Goal: Task Accomplishment & Management: Manage account settings

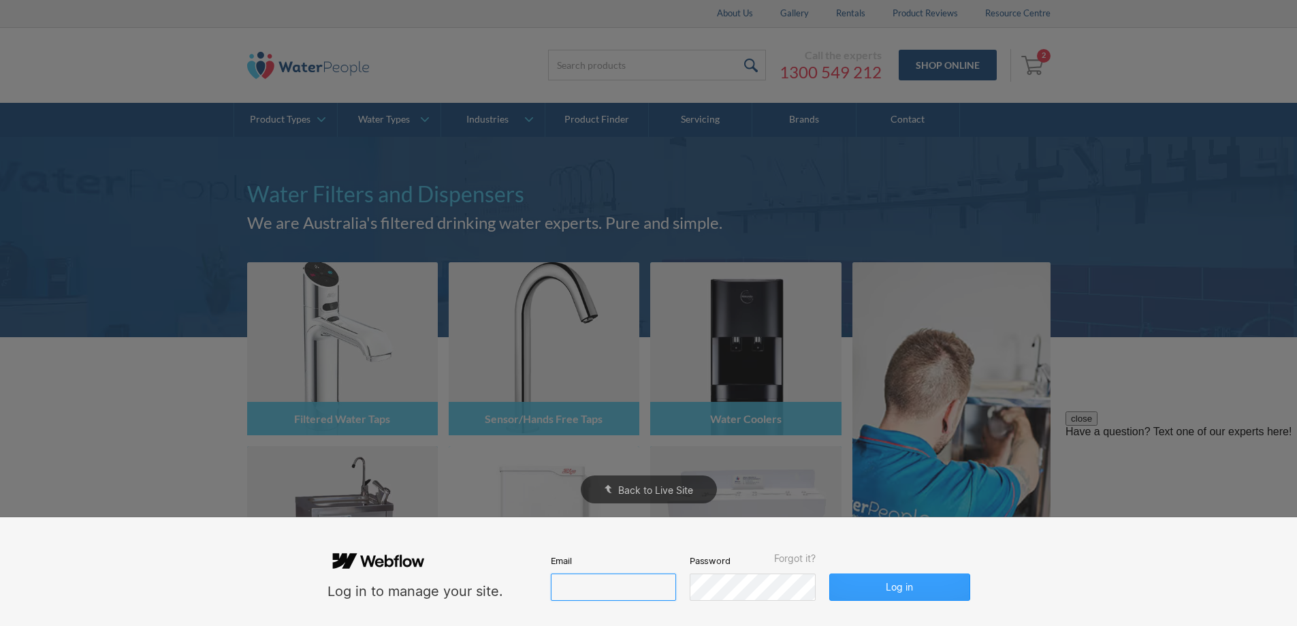
type input "john@waterpeople.com.au"
click at [908, 583] on button "Log in" at bounding box center [899, 586] width 140 height 27
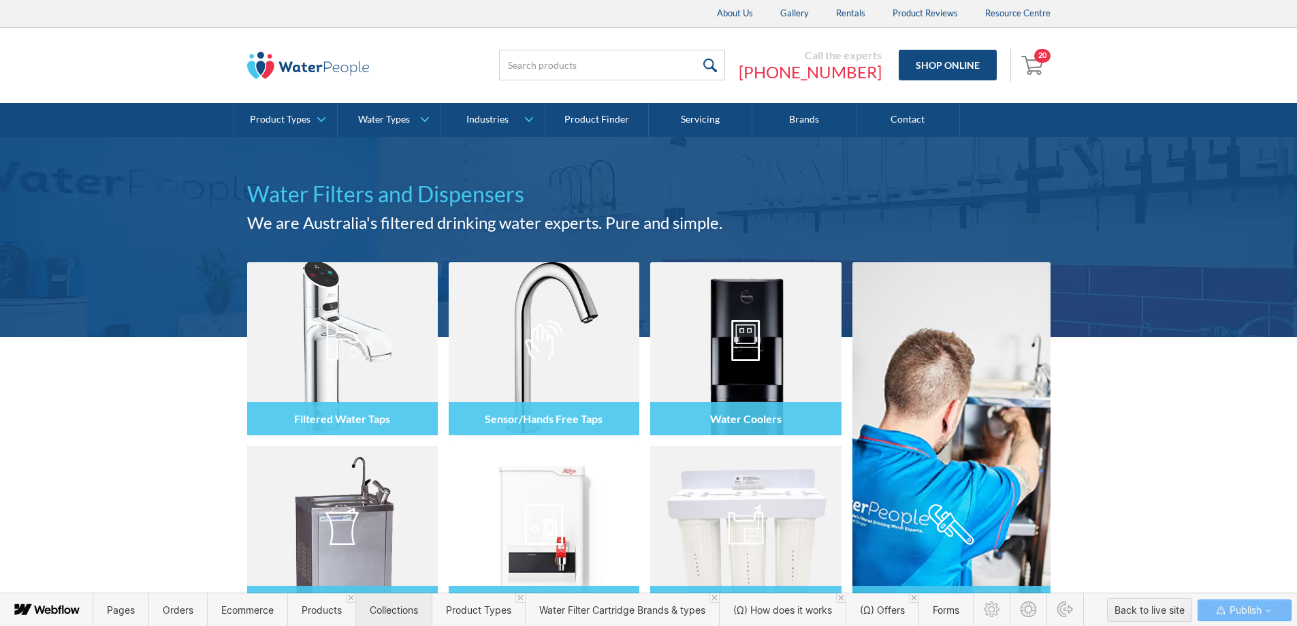
click at [427, 612] on span "Collections" at bounding box center [393, 609] width 76 height 33
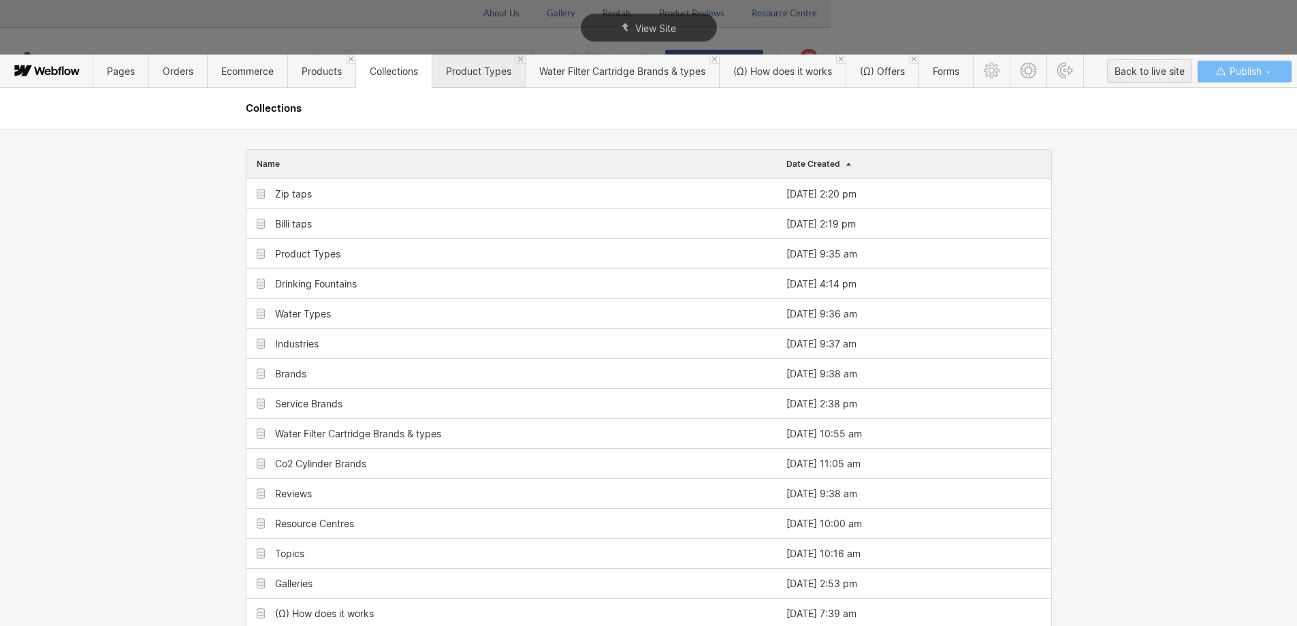
click at [455, 77] on span "Product Types" at bounding box center [478, 70] width 93 height 33
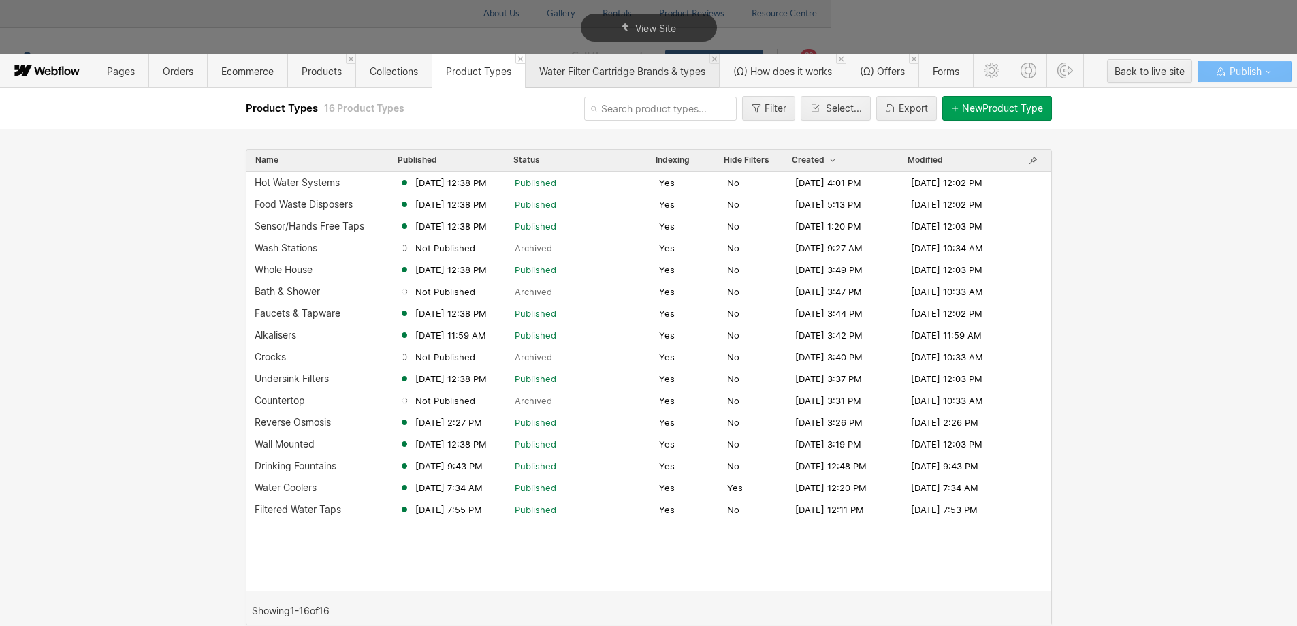
click at [627, 67] on span "Water Filter Cartridge Brands & types" at bounding box center [622, 71] width 166 height 12
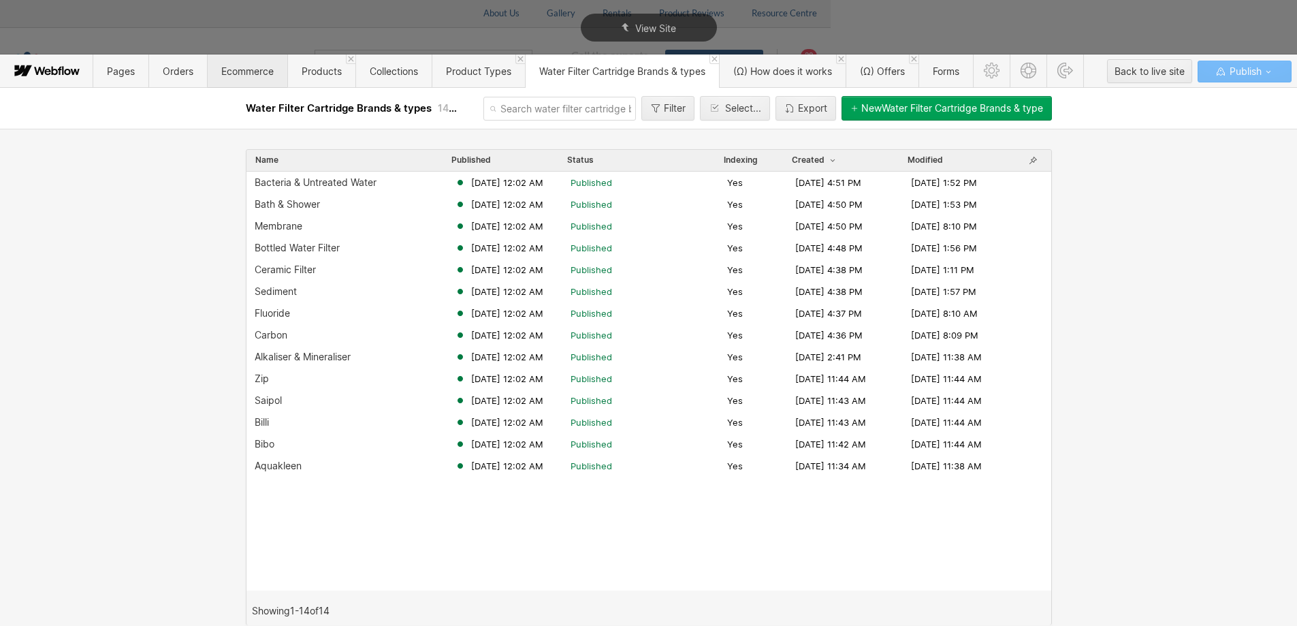
click at [251, 70] on span "Ecommerce" at bounding box center [247, 71] width 52 height 12
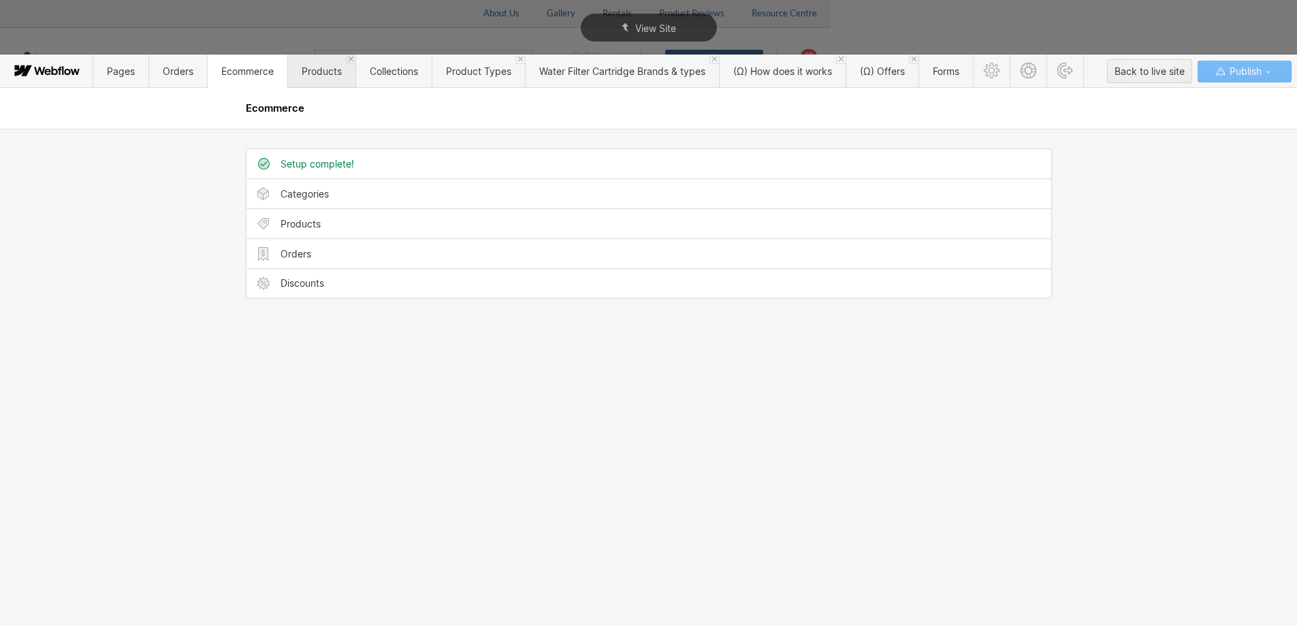
click at [301, 75] on span "Products" at bounding box center [321, 70] width 68 height 33
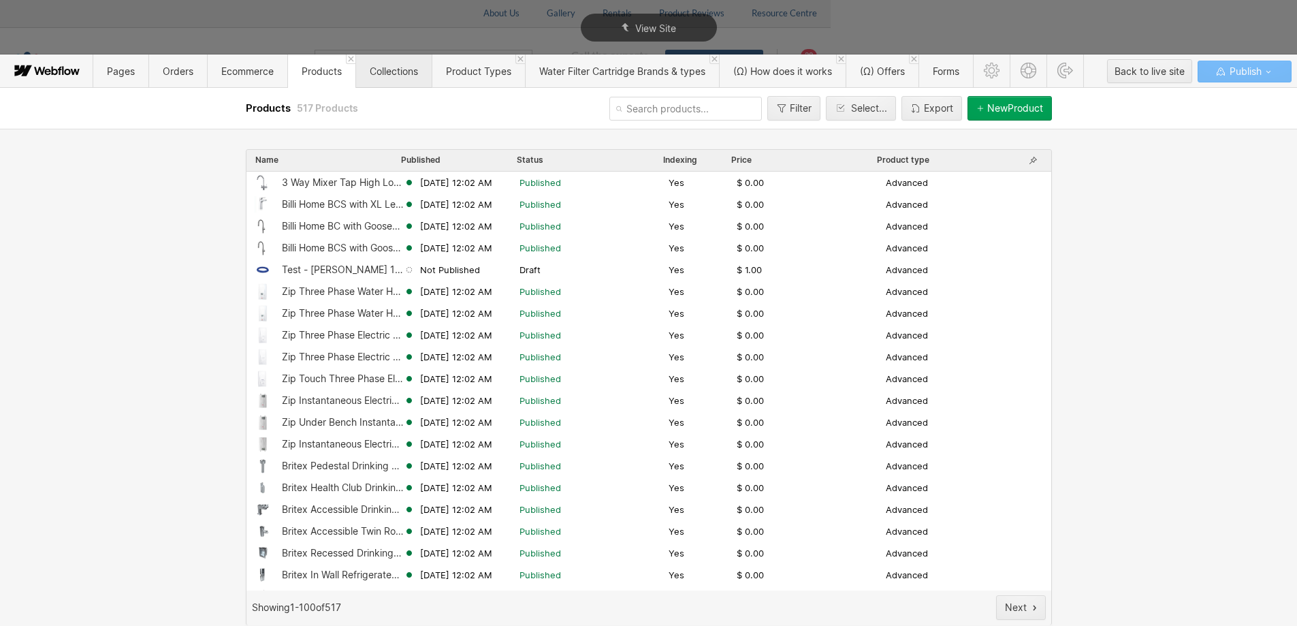
click at [370, 80] on span "Collections" at bounding box center [393, 70] width 76 height 33
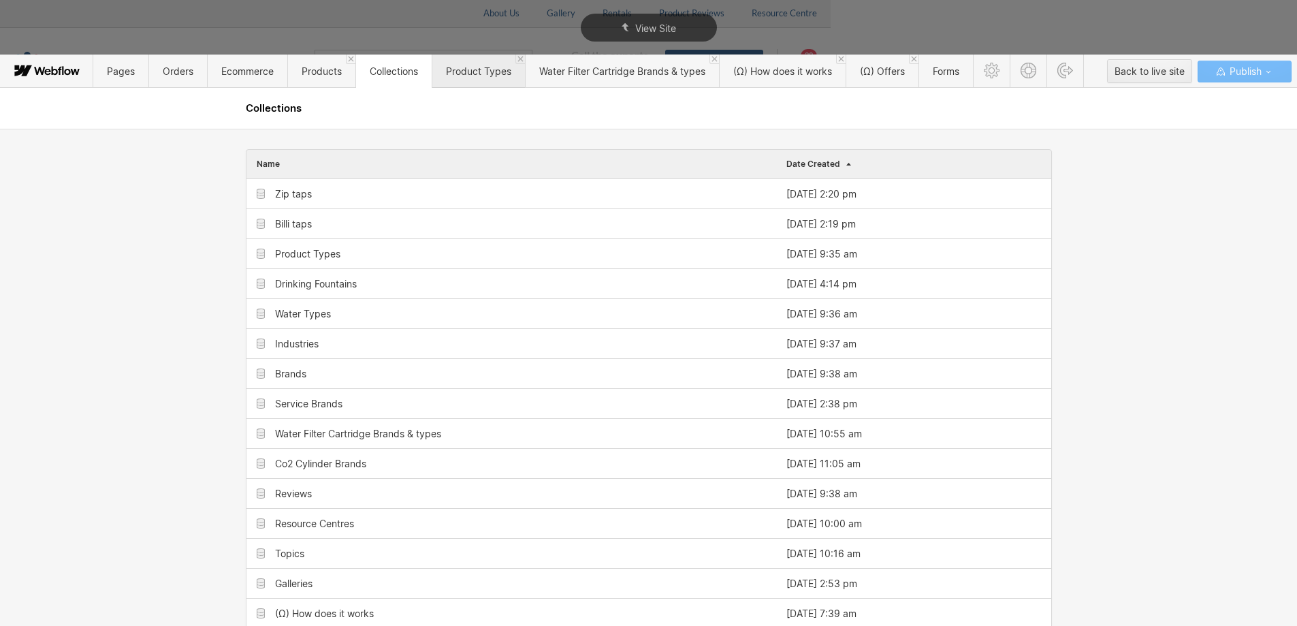
click at [451, 86] on span "Product Types" at bounding box center [478, 70] width 93 height 33
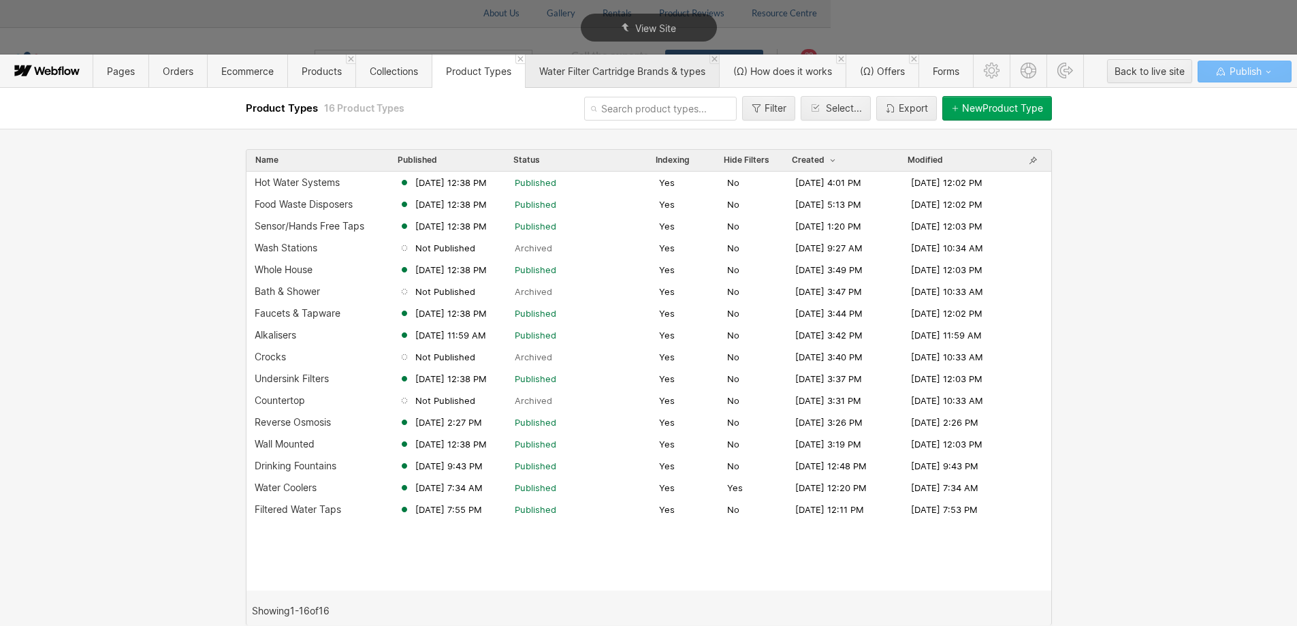
click at [615, 80] on span "Water Filter Cartridge Brands & types" at bounding box center [622, 70] width 194 height 33
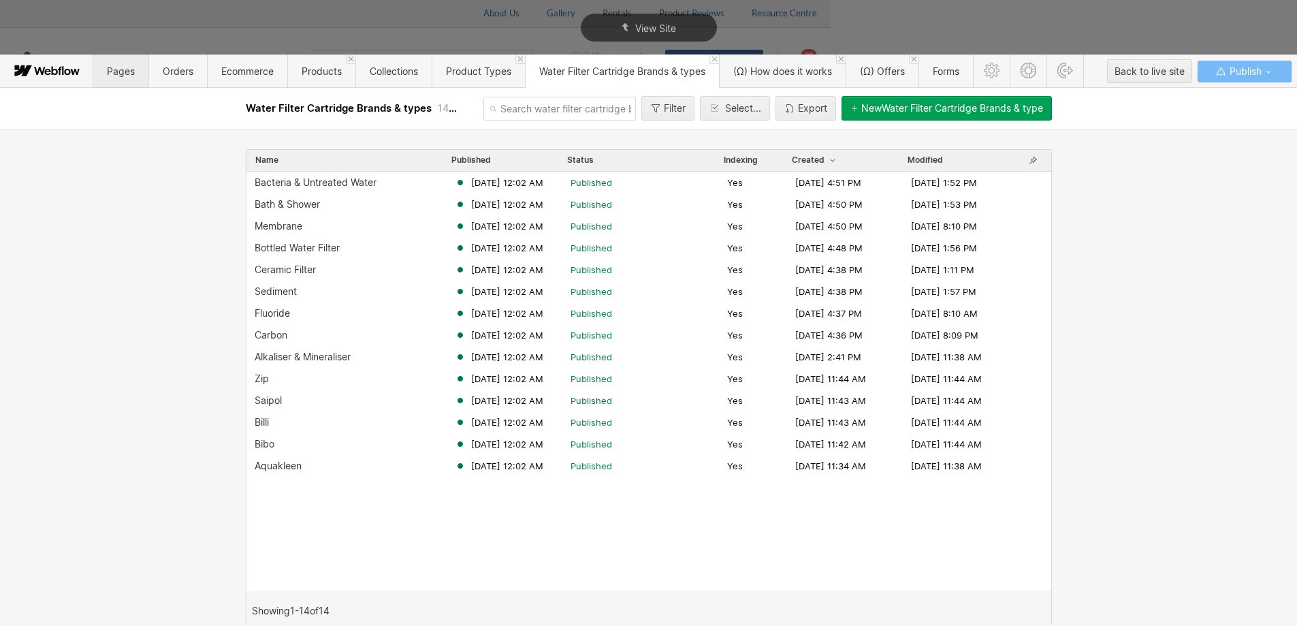
click at [123, 82] on span "Pages" at bounding box center [120, 70] width 55 height 33
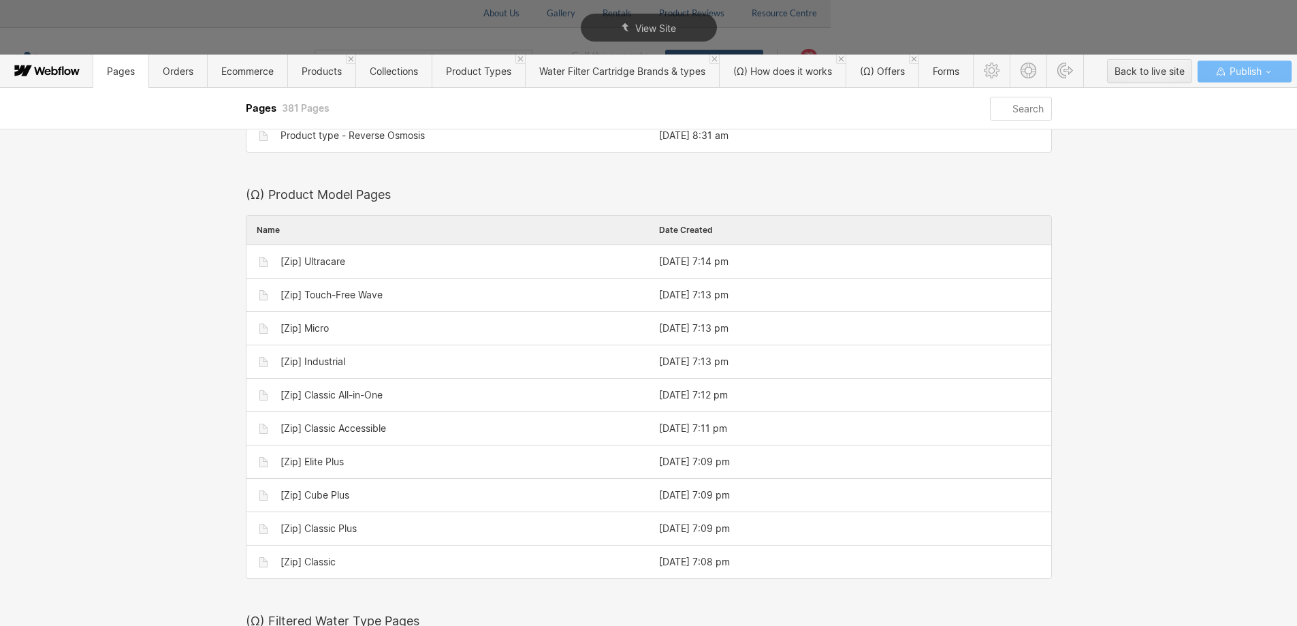
scroll to position [1334, 0]
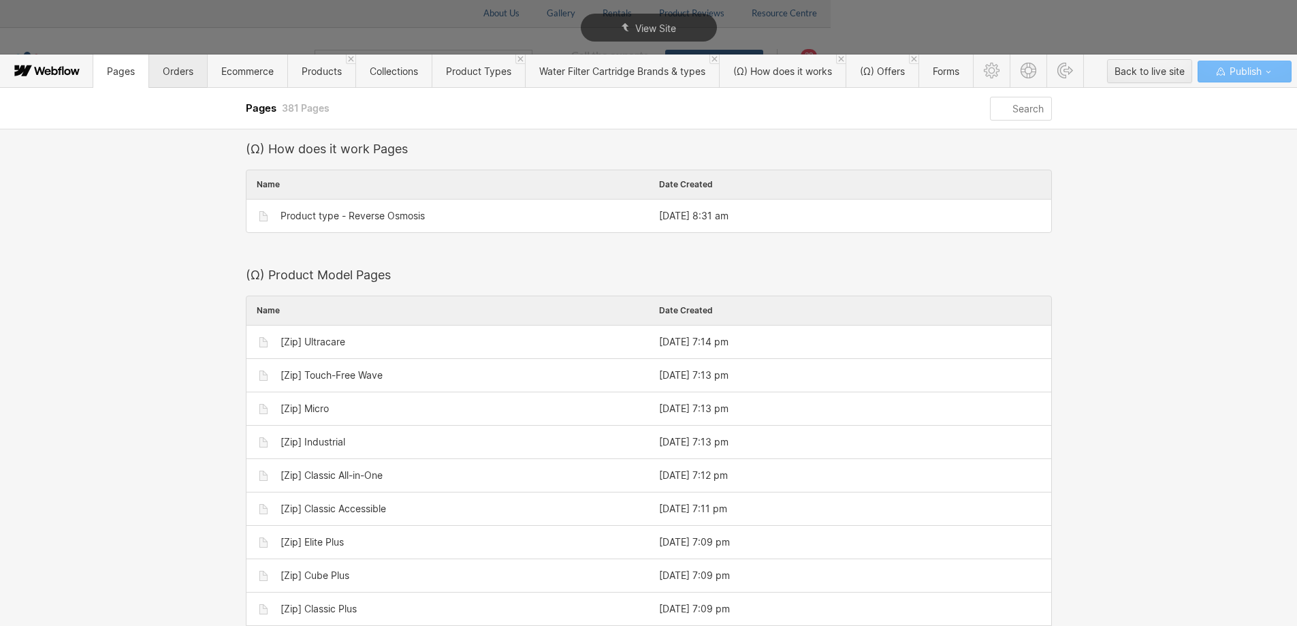
click at [198, 67] on span "Orders" at bounding box center [177, 70] width 59 height 33
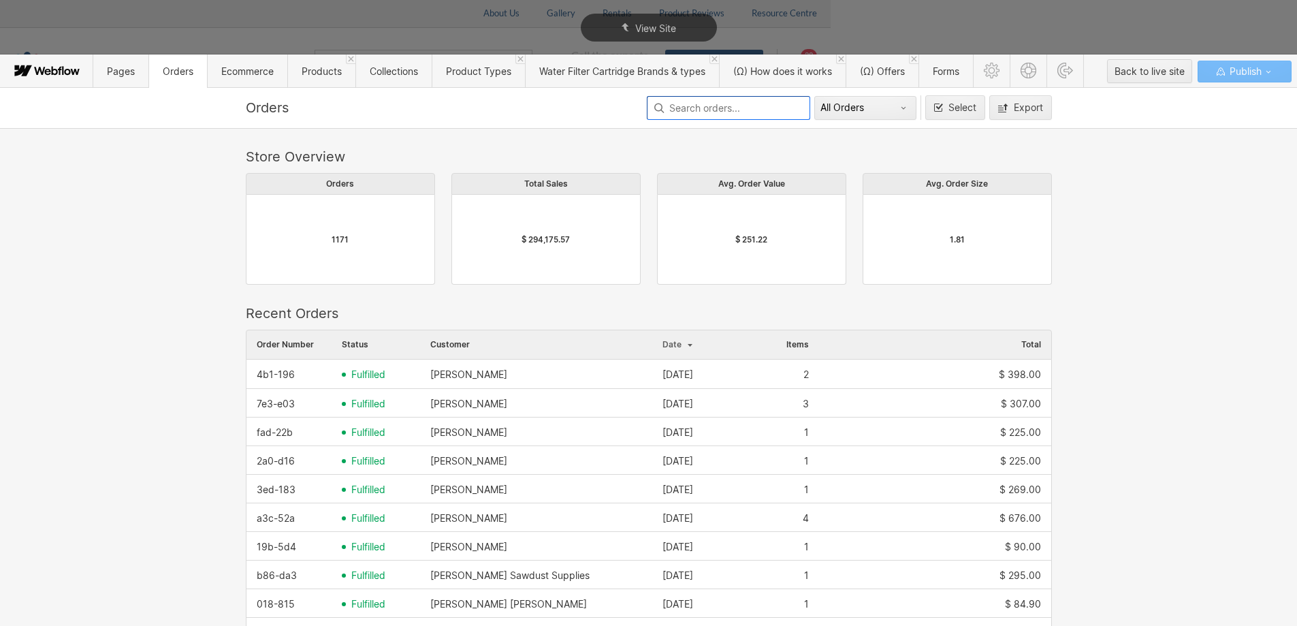
scroll to position [735, 796]
click at [236, 70] on span "Ecommerce" at bounding box center [247, 71] width 52 height 12
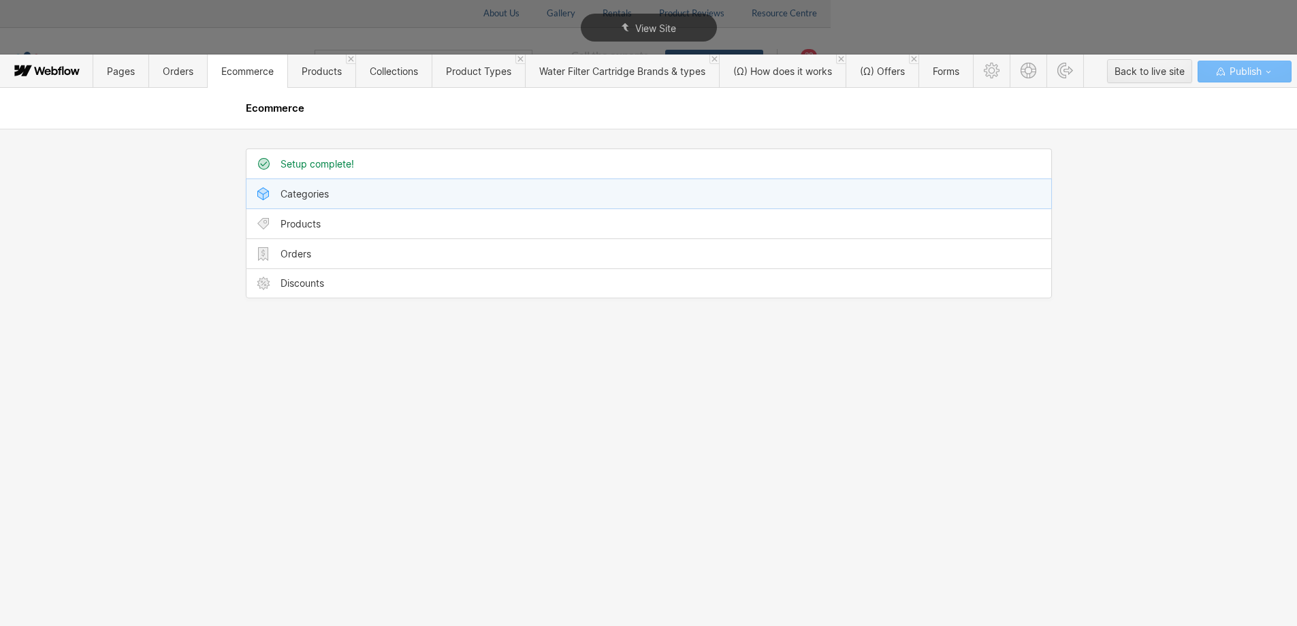
click at [303, 195] on div "Categories" at bounding box center [304, 194] width 48 height 11
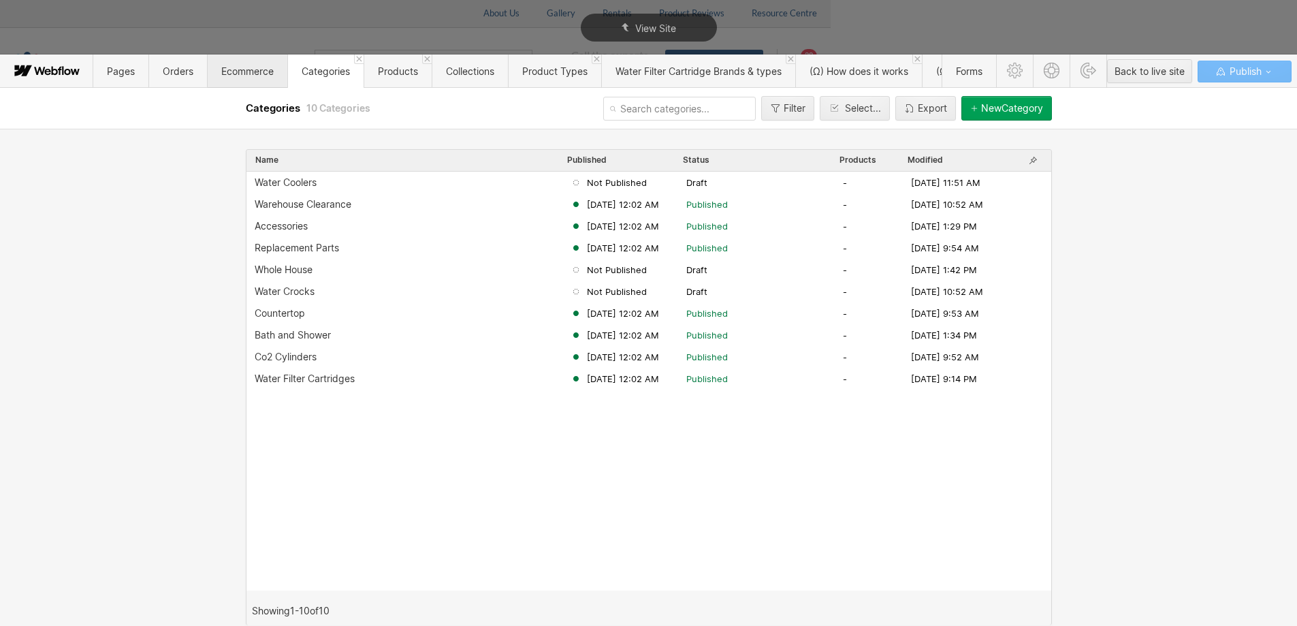
click at [268, 78] on span "Ecommerce" at bounding box center [247, 70] width 80 height 33
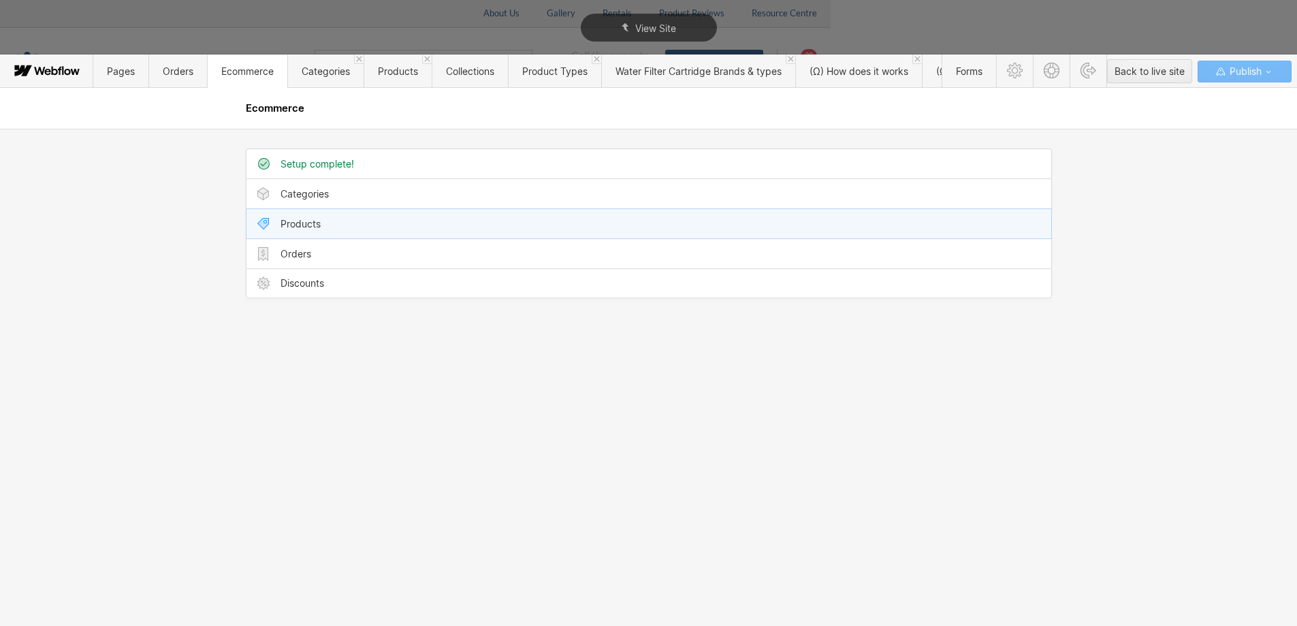
click at [315, 220] on div "Products" at bounding box center [300, 224] width 40 height 11
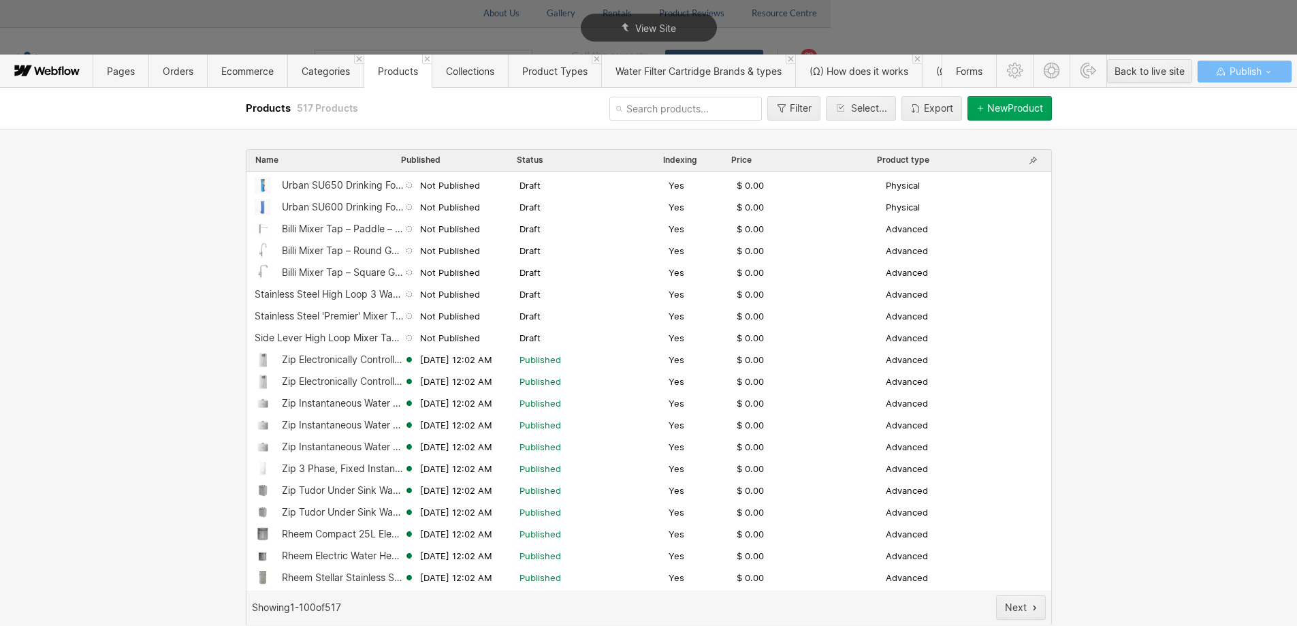
scroll to position [1760, 0]
click at [447, 82] on span "Collections" at bounding box center [470, 70] width 76 height 33
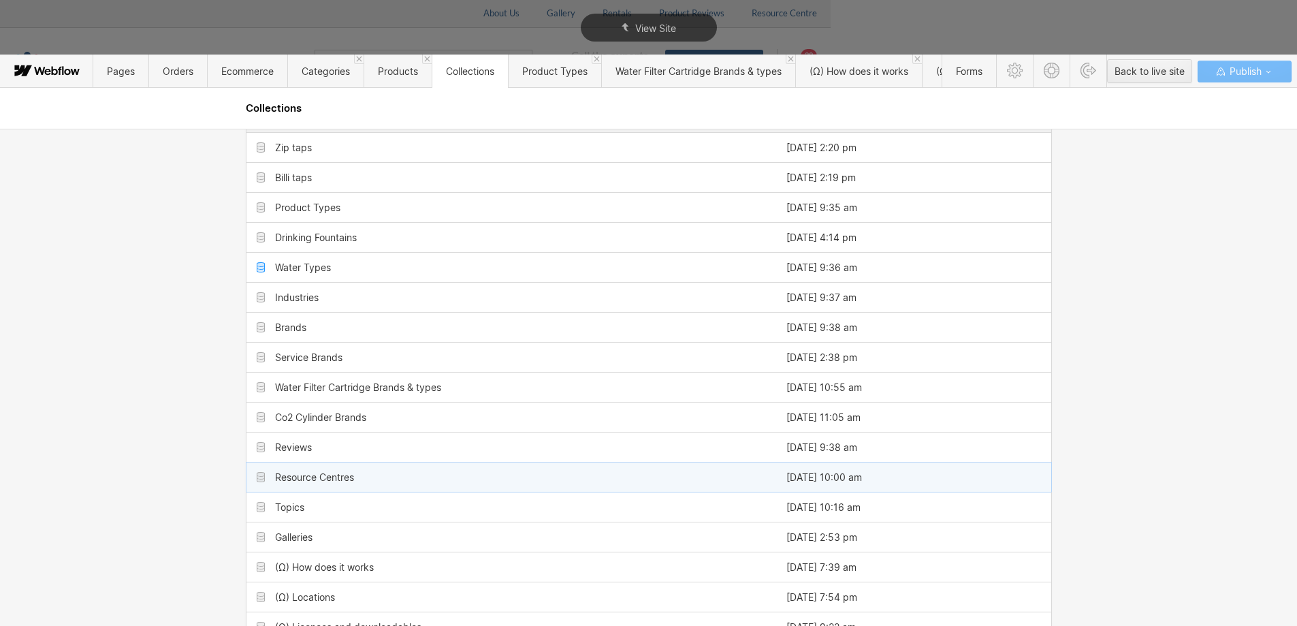
scroll to position [0, 0]
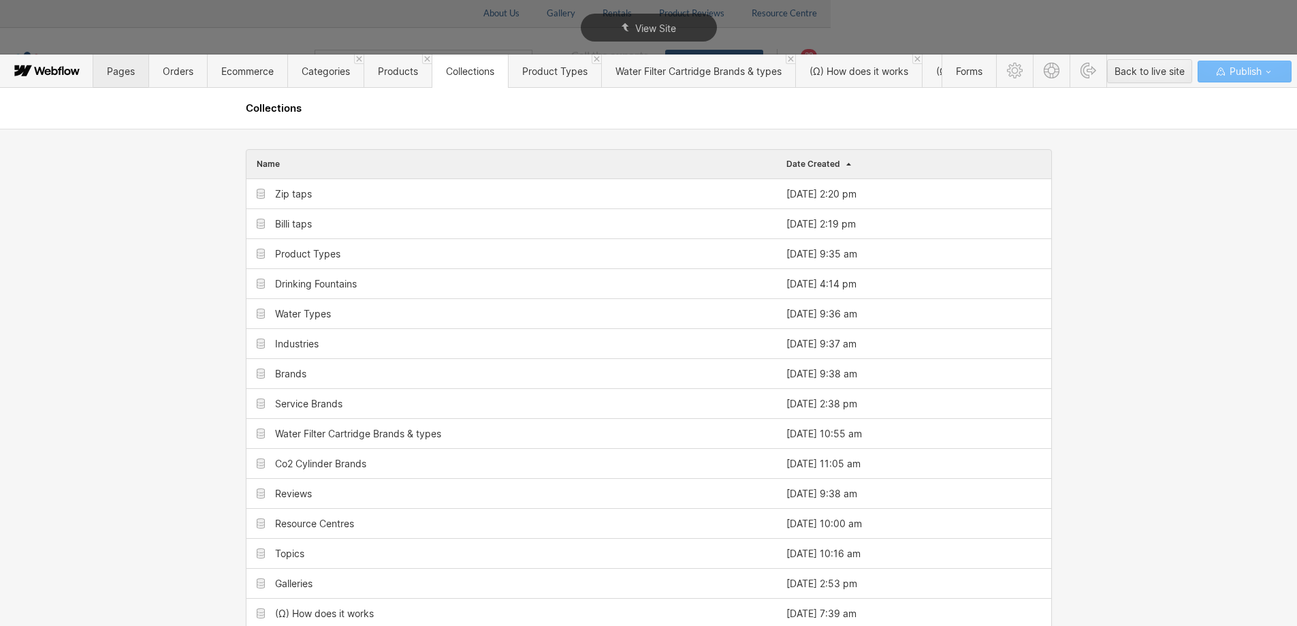
click at [106, 74] on span "Pages" at bounding box center [120, 70] width 55 height 33
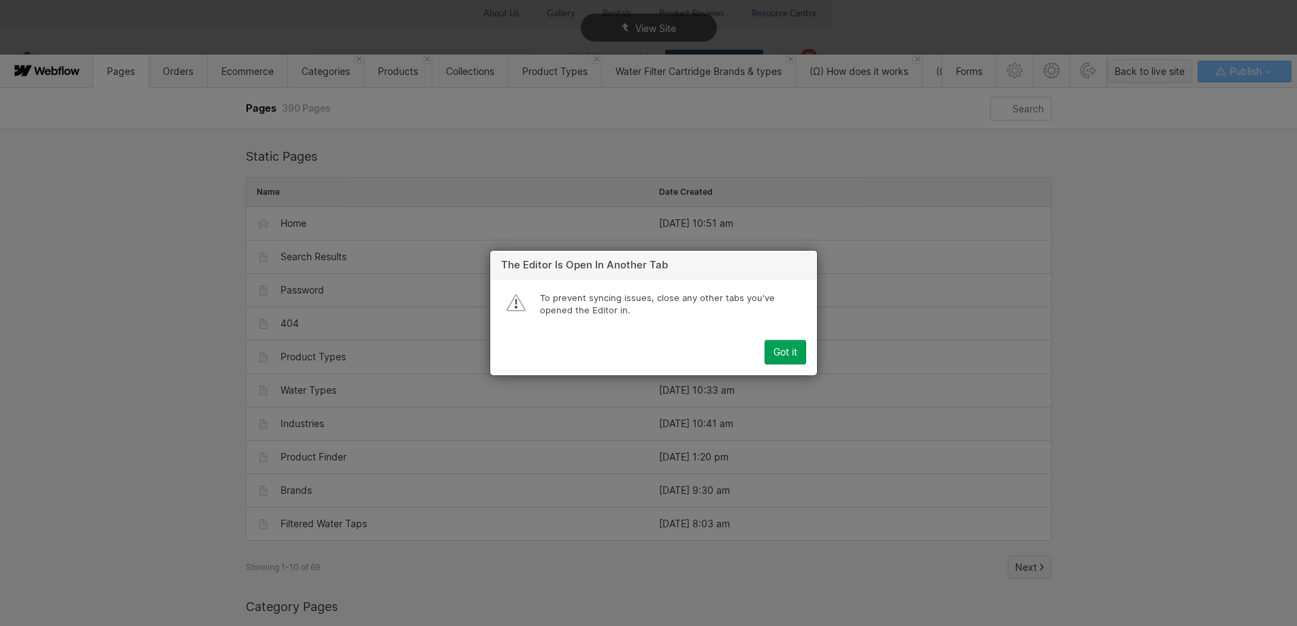
click at [784, 351] on div "Got it" at bounding box center [785, 352] width 24 height 11
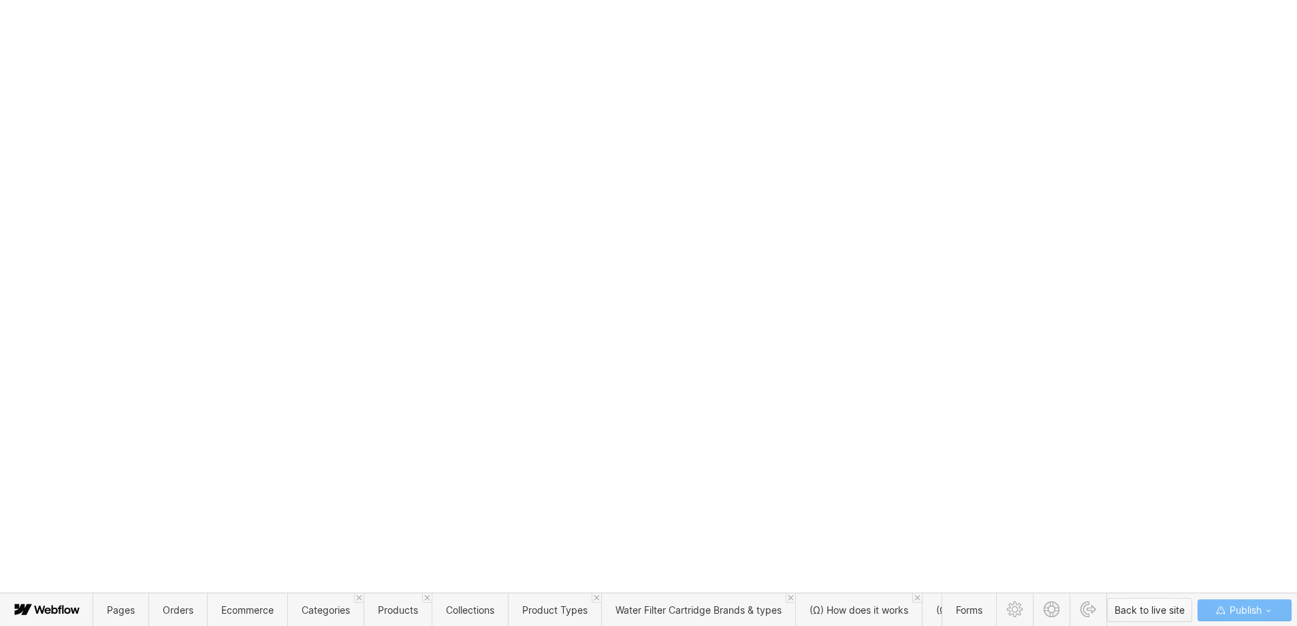
click at [1150, 620] on button "Back to live site" at bounding box center [1149, 610] width 85 height 24
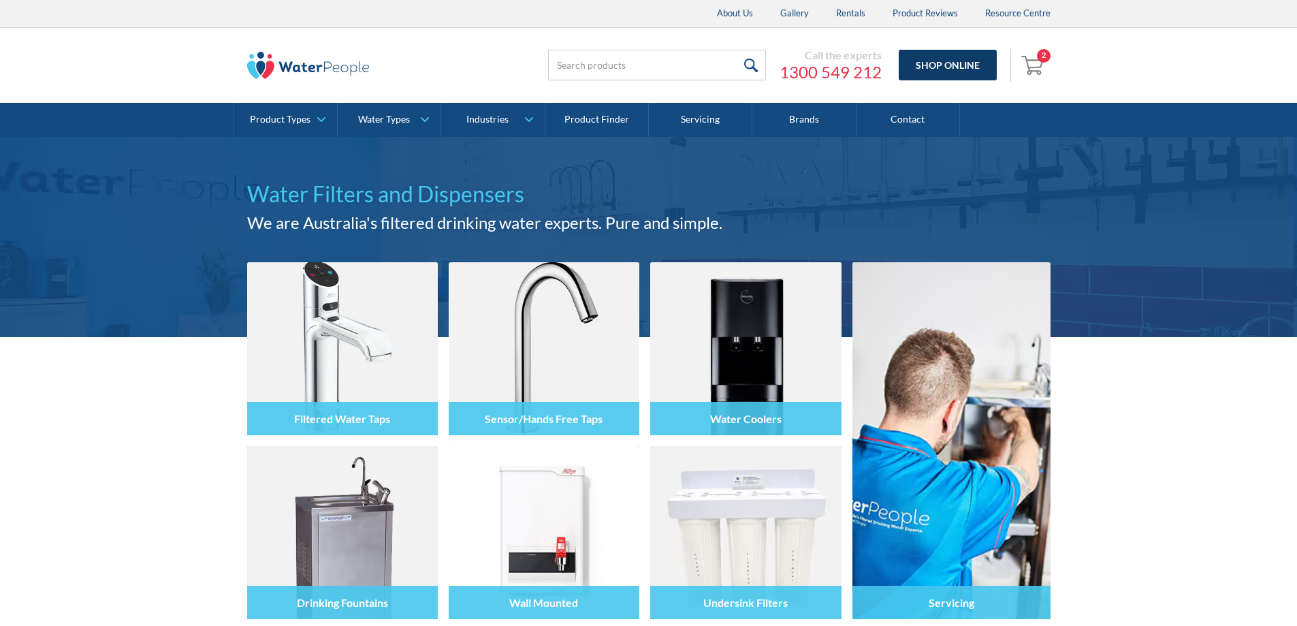
click at [948, 61] on link "Shop Online" at bounding box center [948, 65] width 98 height 31
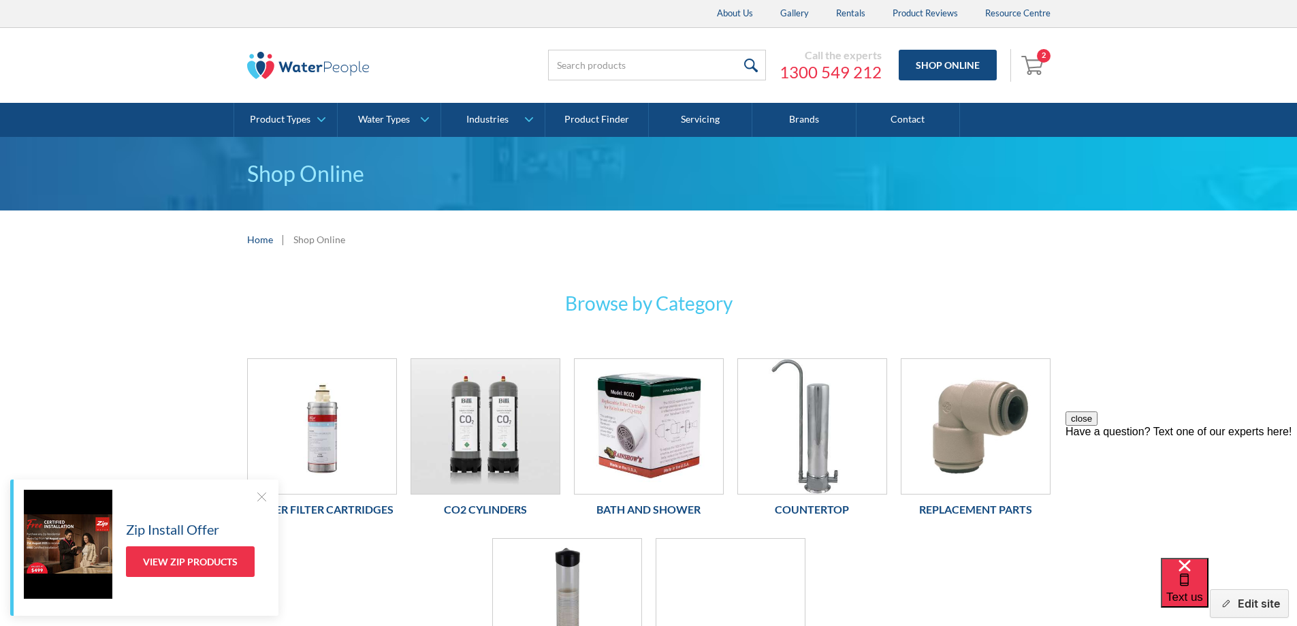
scroll to position [204, 0]
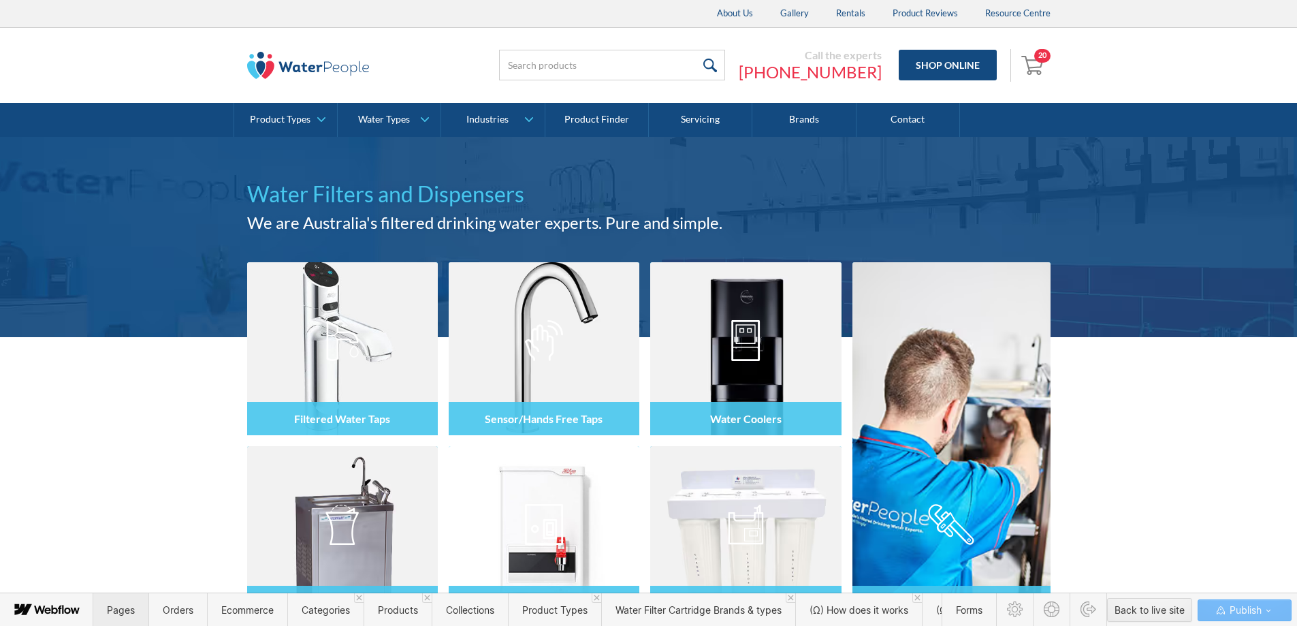
click at [123, 618] on span "Pages" at bounding box center [120, 609] width 55 height 33
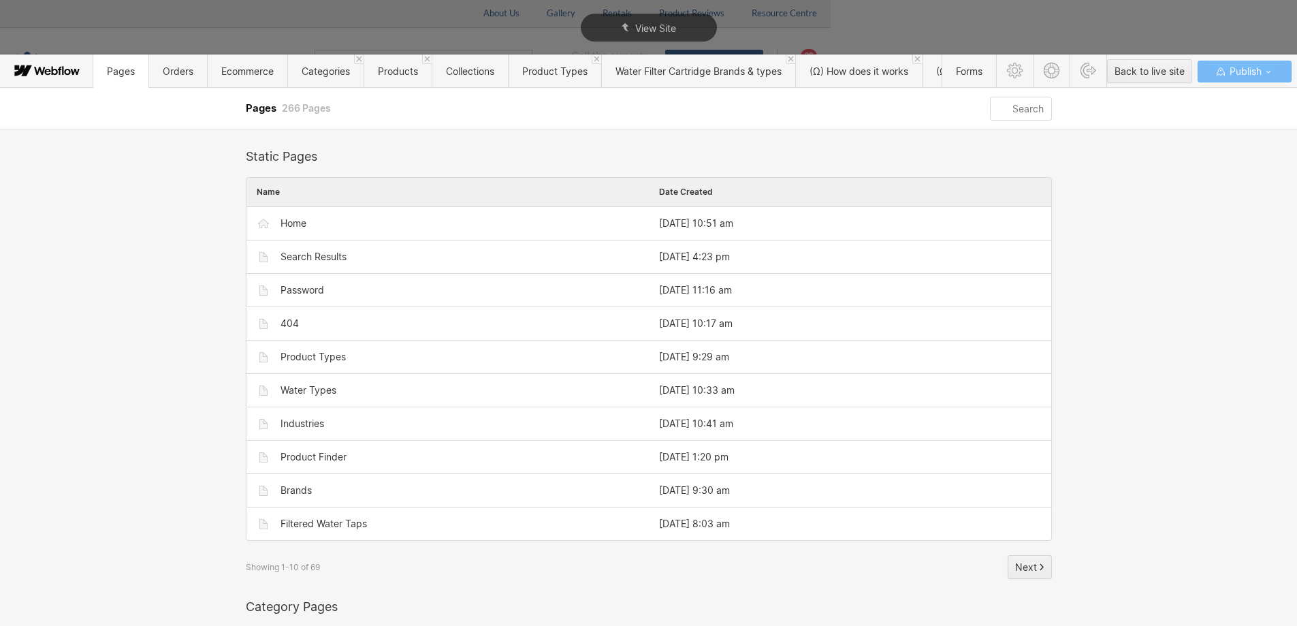
click at [1046, 107] on input "text" at bounding box center [1020, 109] width 61 height 24
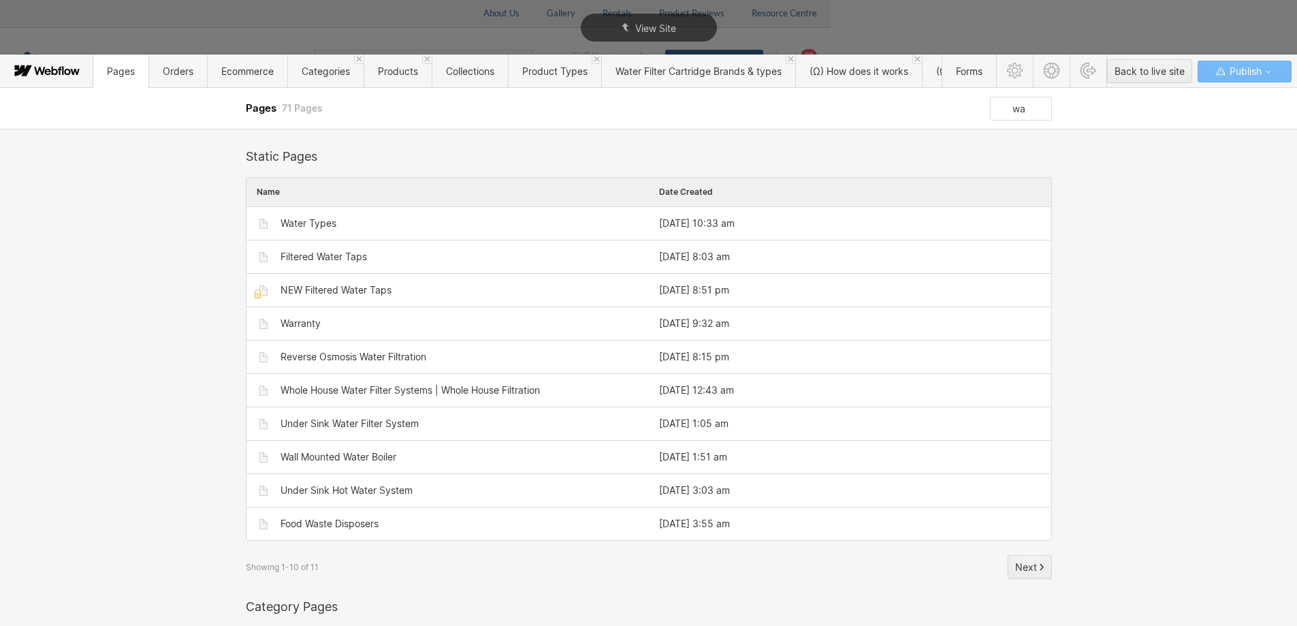
click at [1034, 111] on input "wa" at bounding box center [1020, 109] width 61 height 24
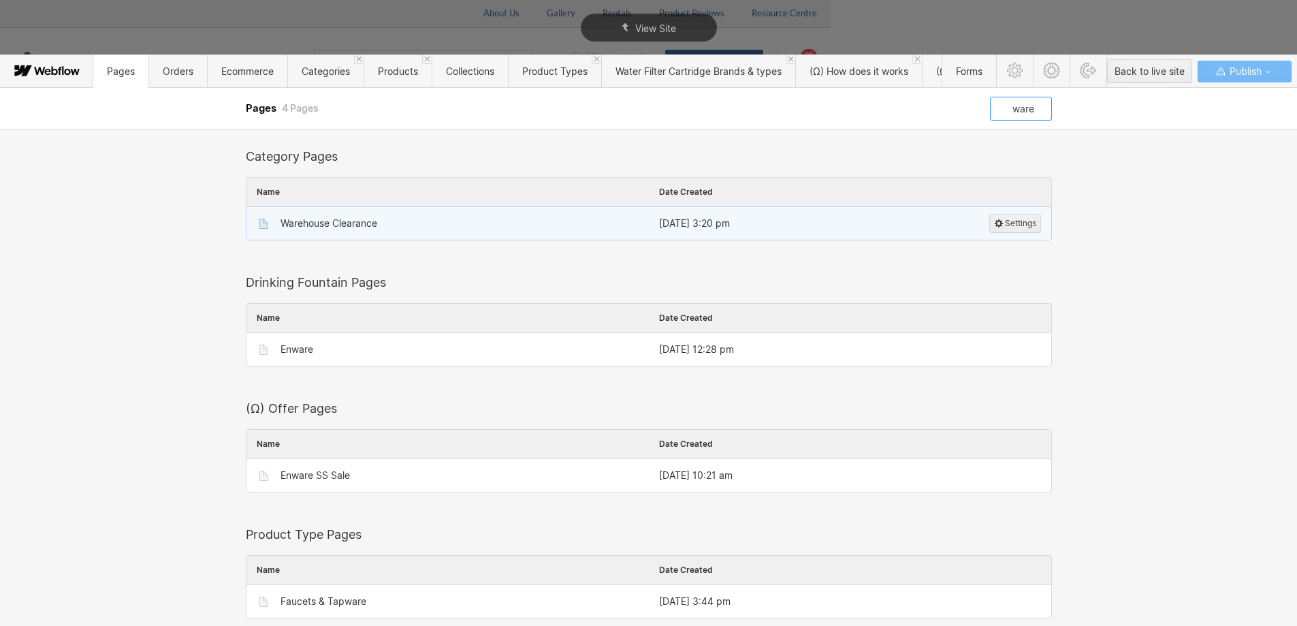
type input "ware"
click at [539, 225] on div "Warehouse Clearance" at bounding box center [454, 223] width 368 height 22
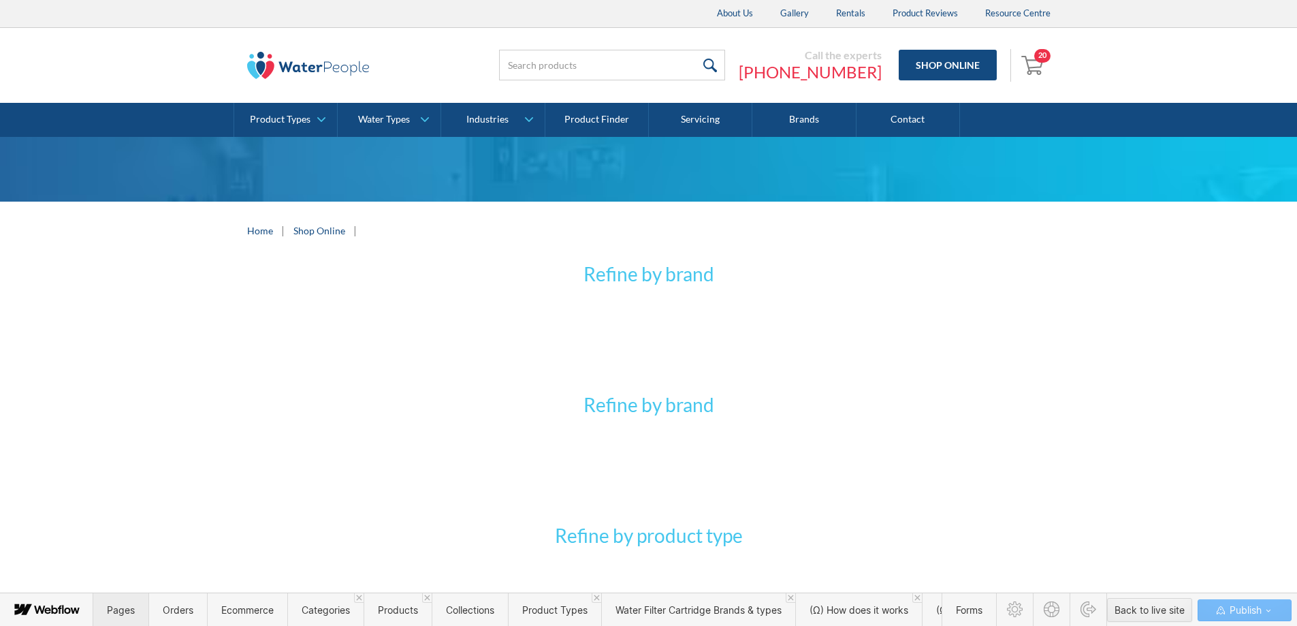
click at [113, 610] on span "Pages" at bounding box center [121, 610] width 28 height 12
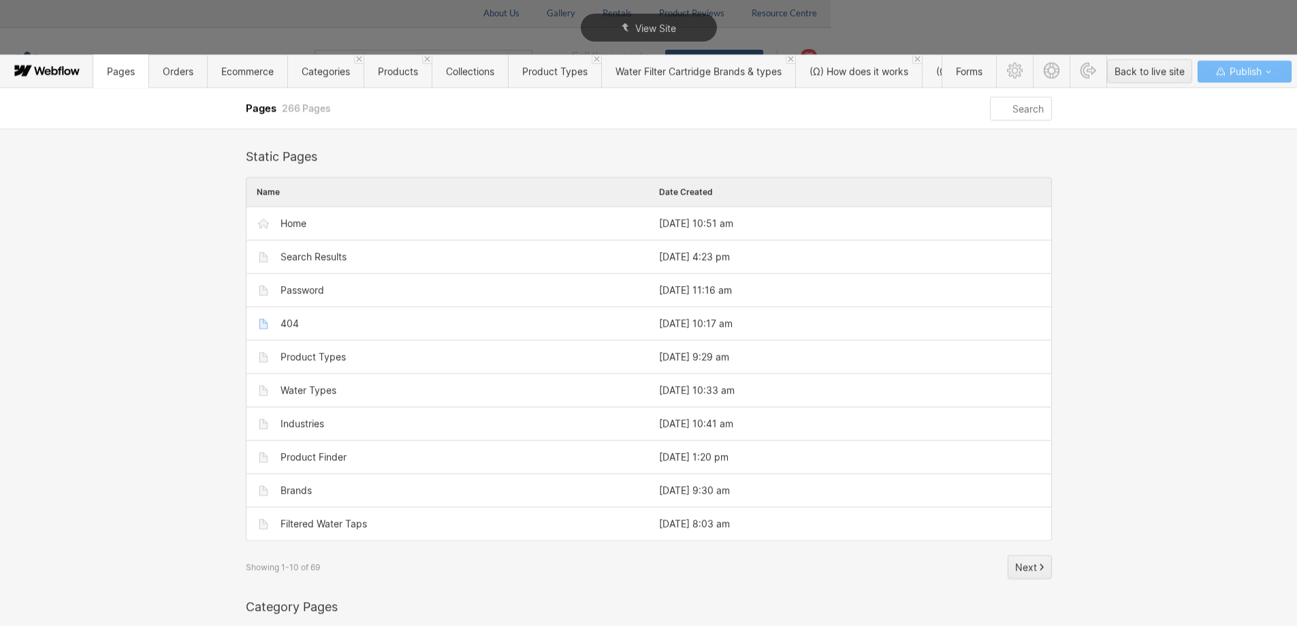
click at [1012, 108] on input "text" at bounding box center [1020, 109] width 61 height 24
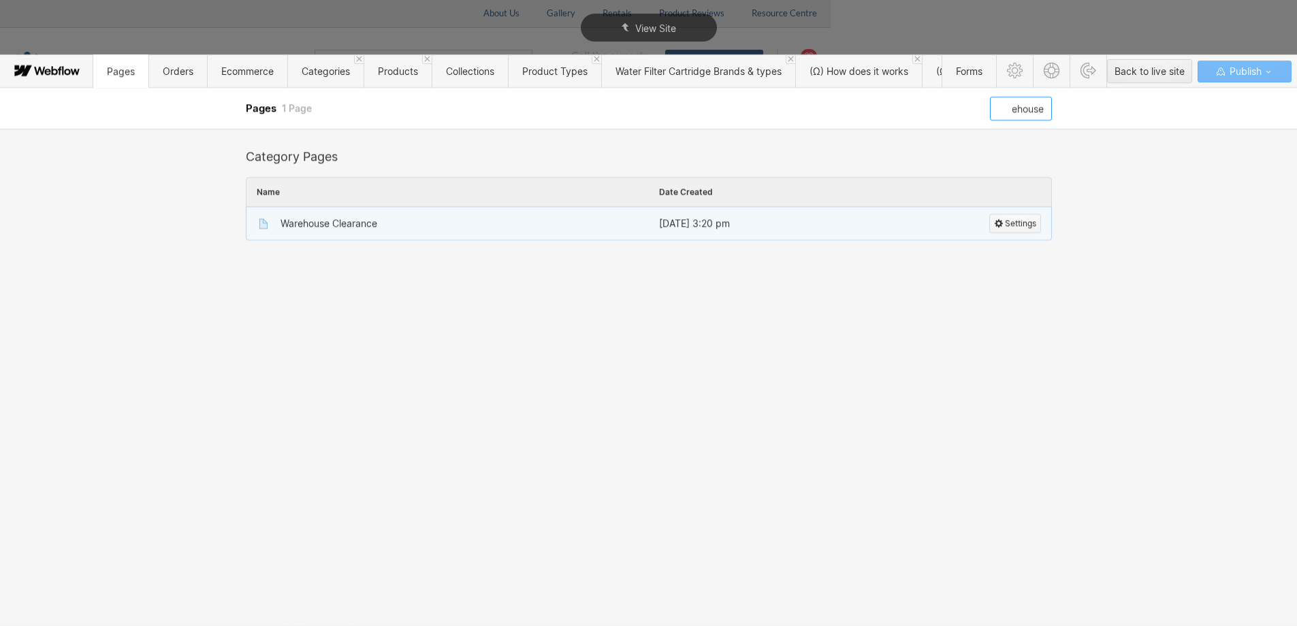
type input "warehouse"
click at [998, 220] on icon "button" at bounding box center [999, 223] width 8 height 8
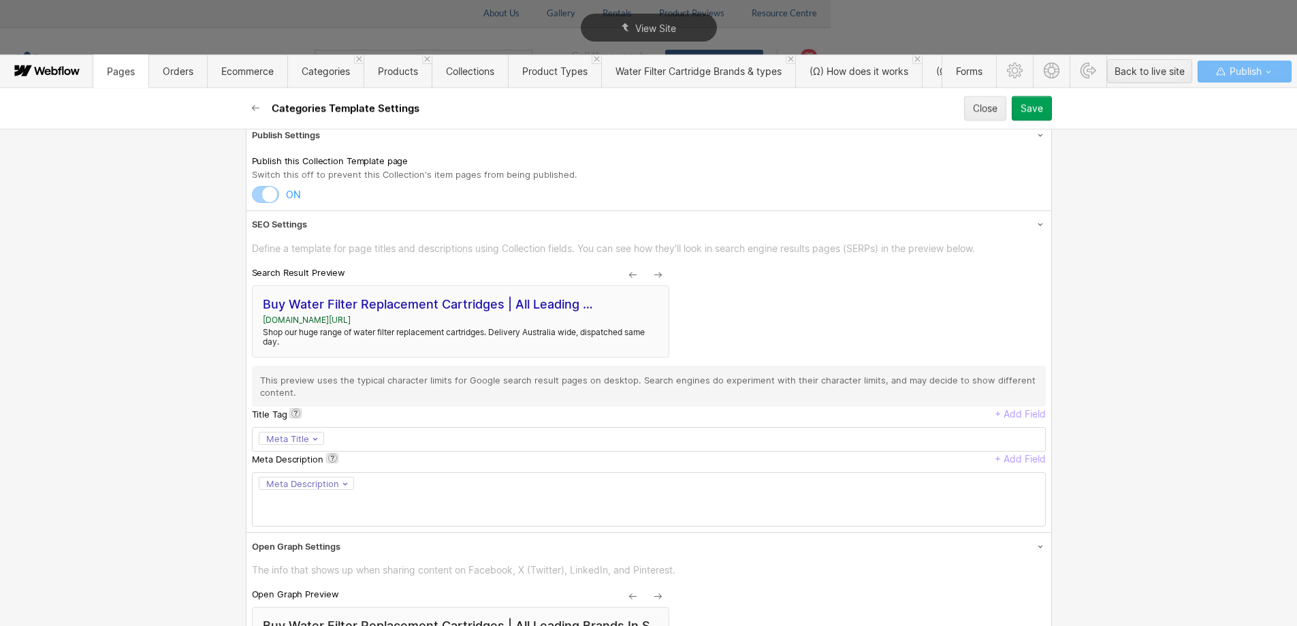
scroll to position [0, 0]
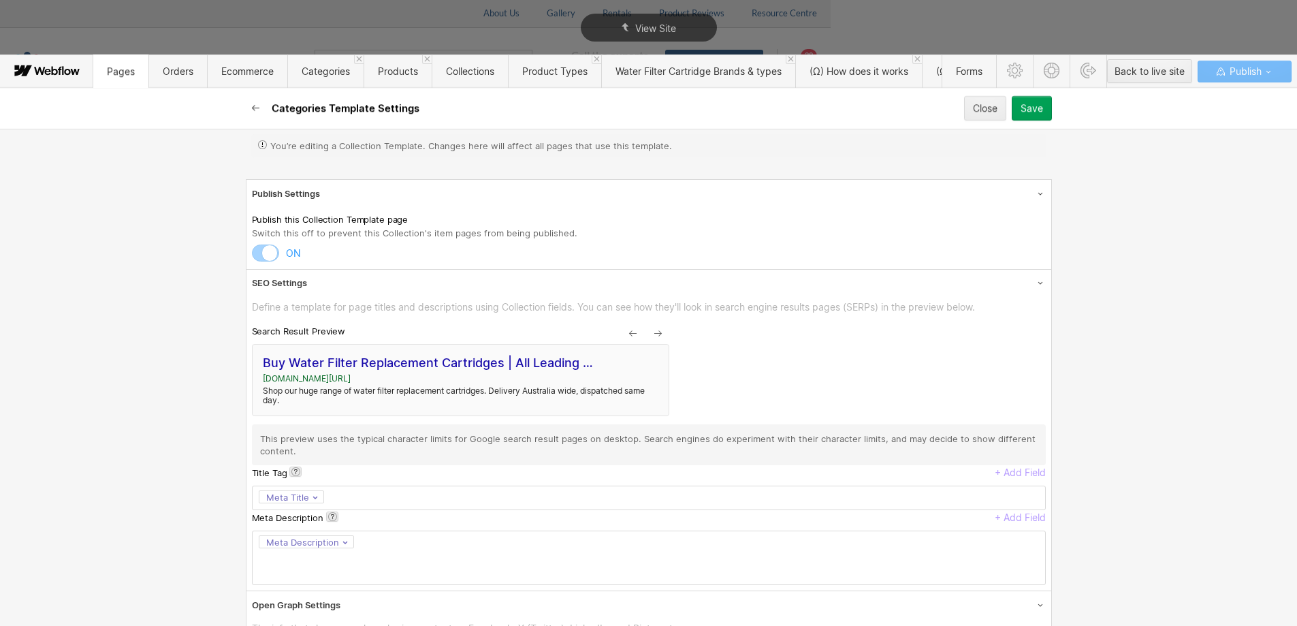
click at [255, 110] on icon "button" at bounding box center [255, 108] width 7 height 6
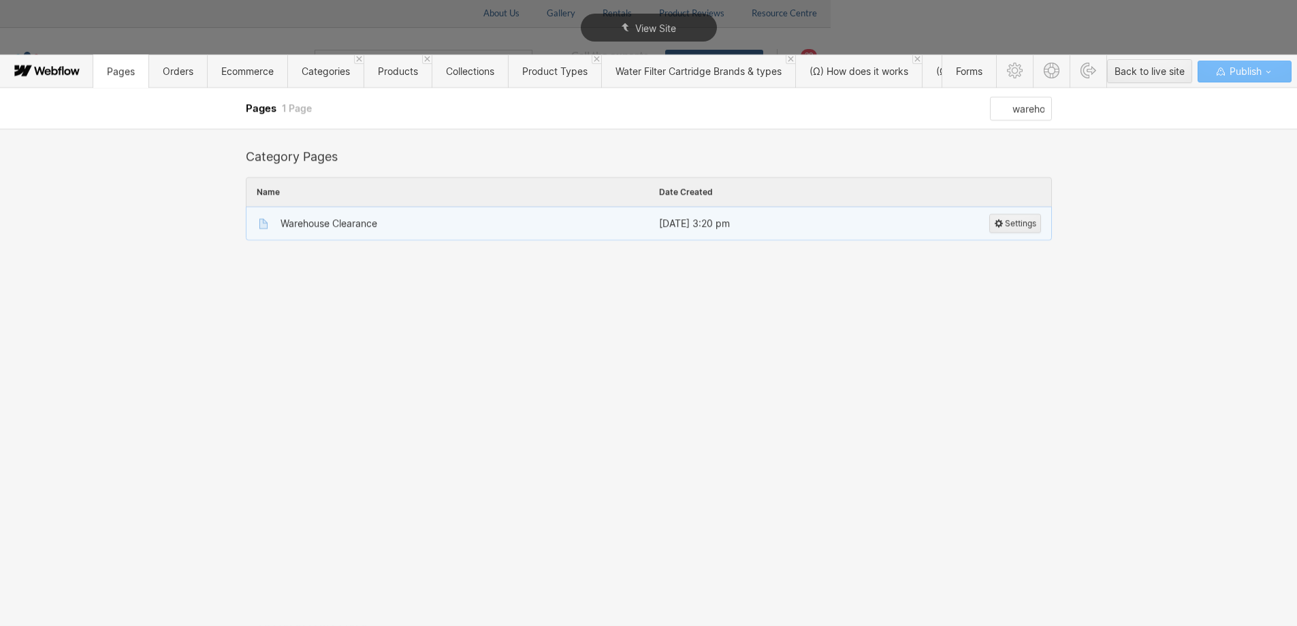
click at [302, 225] on div "Warehouse Clearance" at bounding box center [328, 223] width 97 height 11
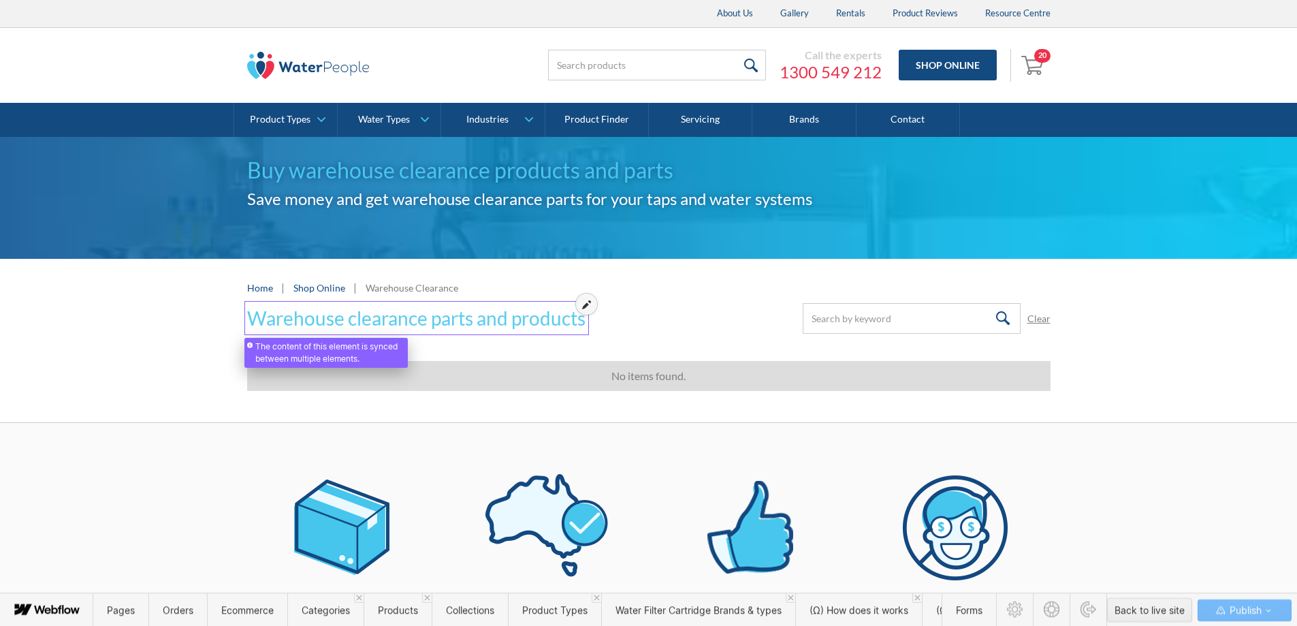
click at [584, 308] on icon at bounding box center [586, 305] width 9 height 10
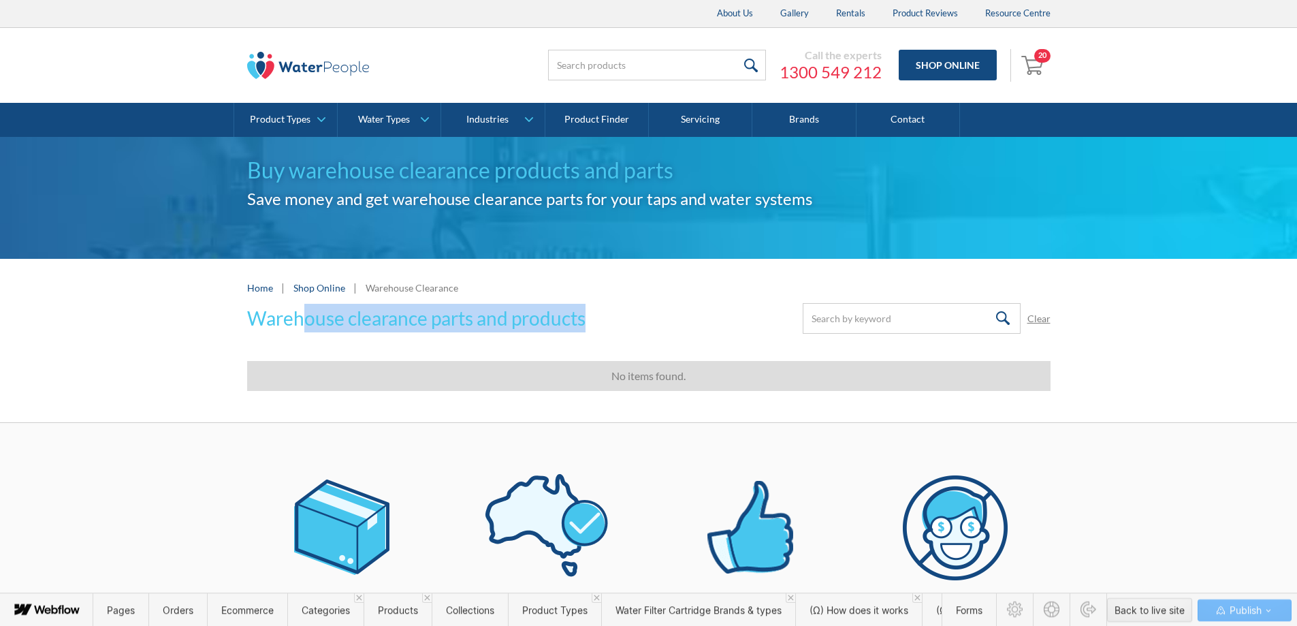
drag, startPoint x: 584, startPoint y: 321, endPoint x: 254, endPoint y: 327, distance: 330.2
click at [254, 327] on h3 "Warehouse clearance parts and products" at bounding box center [416, 318] width 338 height 29
click at [417, 321] on h3 "Water Filter Corcks/Urns" at bounding box center [352, 318] width 210 height 29
click at [526, 325] on div "Water Filter Corcks/Urns Submit Clear Thank you! Your submission has been recei…" at bounding box center [648, 318] width 803 height 31
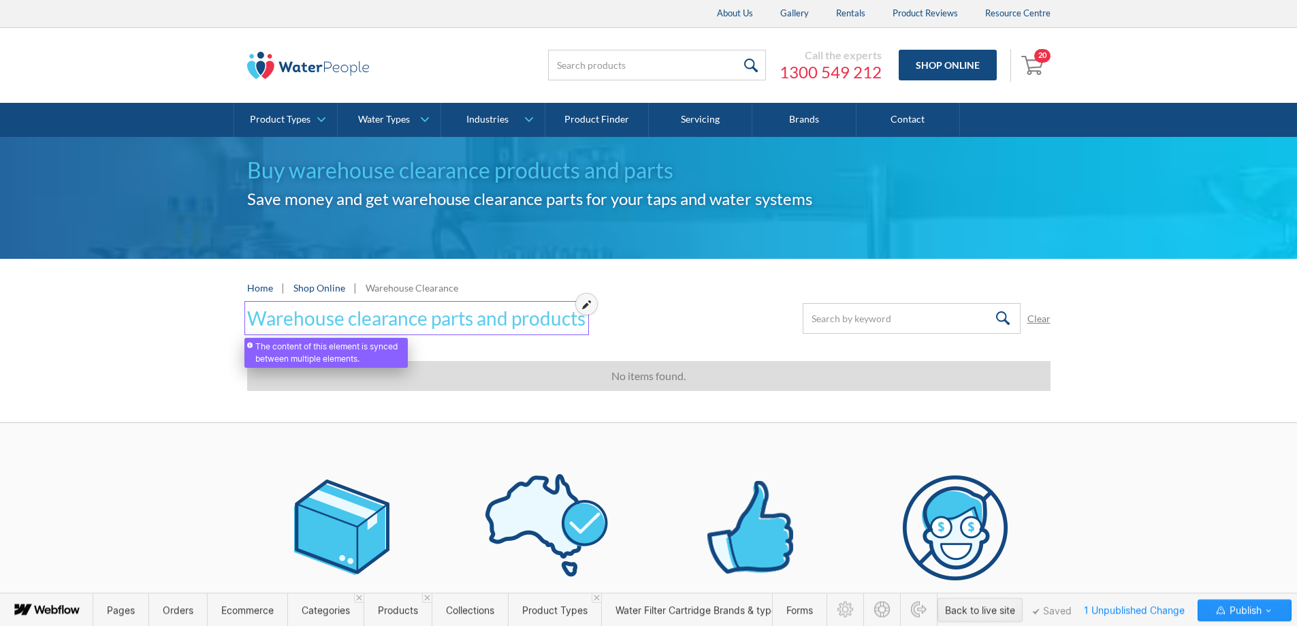
click at [589, 308] on icon at bounding box center [586, 305] width 9 height 10
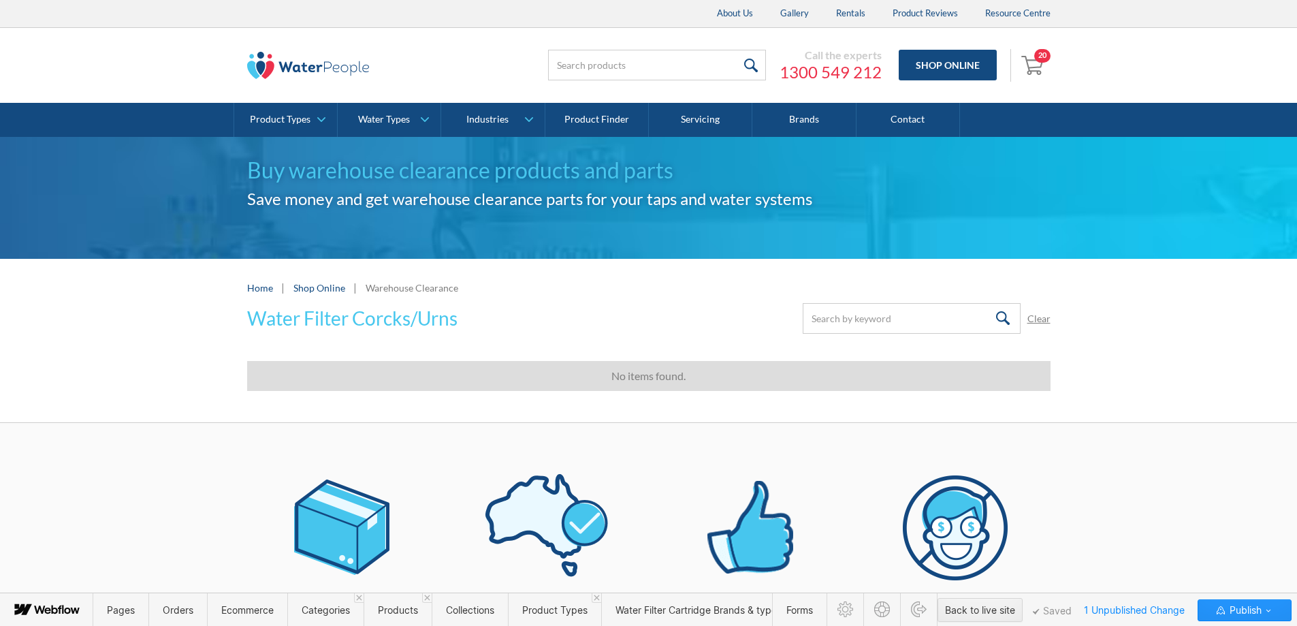
click at [1146, 436] on div "Fast dispatch from our warehouse to you We start the delivery process ASAP Ware…" at bounding box center [648, 601] width 1297 height 357
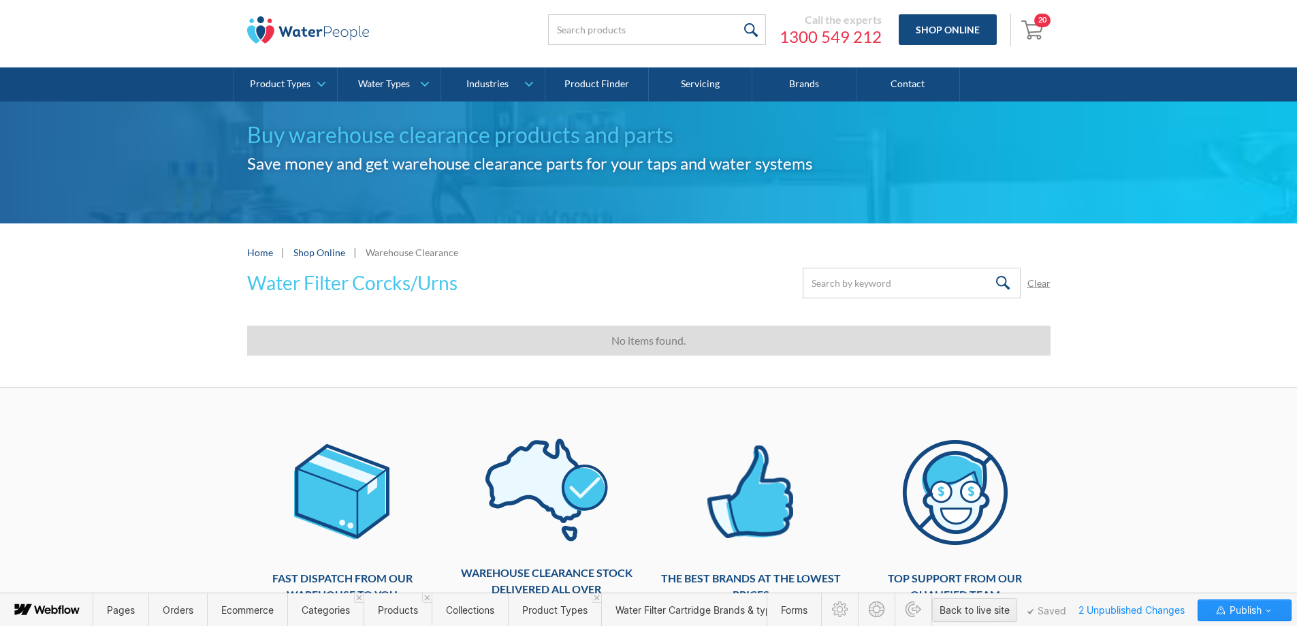
scroll to position [59, 0]
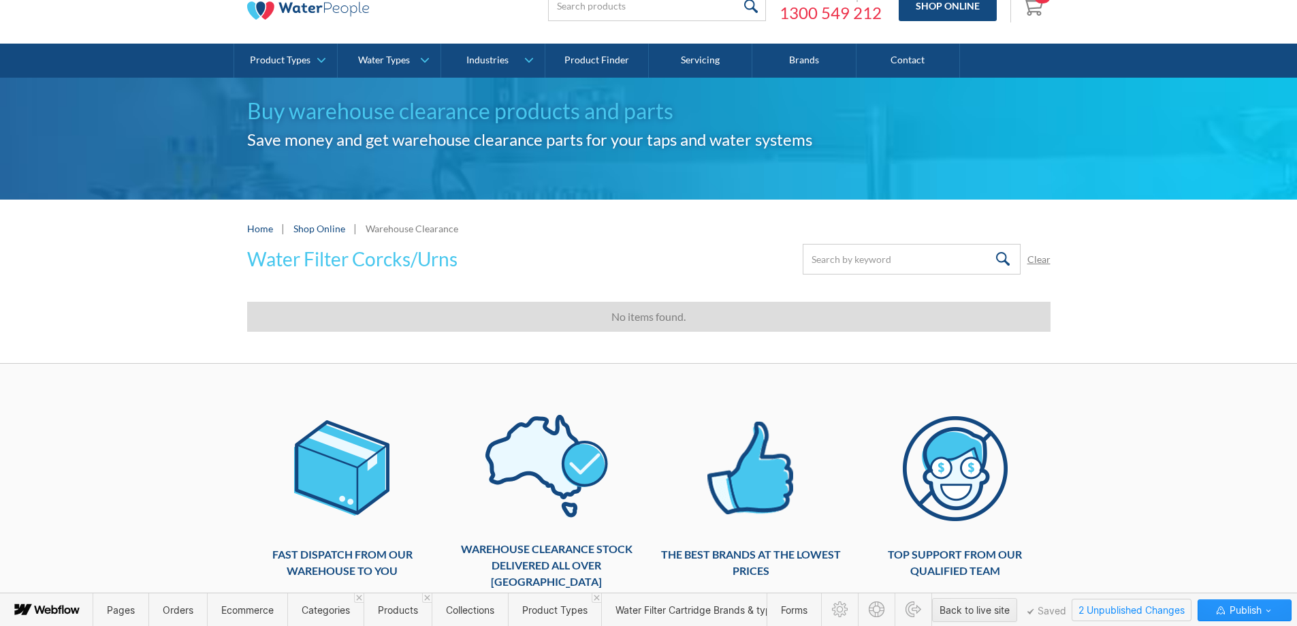
click at [1138, 611] on span "2 Unpublished Changes" at bounding box center [1131, 609] width 118 height 21
click at [1223, 615] on icon "button" at bounding box center [1220, 610] width 11 height 11
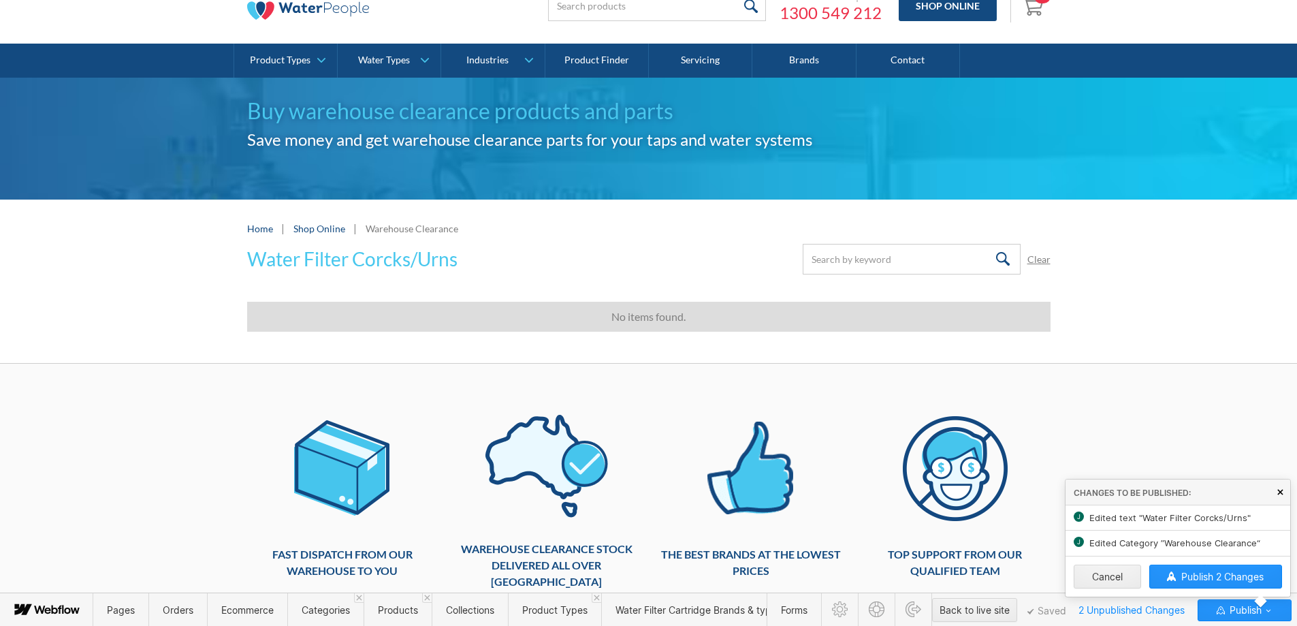
click at [1279, 494] on icon at bounding box center [1280, 492] width 6 height 6
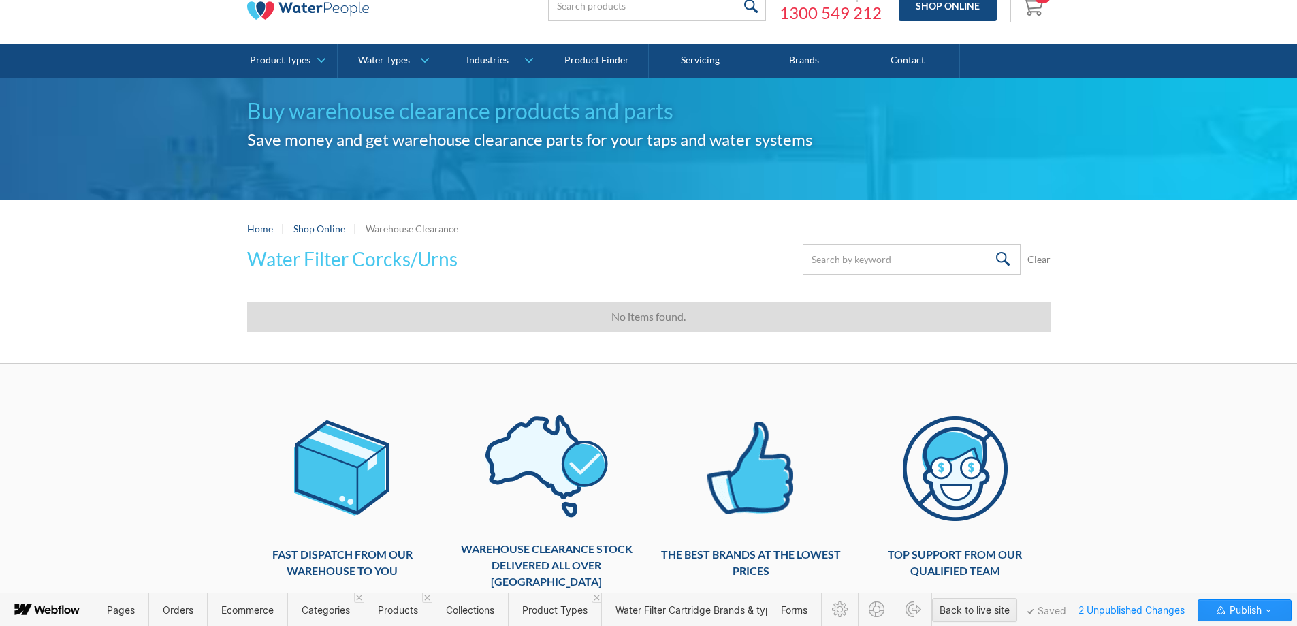
click at [466, 265] on div "Water Filter Corcks/Urns Submit Clear Thank you! Your submission has been recei…" at bounding box center [648, 259] width 803 height 31
click at [457, 242] on icon at bounding box center [459, 245] width 9 height 10
click at [1239, 609] on span "Publish" at bounding box center [1244, 610] width 35 height 20
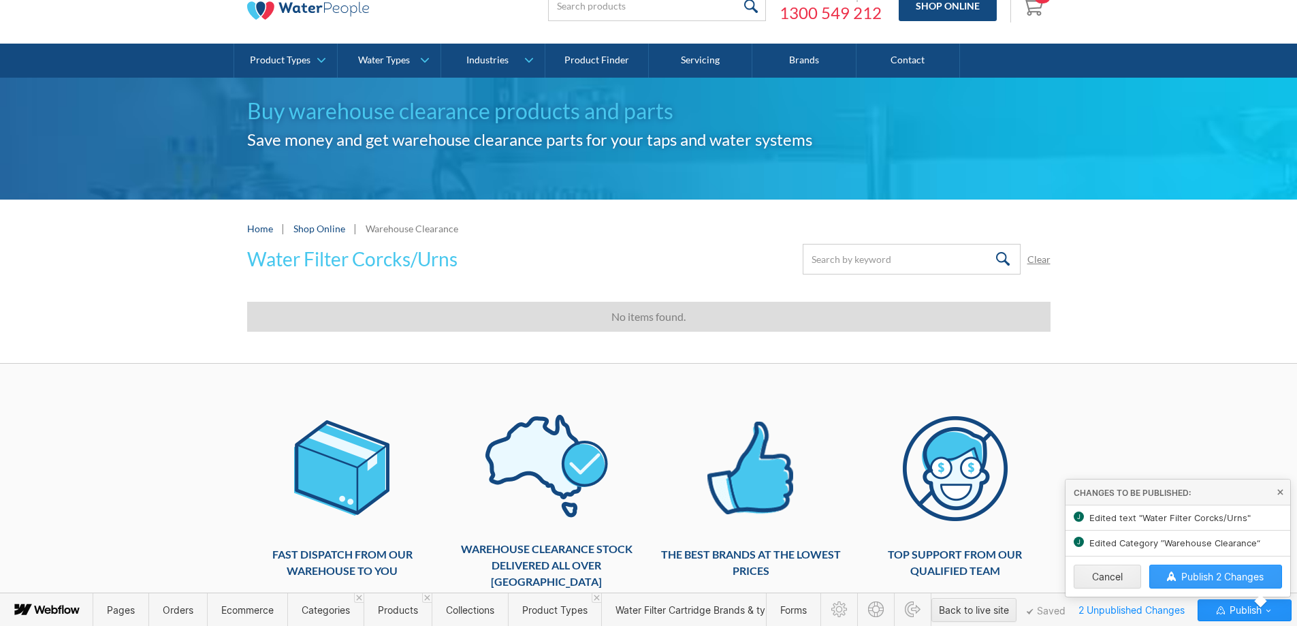
click at [1213, 576] on span "Publish 2 Changes" at bounding box center [1222, 577] width 82 height 12
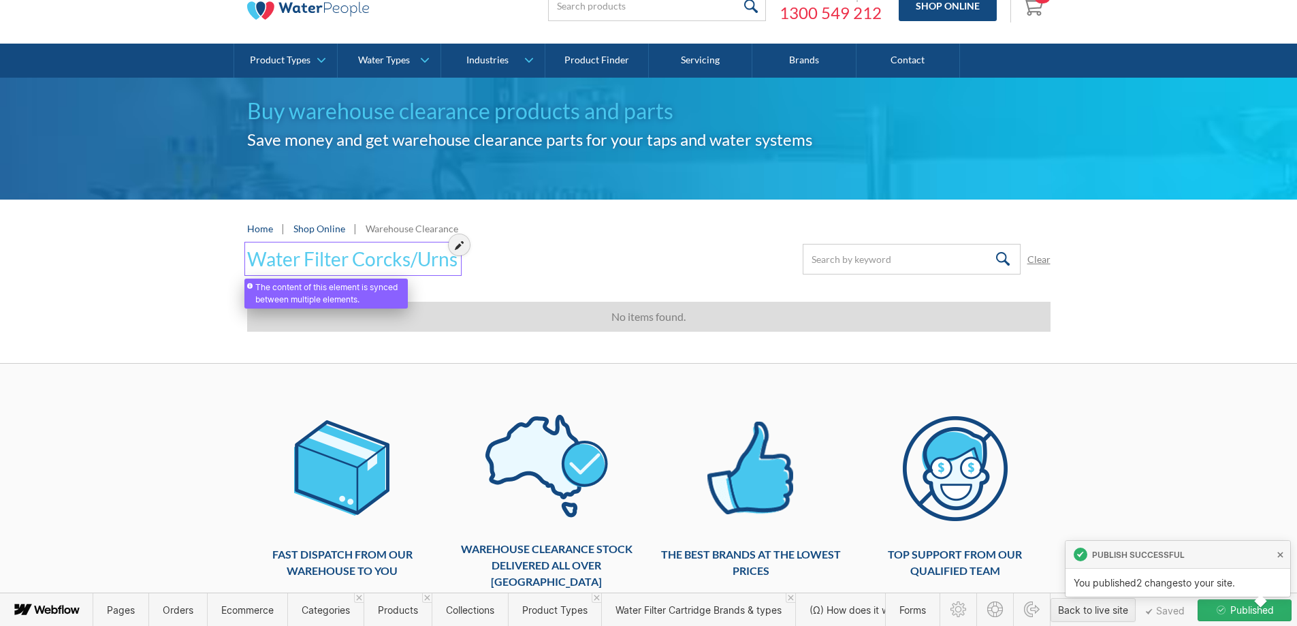
click at [455, 251] on div at bounding box center [459, 244] width 21 height 21
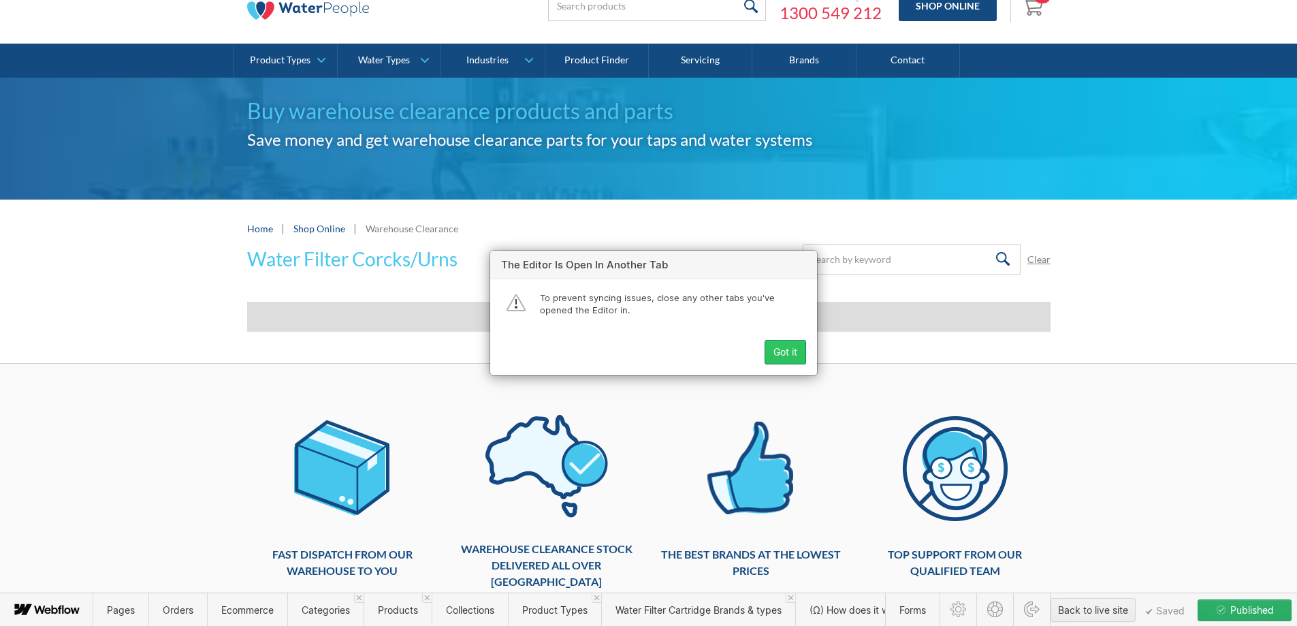
click at [777, 354] on div "Got it" at bounding box center [785, 352] width 24 height 11
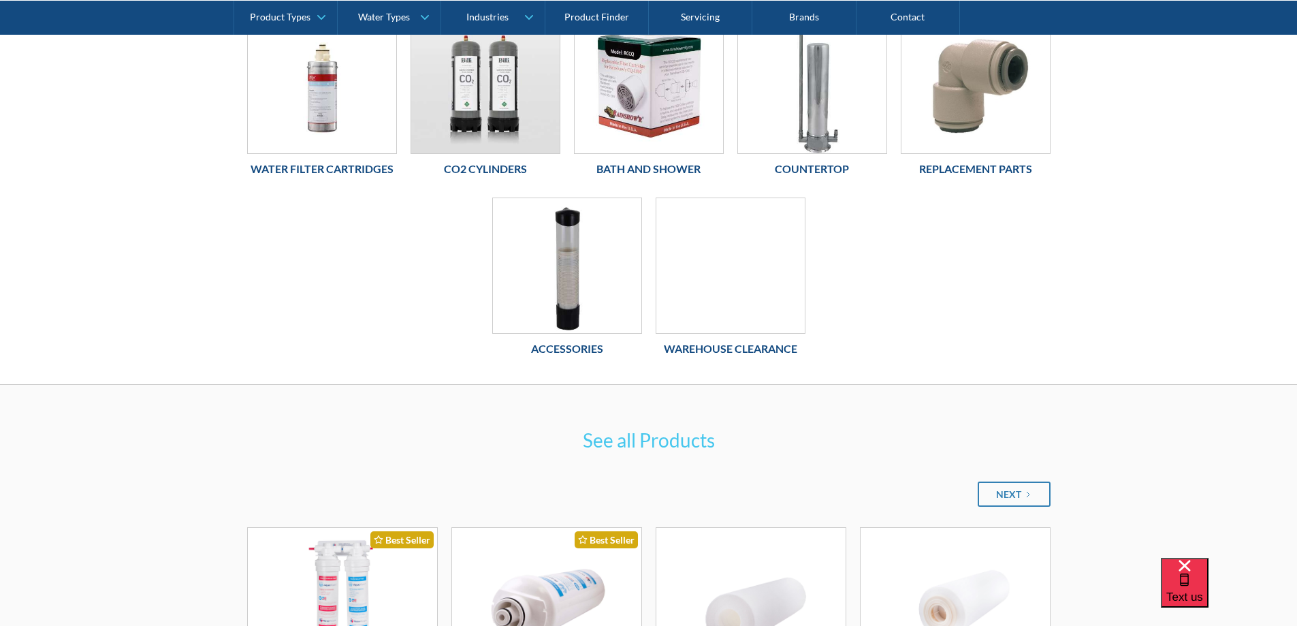
click at [749, 354] on h6 "Warehouse Clearance" at bounding box center [731, 348] width 150 height 16
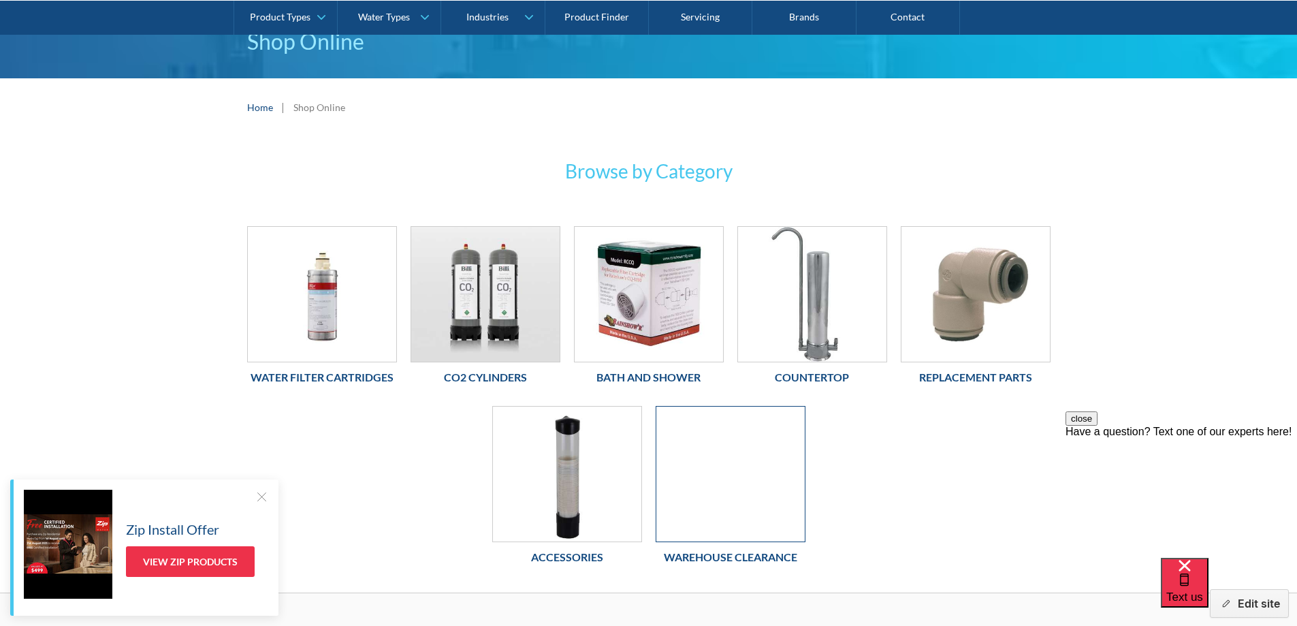
scroll to position [272, 0]
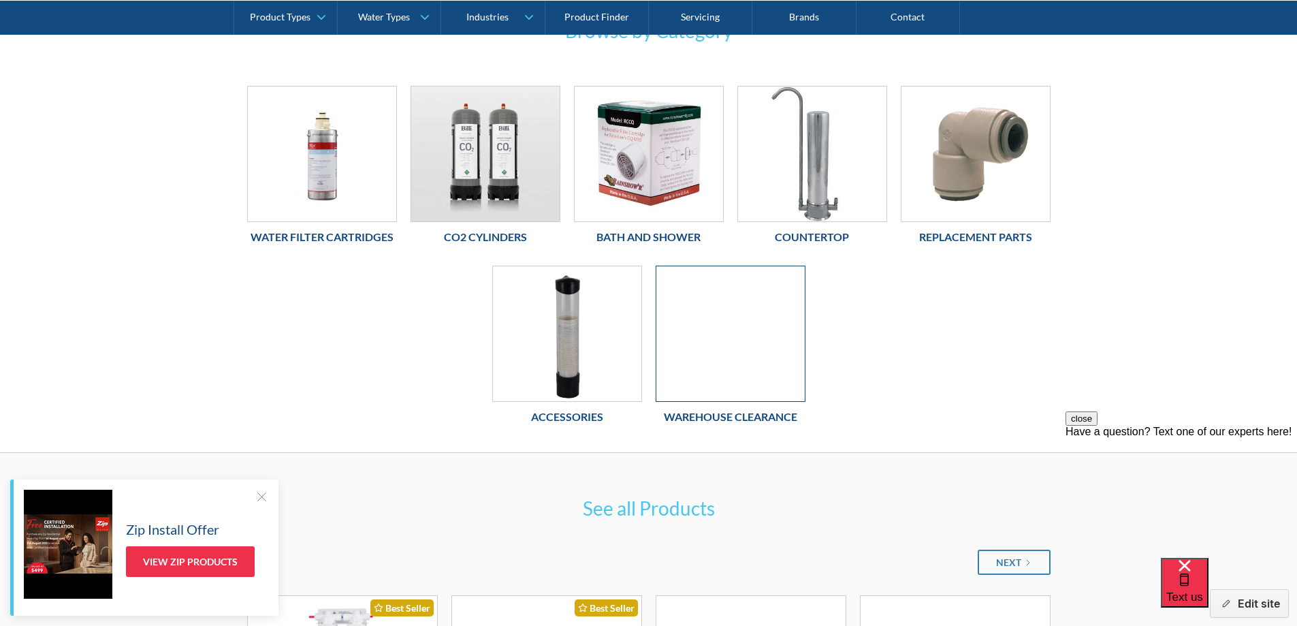
click at [752, 355] on div at bounding box center [731, 334] width 150 height 136
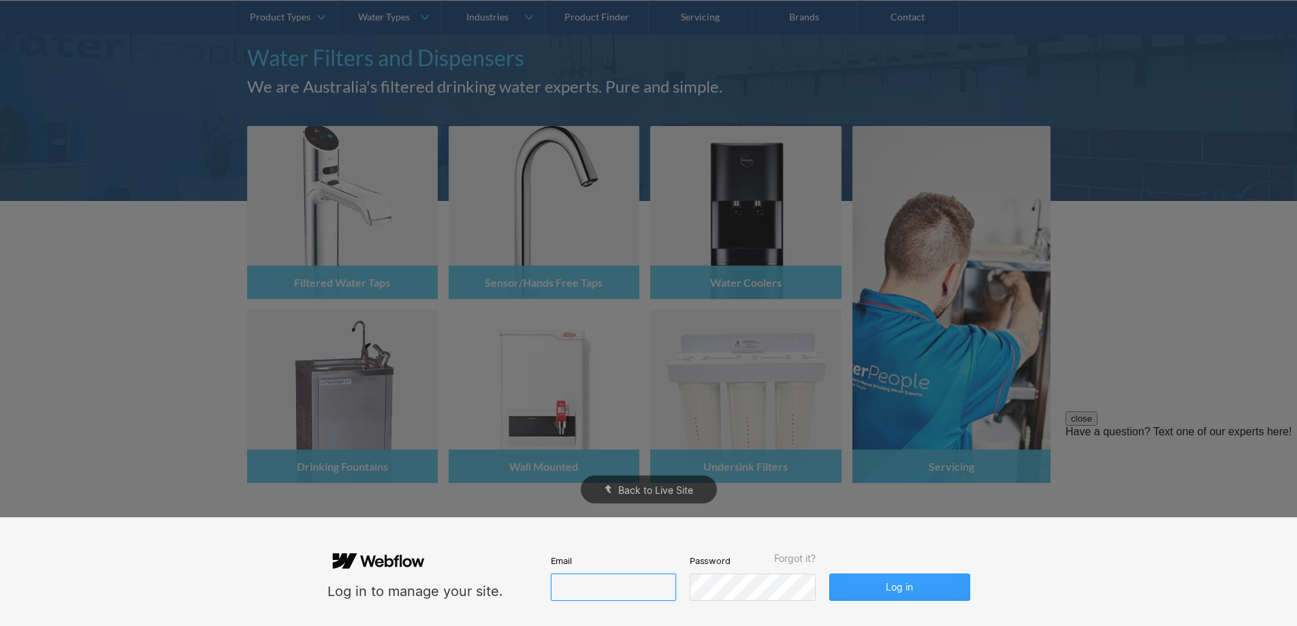
type input "[PERSON_NAME][EMAIL_ADDRESS][DOMAIN_NAME]"
click at [871, 585] on button "Log in" at bounding box center [899, 586] width 140 height 27
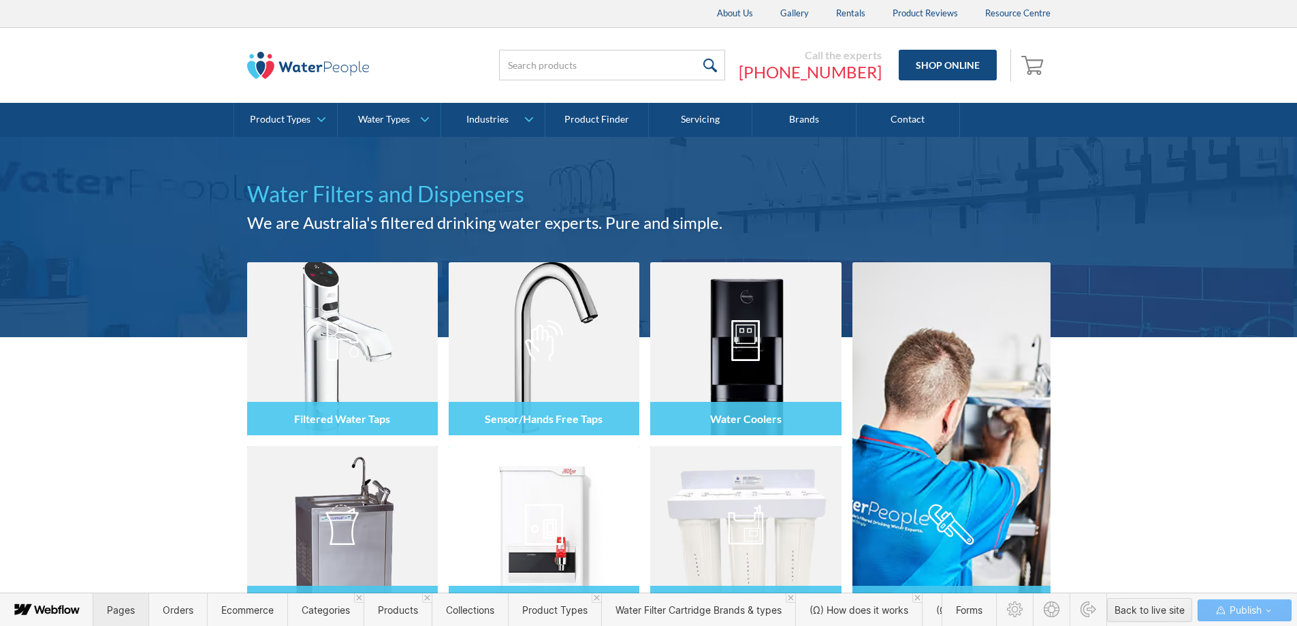
click at [136, 610] on span "Pages" at bounding box center [120, 609] width 55 height 33
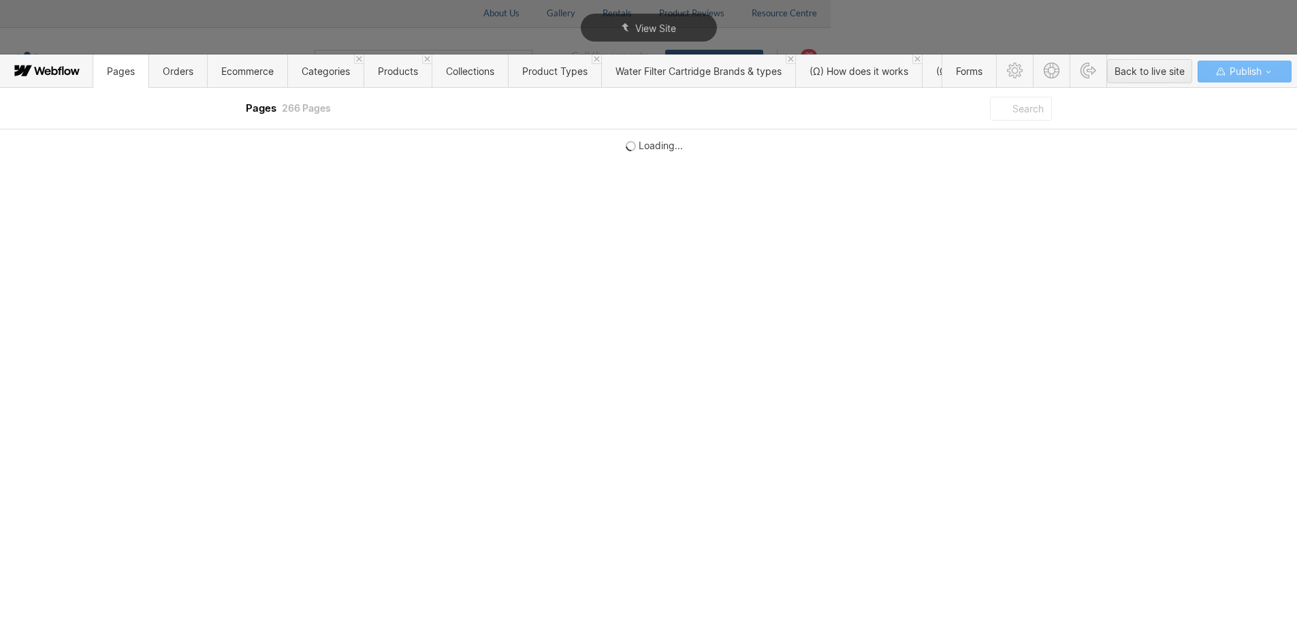
click at [1025, 108] on input "text" at bounding box center [1020, 109] width 61 height 24
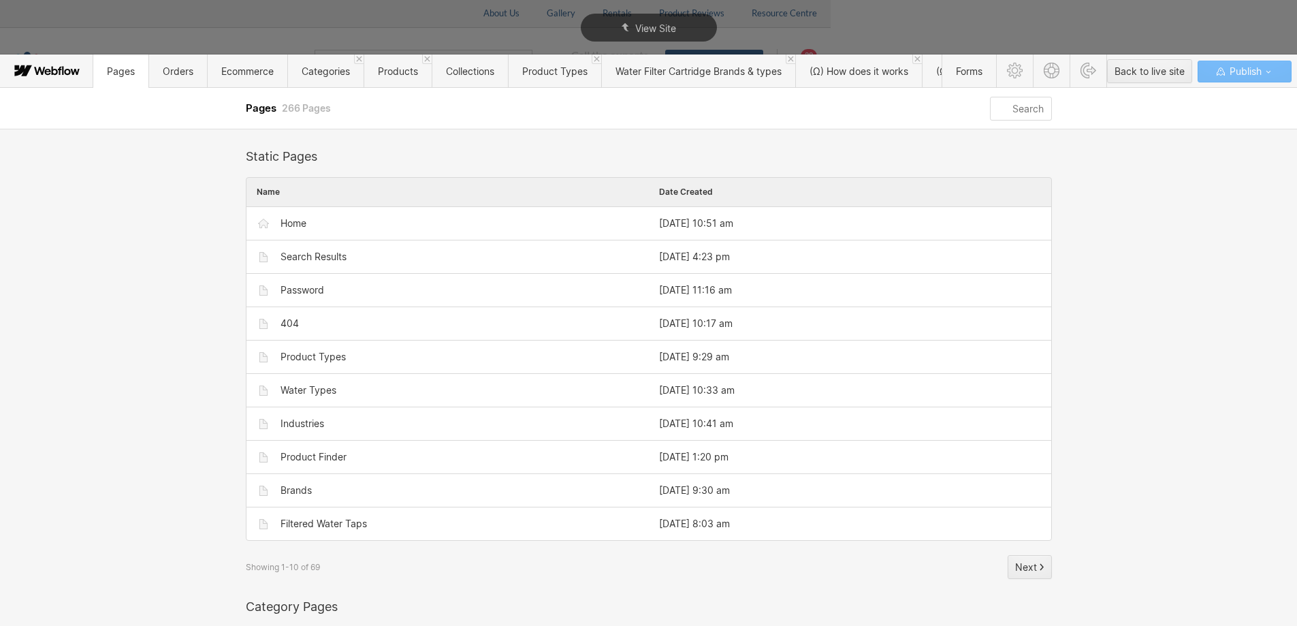
click at [1023, 106] on input "text" at bounding box center [1020, 109] width 61 height 24
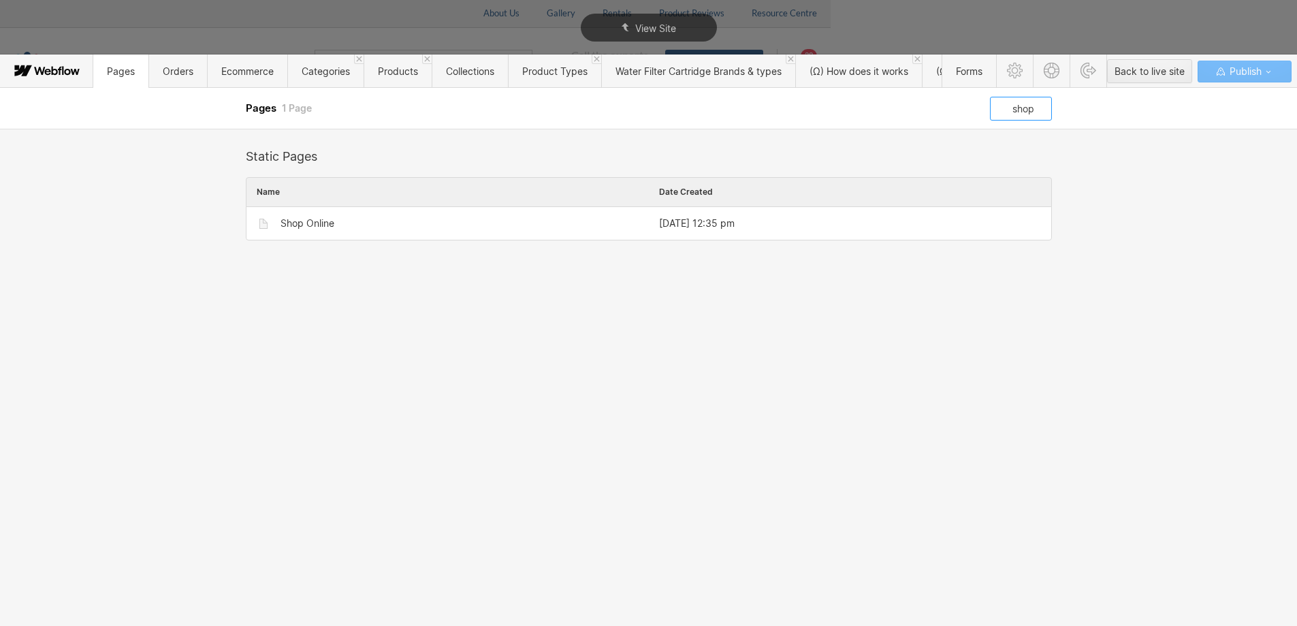
drag, startPoint x: 1021, startPoint y: 106, endPoint x: 974, endPoint y: 109, distance: 47.8
type input "shop"
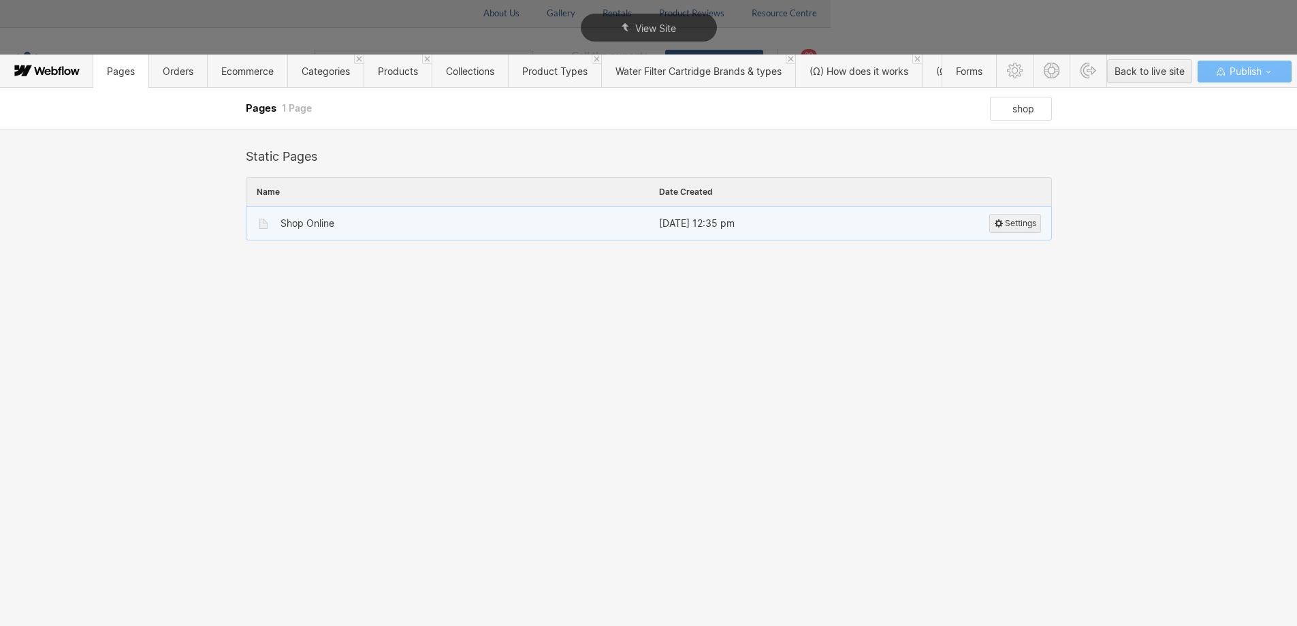
drag, startPoint x: 974, startPoint y: 109, endPoint x: 394, endPoint y: 212, distance: 588.4
click at [394, 212] on div "Shop Online" at bounding box center [447, 223] width 402 height 33
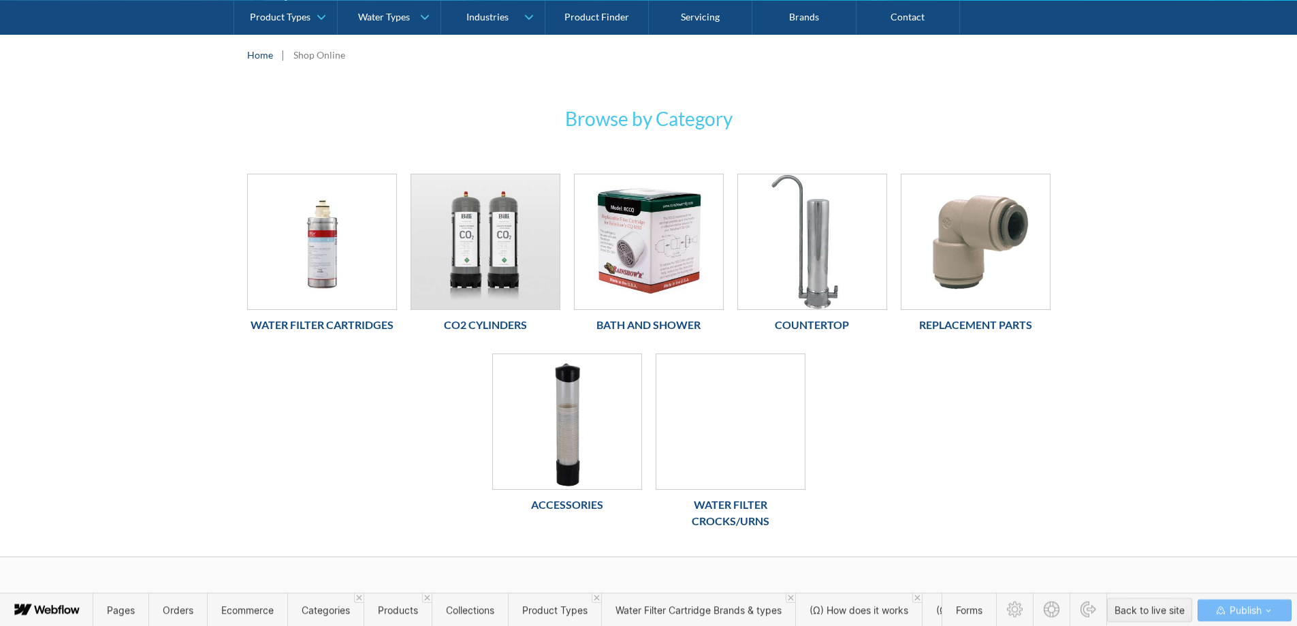
scroll to position [191, 0]
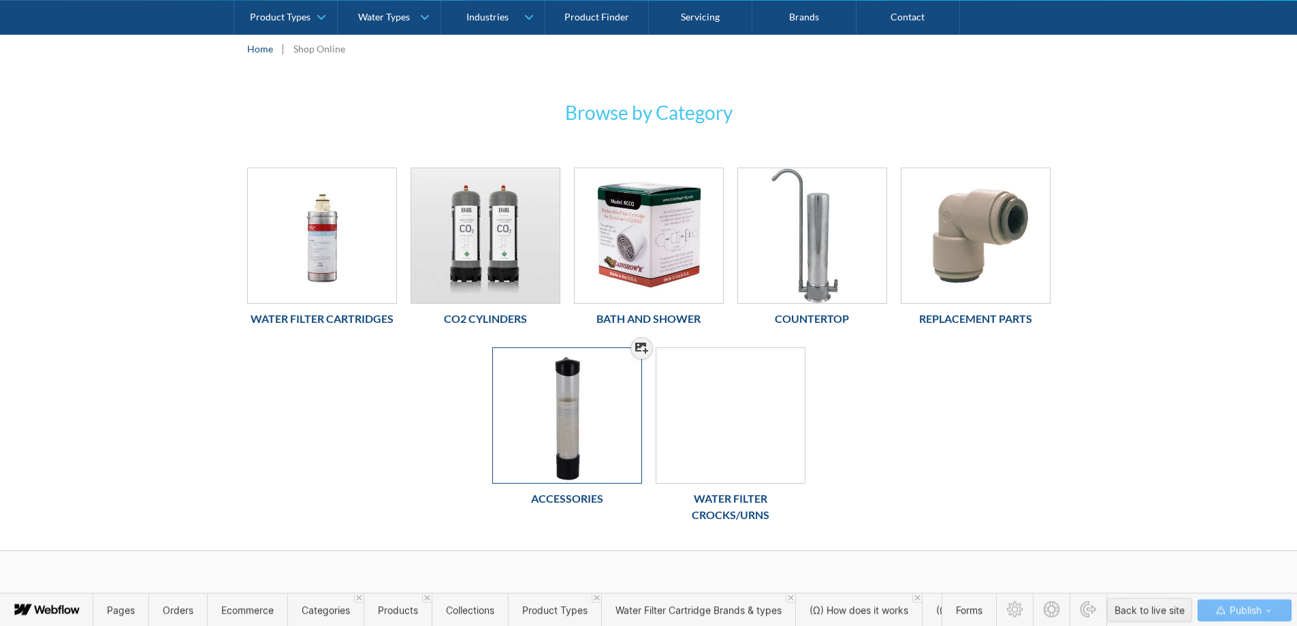
click at [636, 481] on img at bounding box center [567, 415] width 148 height 135
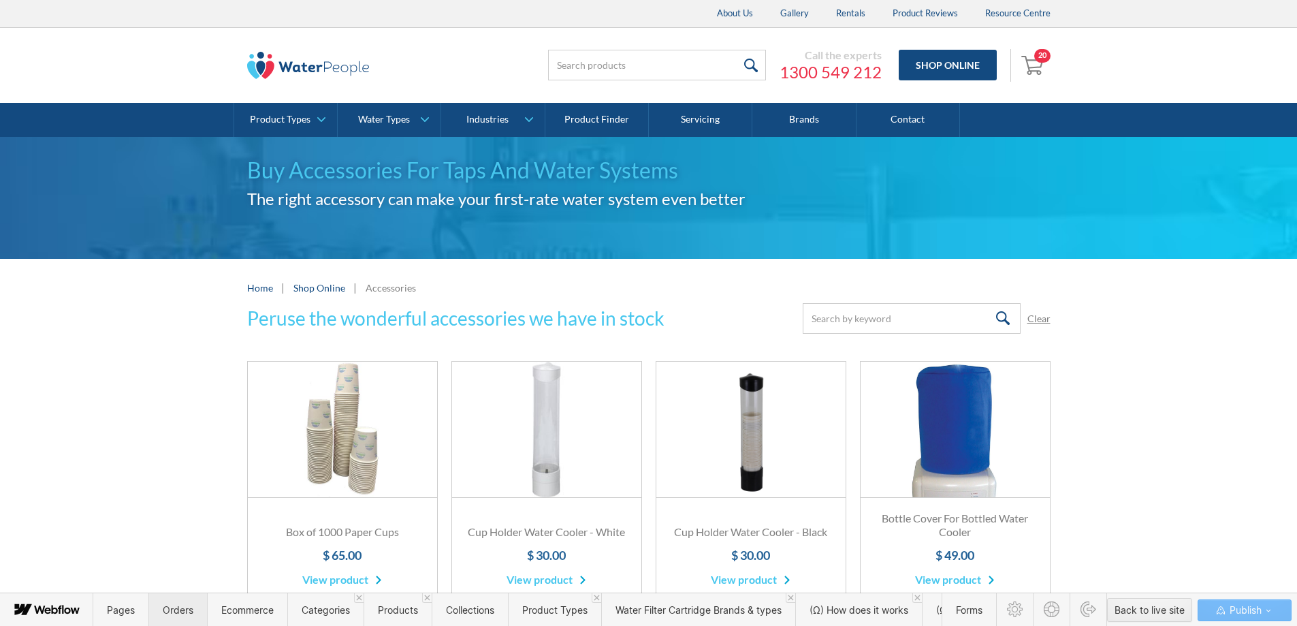
click at [169, 610] on span "Orders" at bounding box center [178, 610] width 31 height 12
click at [246, 615] on span "Ecommerce" at bounding box center [247, 610] width 52 height 12
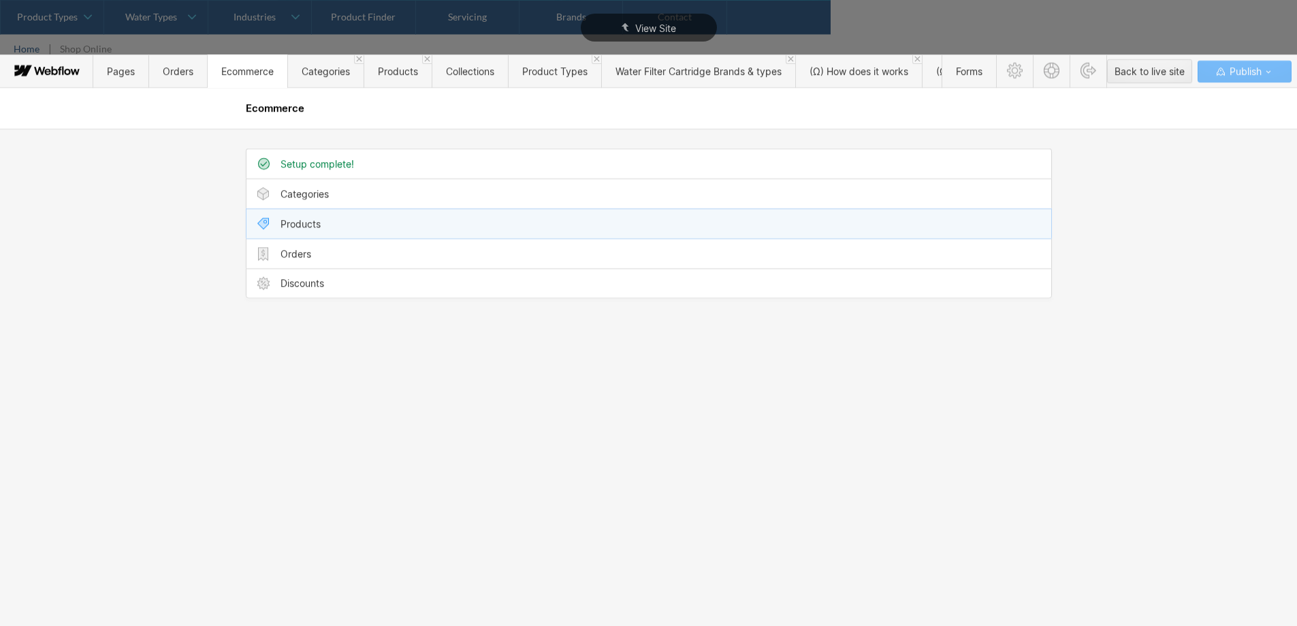
click at [321, 226] on div "Products" at bounding box center [648, 223] width 805 height 29
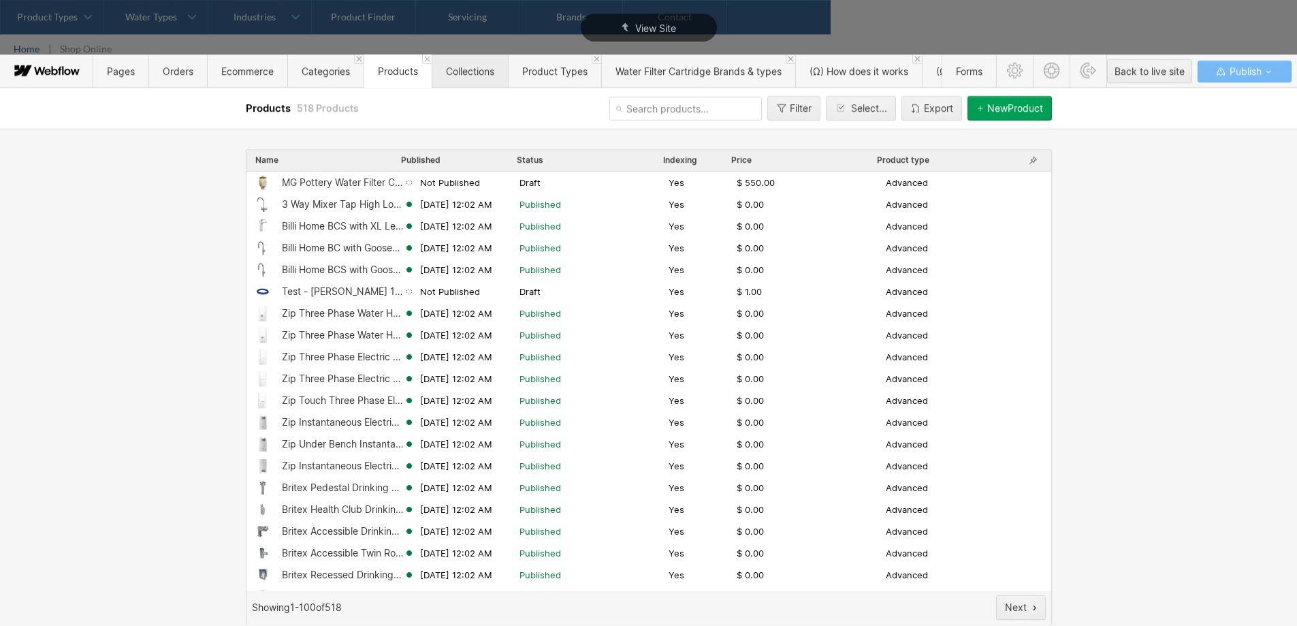
click at [436, 79] on span "Collections" at bounding box center [470, 70] width 76 height 33
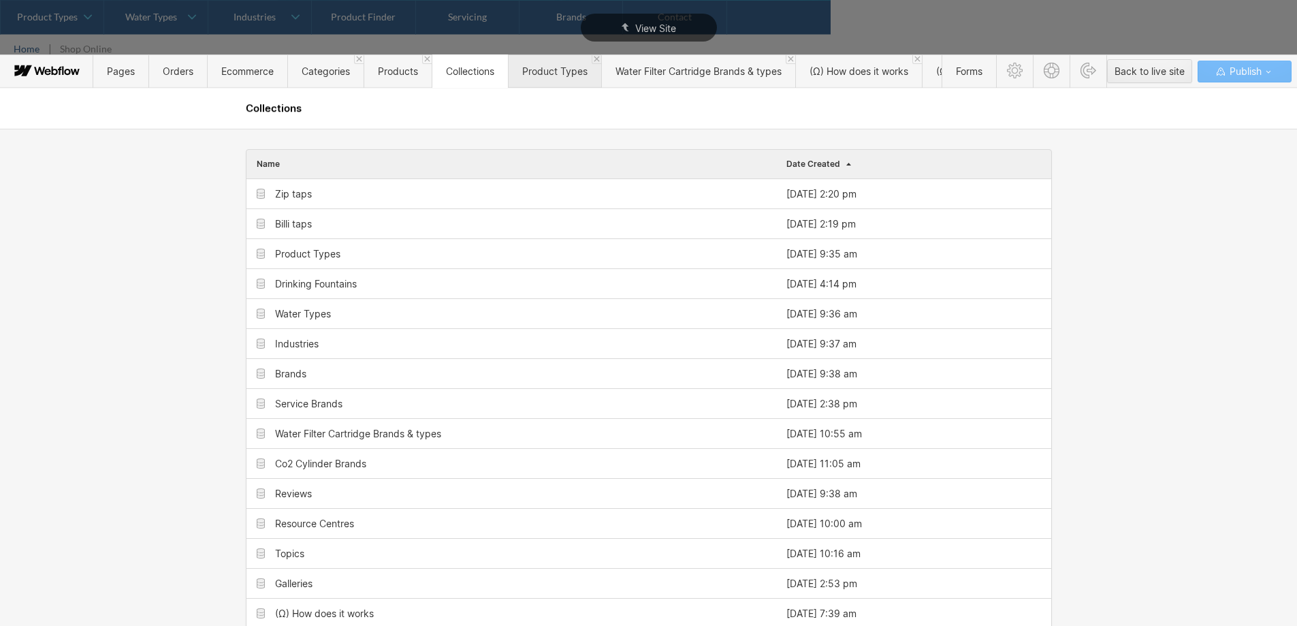
click at [549, 80] on span "Product Types" at bounding box center [554, 70] width 93 height 33
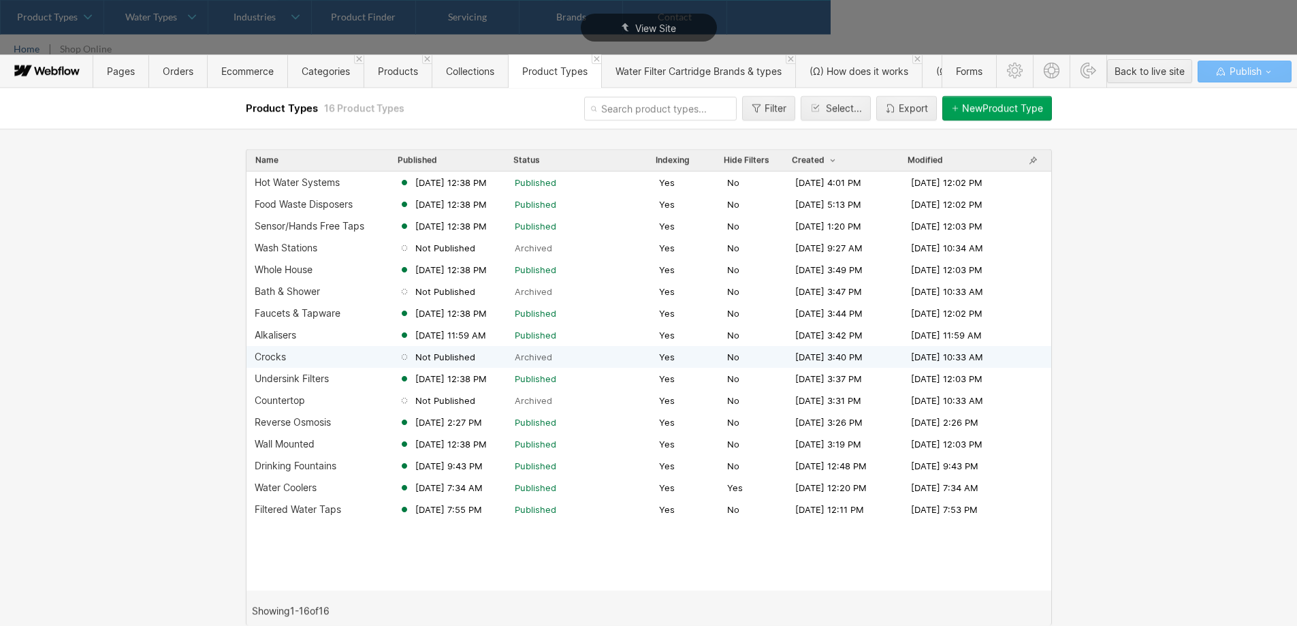
click at [358, 362] on div "Crocks" at bounding box center [327, 356] width 144 height 11
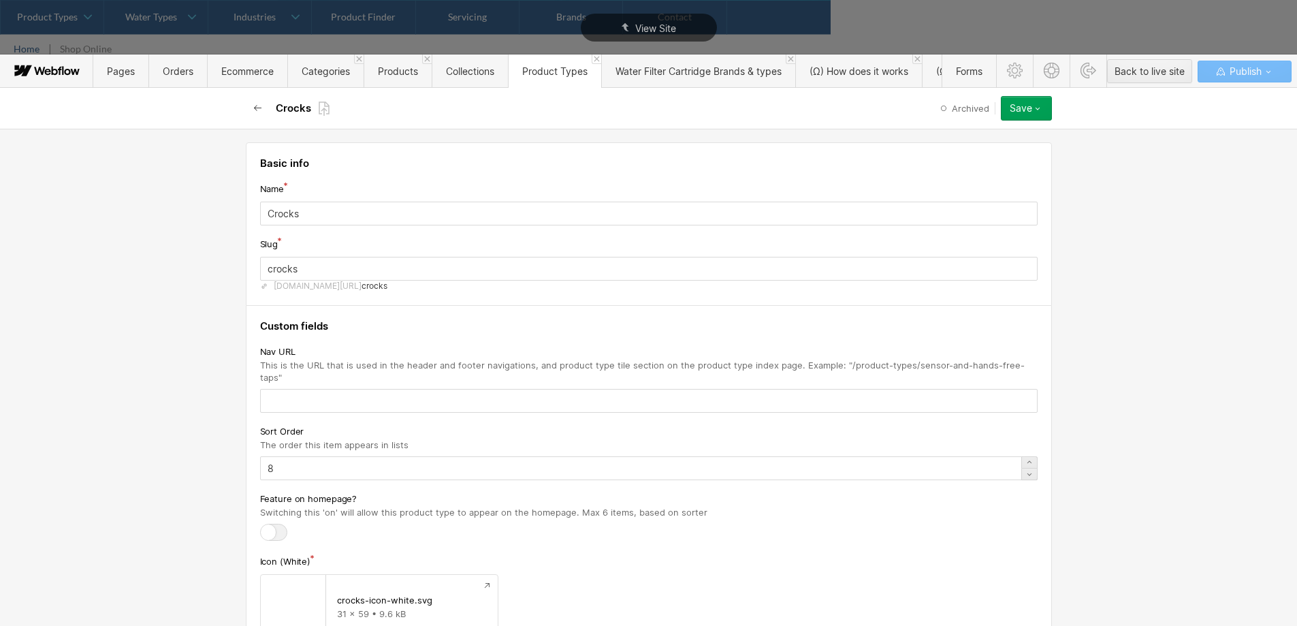
click at [254, 108] on icon "button" at bounding box center [256, 108] width 7 height 6
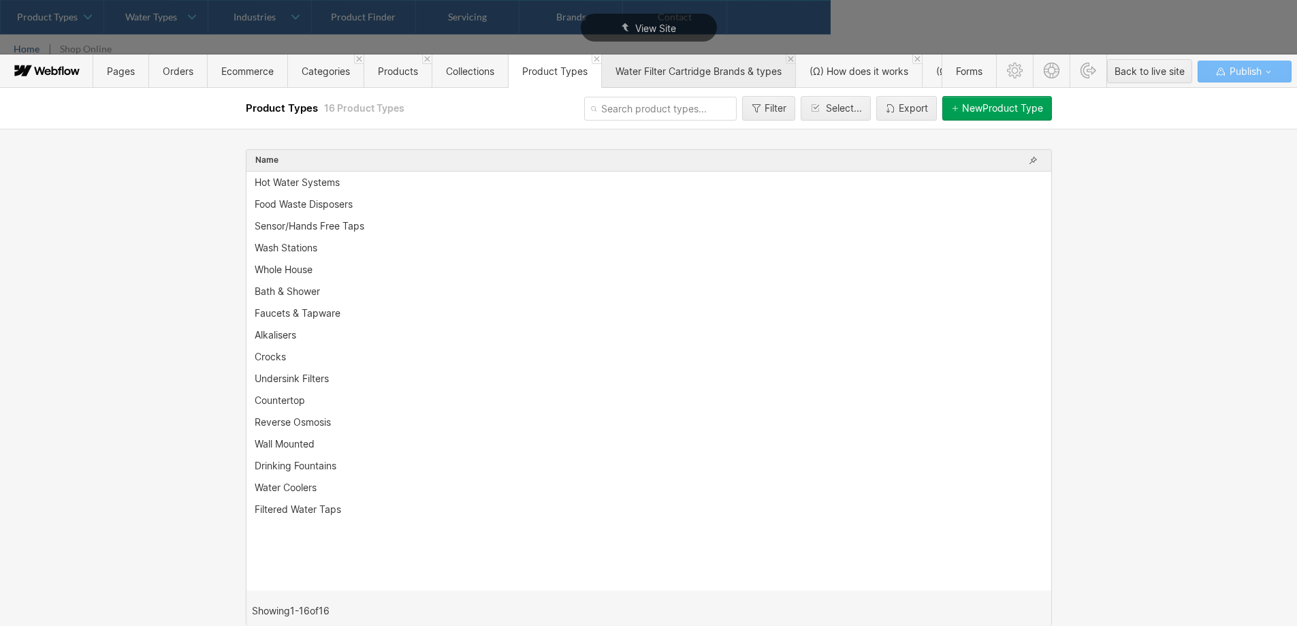
click at [658, 79] on span "Water Filter Cartridge Brands & types" at bounding box center [698, 70] width 194 height 33
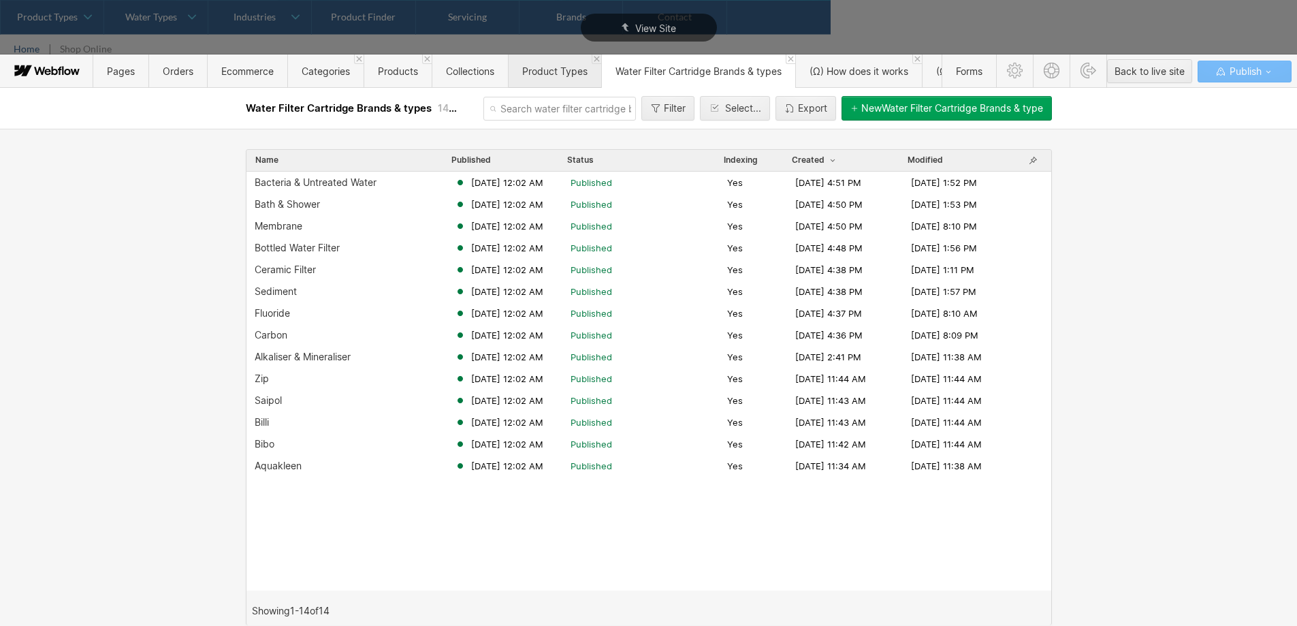
click at [564, 77] on span "Product Types" at bounding box center [554, 70] width 93 height 33
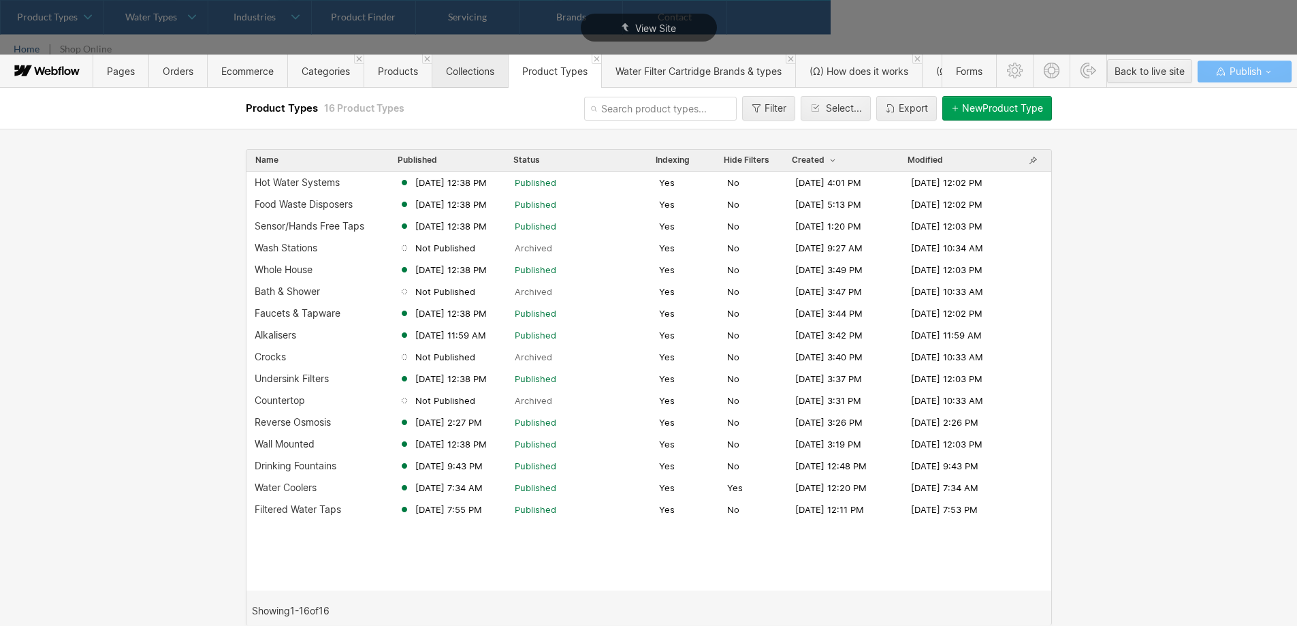
click at [470, 71] on span "Collections" at bounding box center [470, 71] width 48 height 12
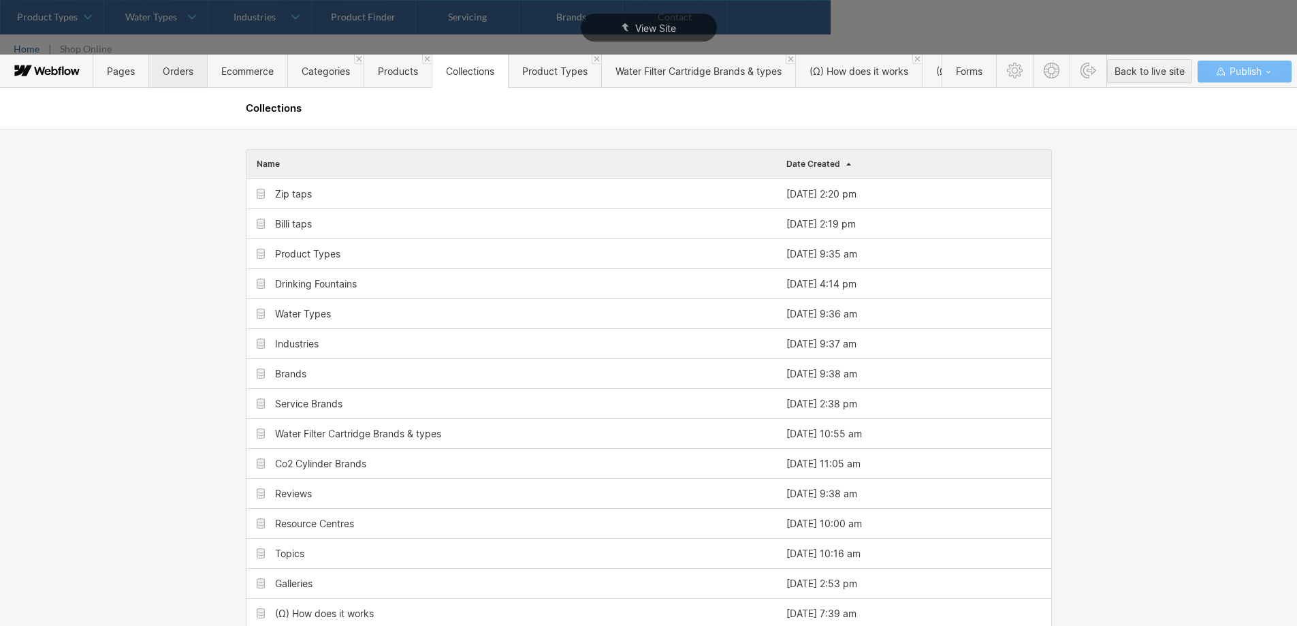
click at [194, 74] on span "Orders" at bounding box center [177, 70] width 59 height 33
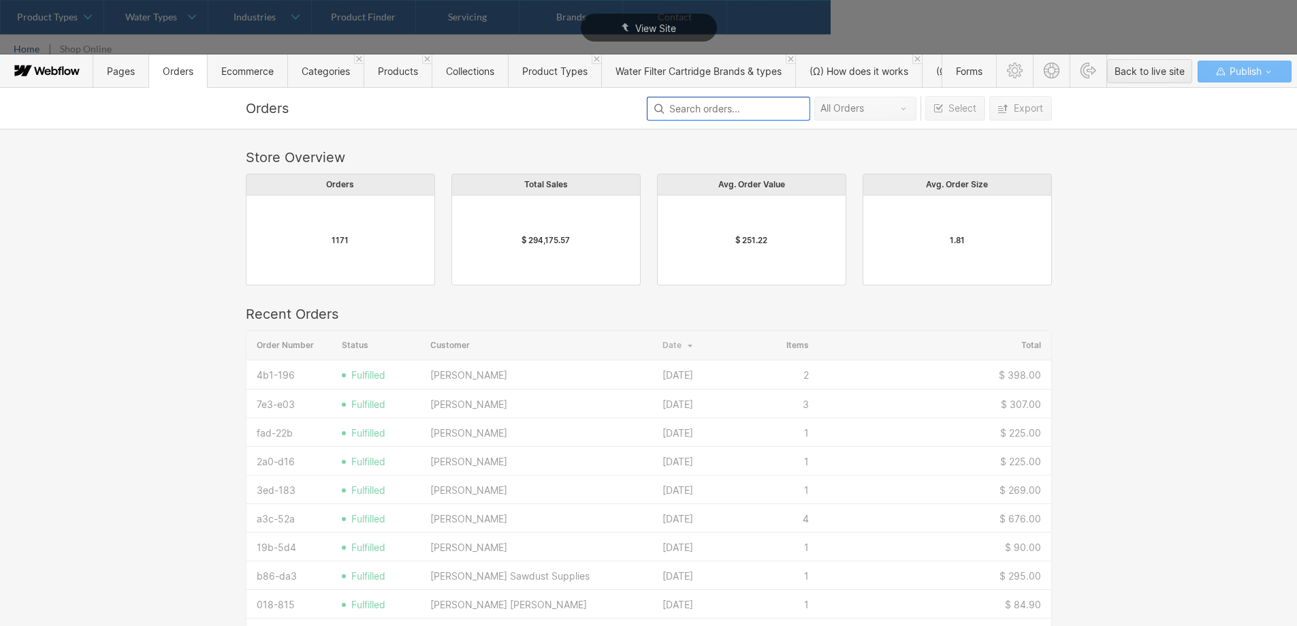
scroll to position [735, 796]
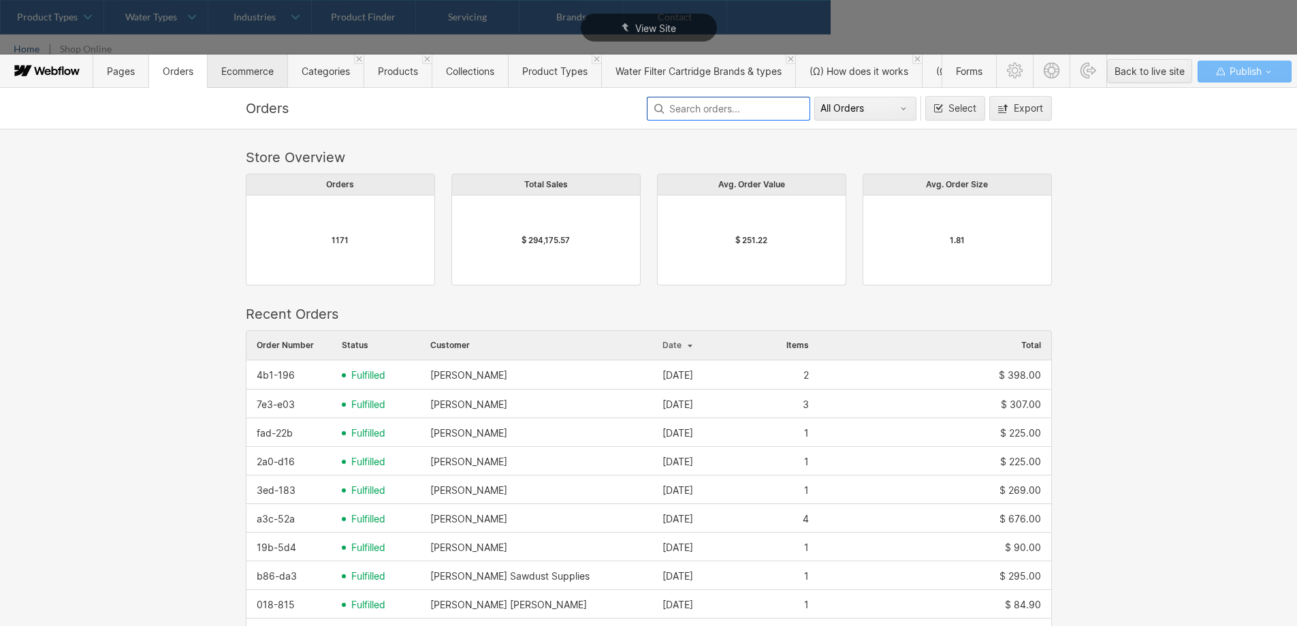
click at [244, 67] on span "Ecommerce" at bounding box center [247, 71] width 52 height 12
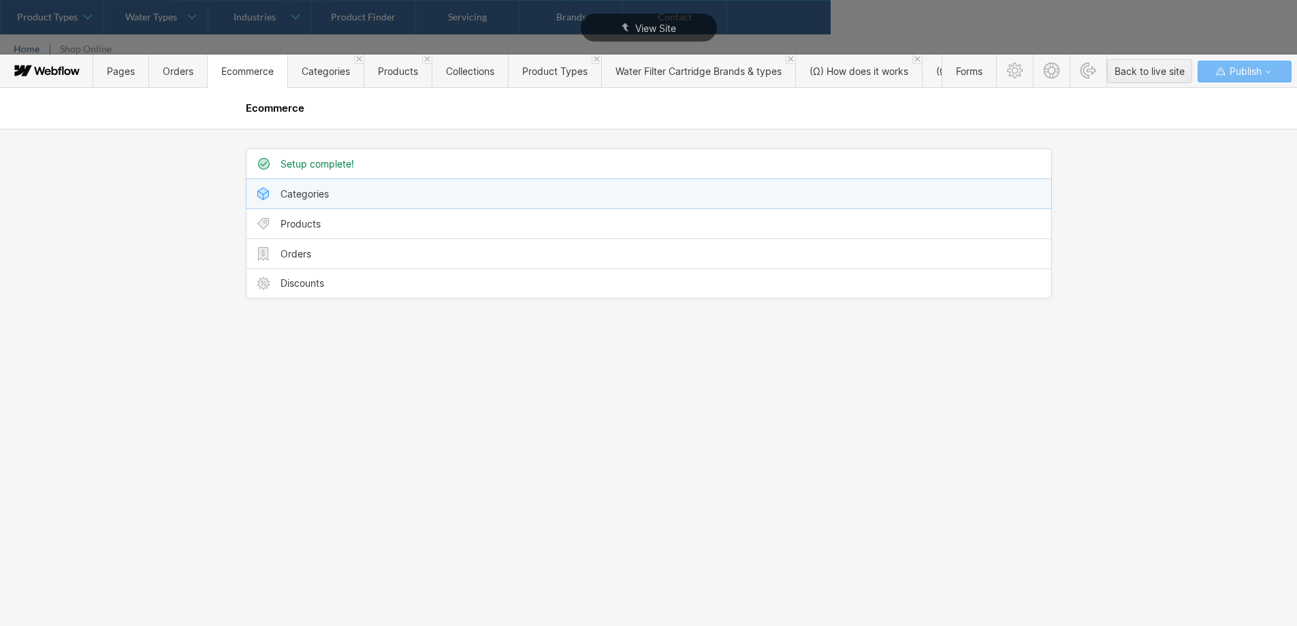
click at [319, 206] on div "Categories" at bounding box center [648, 193] width 805 height 29
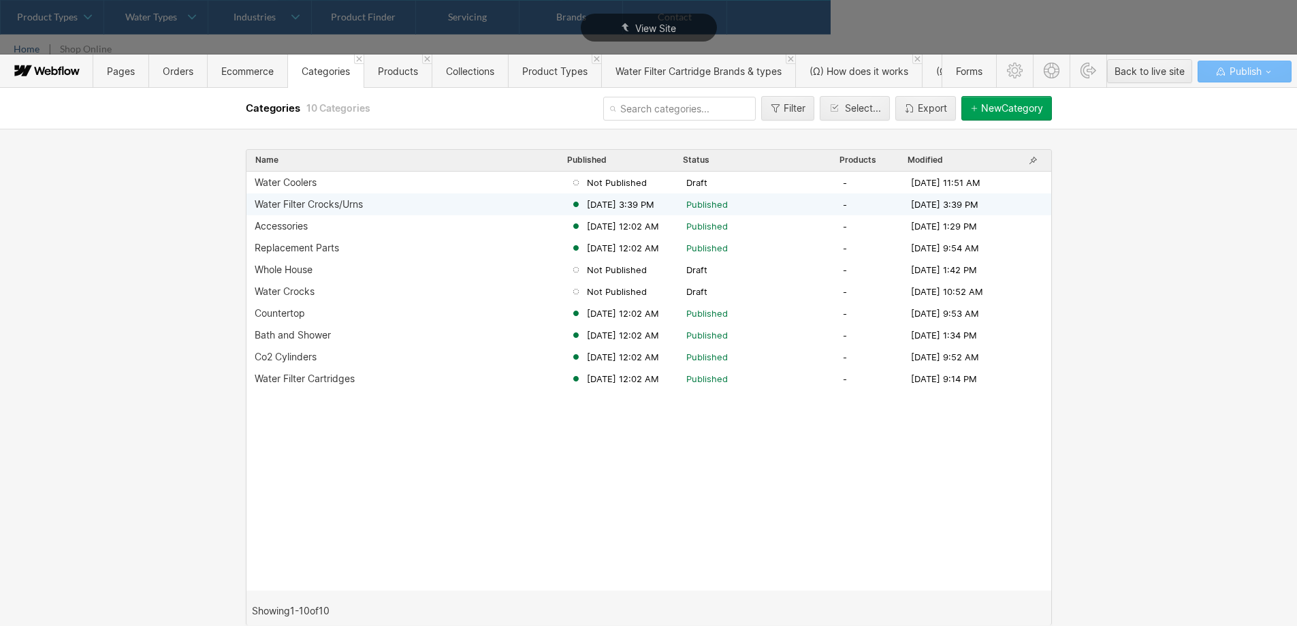
click at [376, 209] on div "Water Filter Crocks/Urns" at bounding box center [413, 204] width 316 height 11
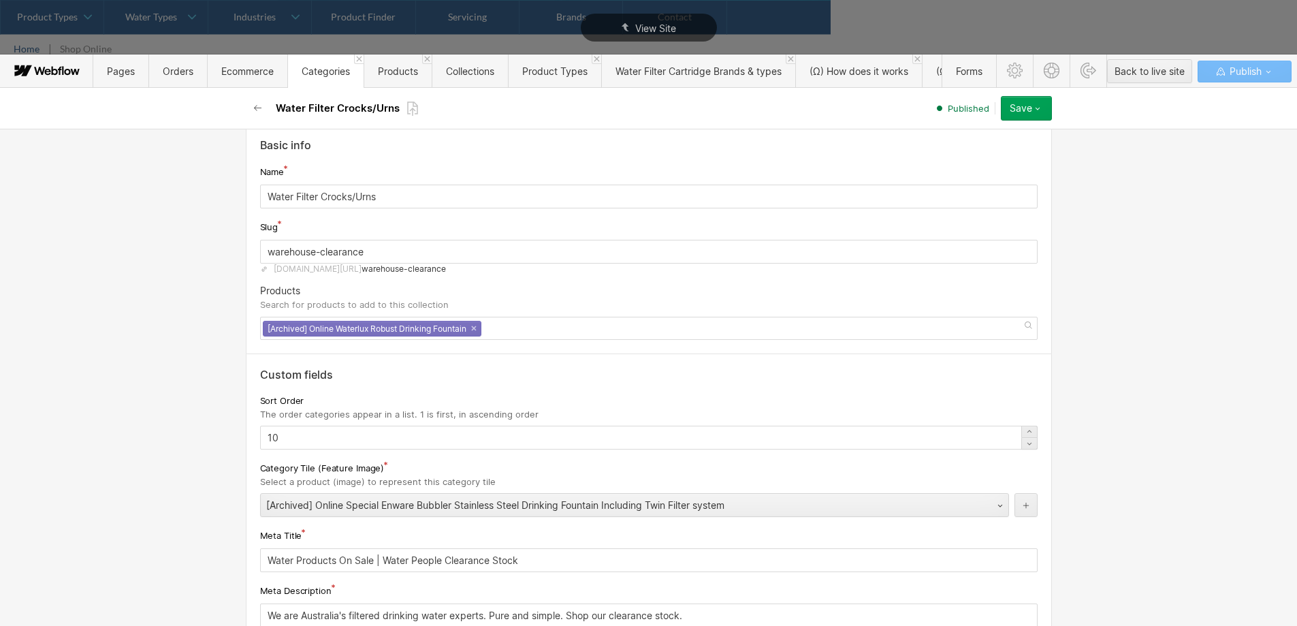
scroll to position [0, 0]
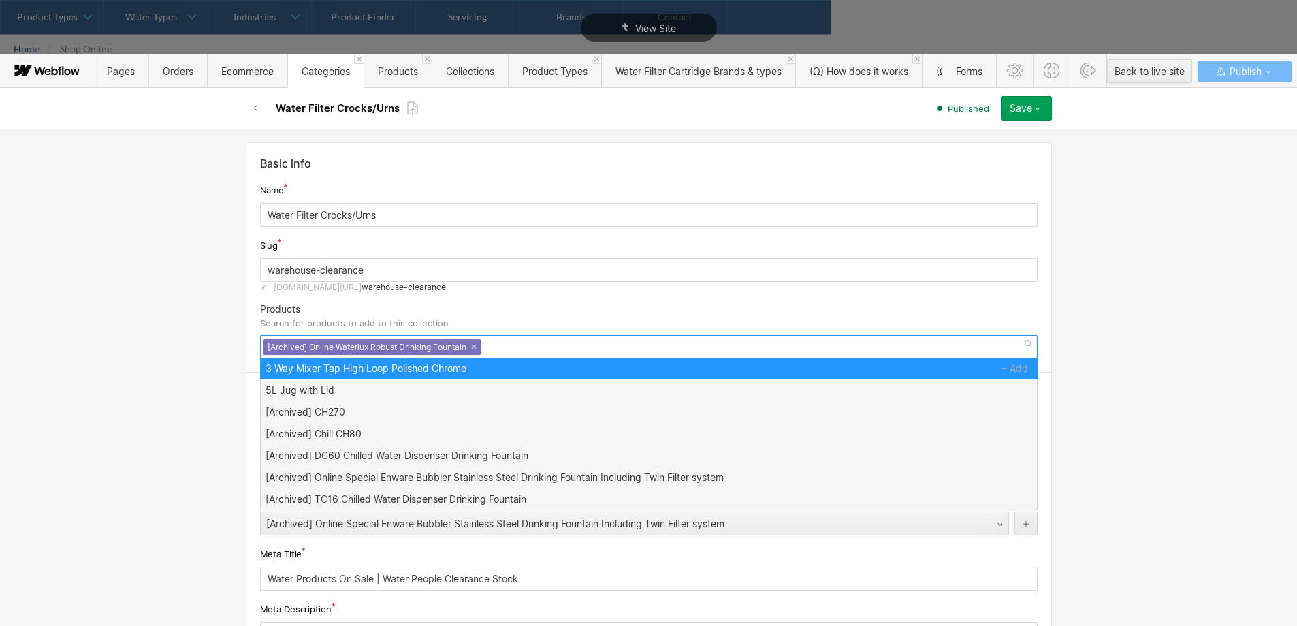
click at [541, 348] on div "[Archived] Online Waterlux Robust Drinking Fountain ×" at bounding box center [648, 346] width 777 height 23
paste input "MG Pottery Water Filter Crock/Urn - Dolomite"
type input "MG Pottery Water Filter Crock/Urn - Dolomite"
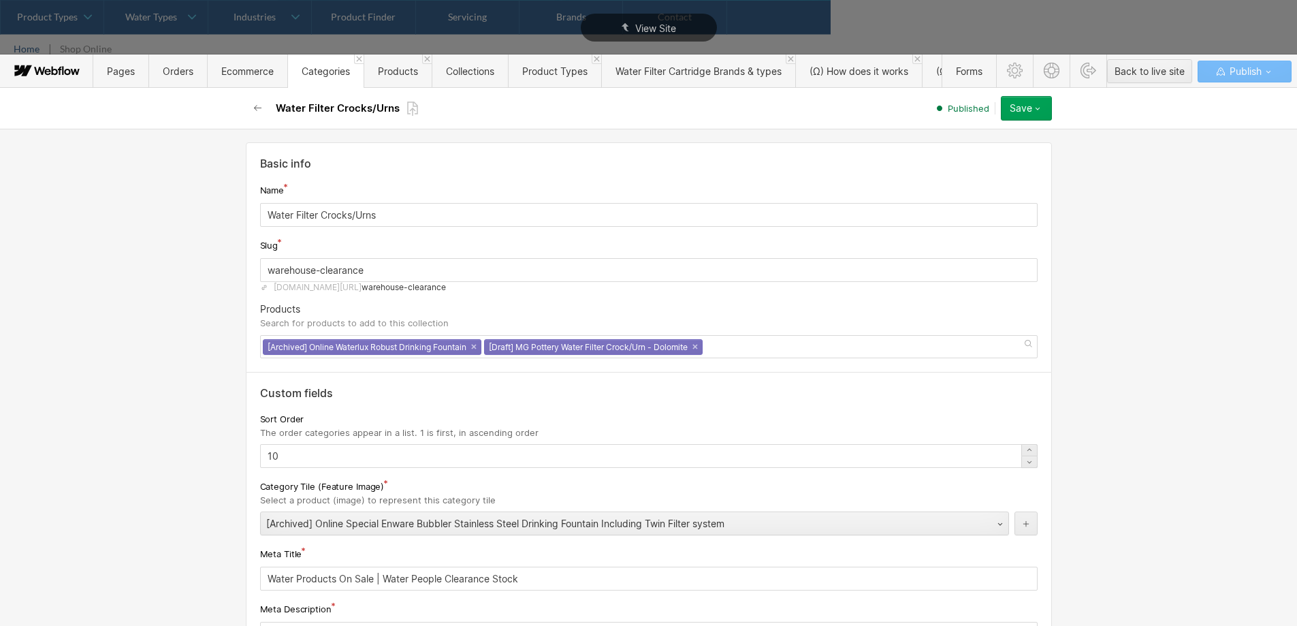
click at [1144, 333] on div "Basic info Name Water Filter Crocks/Urns Slug warehouse-clearance [DOMAIN_NAME]…" at bounding box center [648, 377] width 1297 height 497
click at [1025, 103] on div "Save" at bounding box center [1021, 108] width 22 height 11
click at [986, 131] on div "Save changes" at bounding box center [983, 136] width 135 height 18
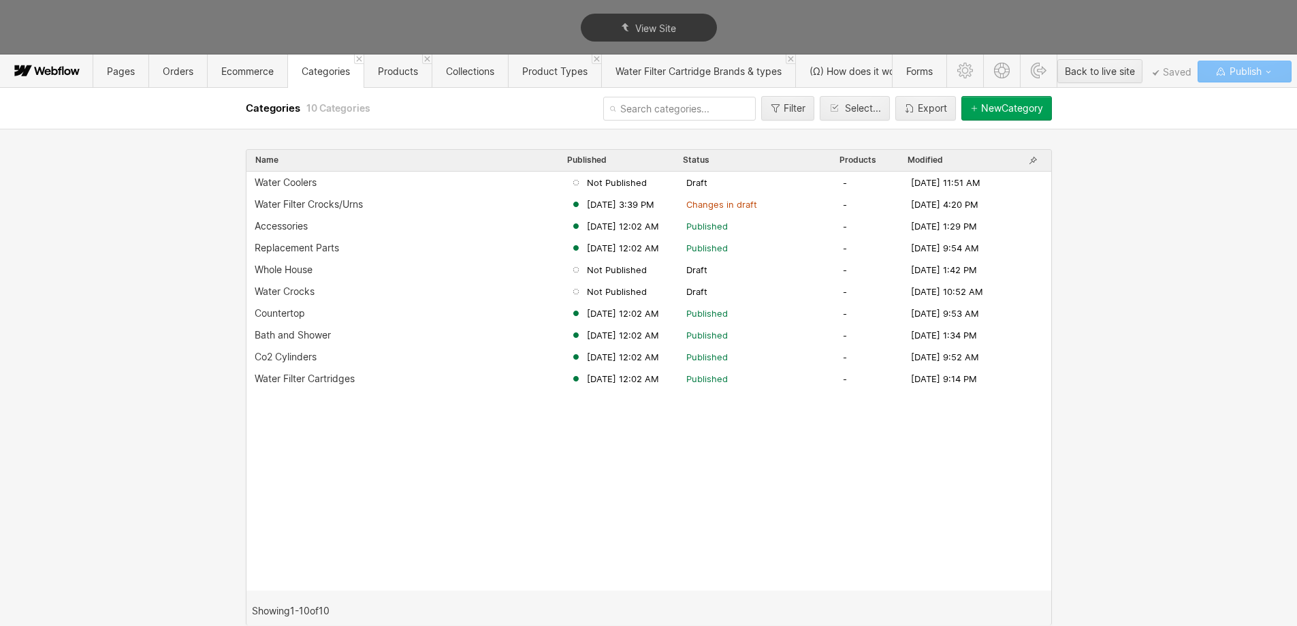
click at [1239, 74] on span "Publish" at bounding box center [1244, 71] width 35 height 20
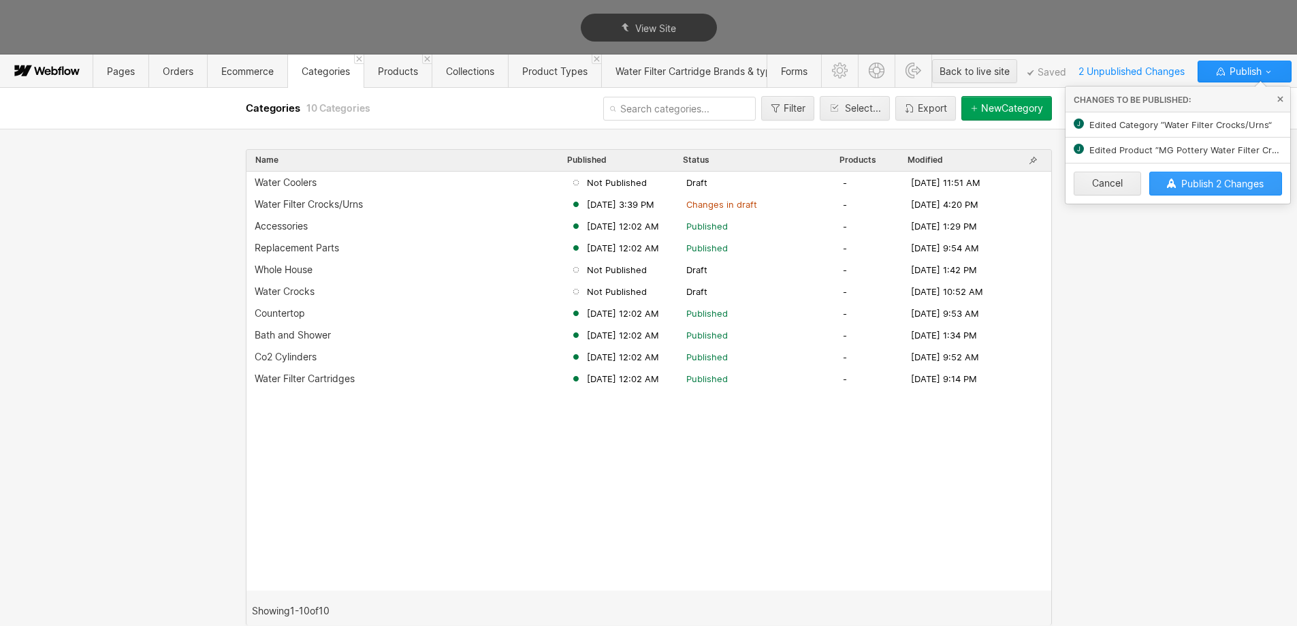
click at [1234, 190] on button "Publish 2 Changes" at bounding box center [1215, 184] width 133 height 24
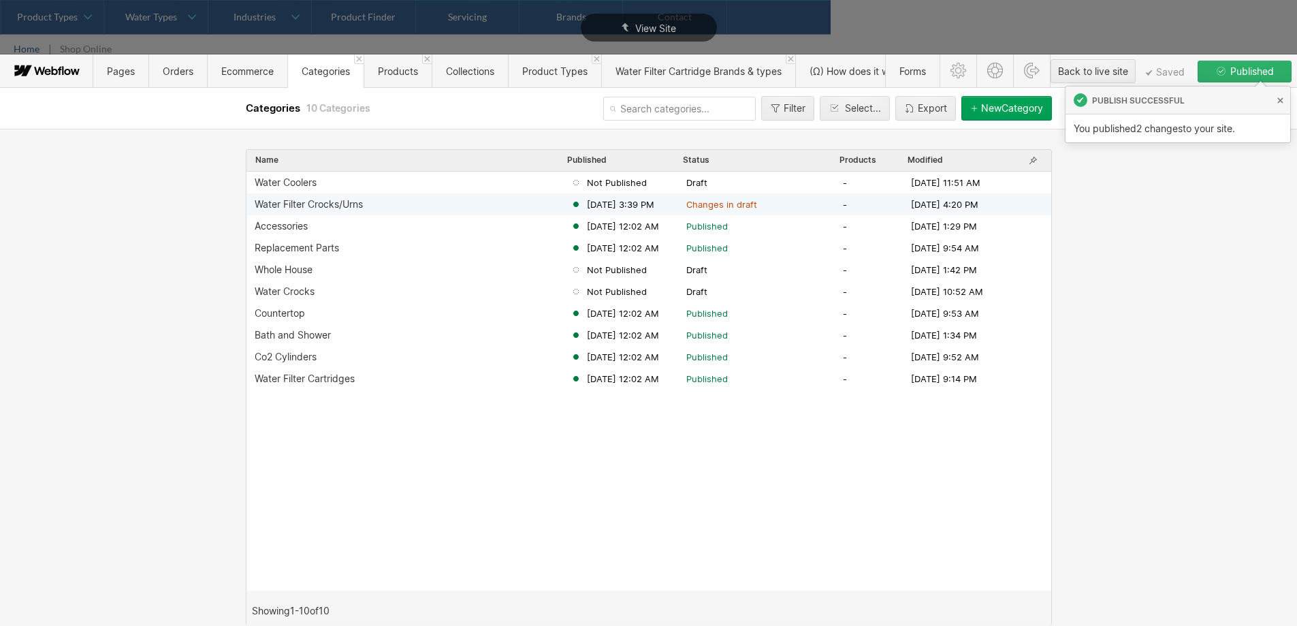
click at [750, 210] on div "Water Filter Crocks/Urns [DATE] 3:39 PM Changes in draft - [DATE] 4:20 PM" at bounding box center [648, 204] width 805 height 22
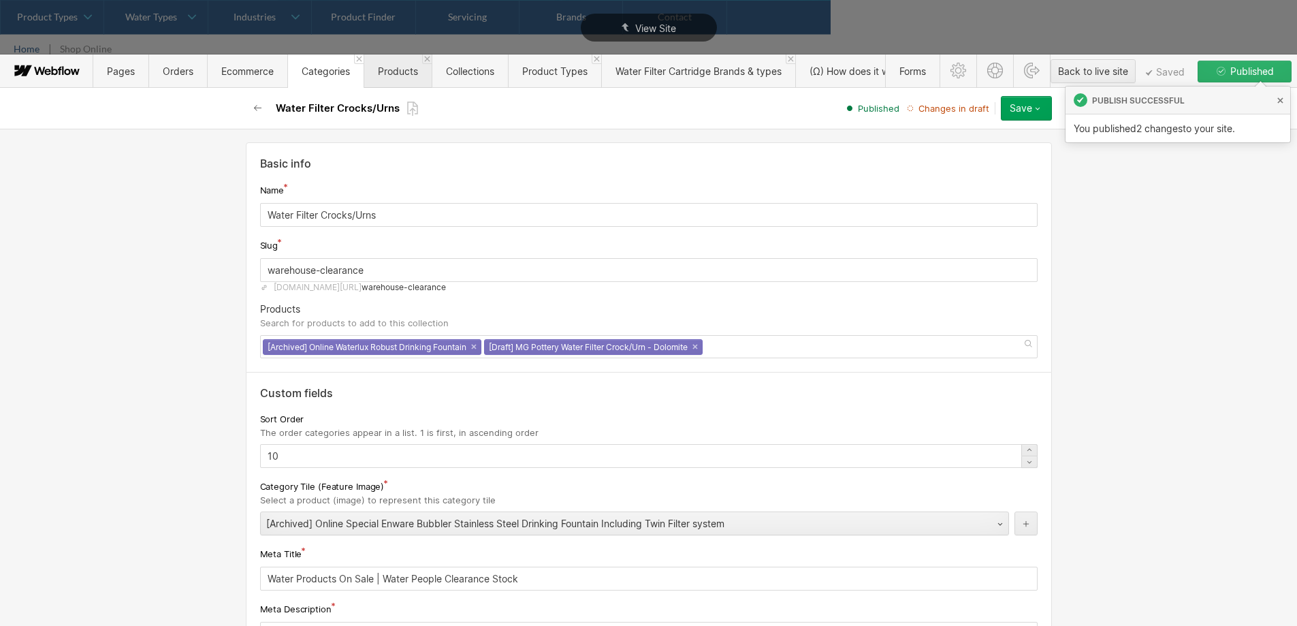
click at [399, 68] on span "Products" at bounding box center [398, 71] width 40 height 12
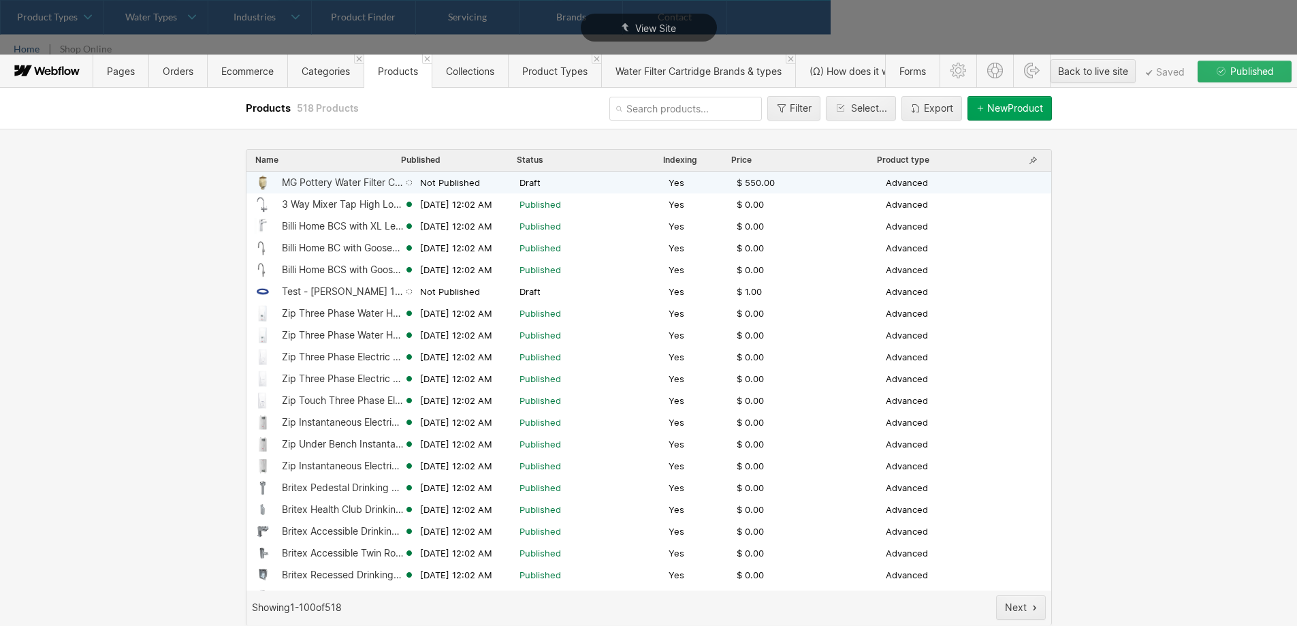
click at [406, 184] on icon at bounding box center [406, 183] width 1 height 1
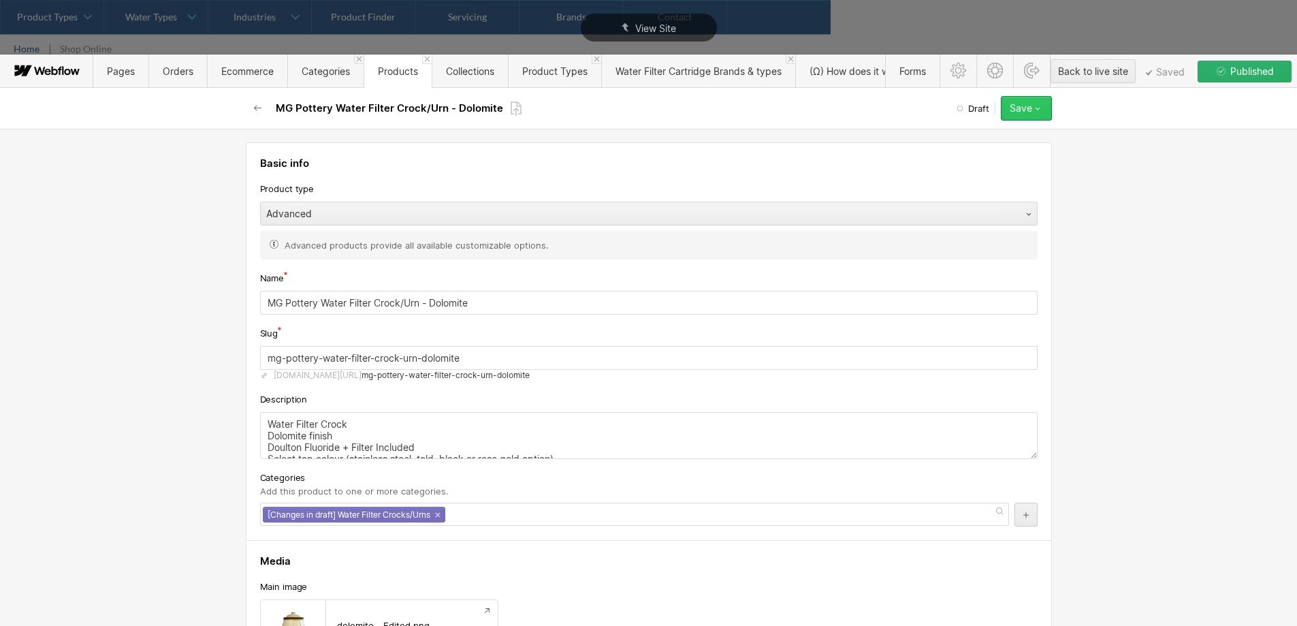
click at [1040, 109] on icon "button" at bounding box center [1037, 108] width 11 height 11
click at [1001, 157] on div "Publish now" at bounding box center [983, 154] width 135 height 18
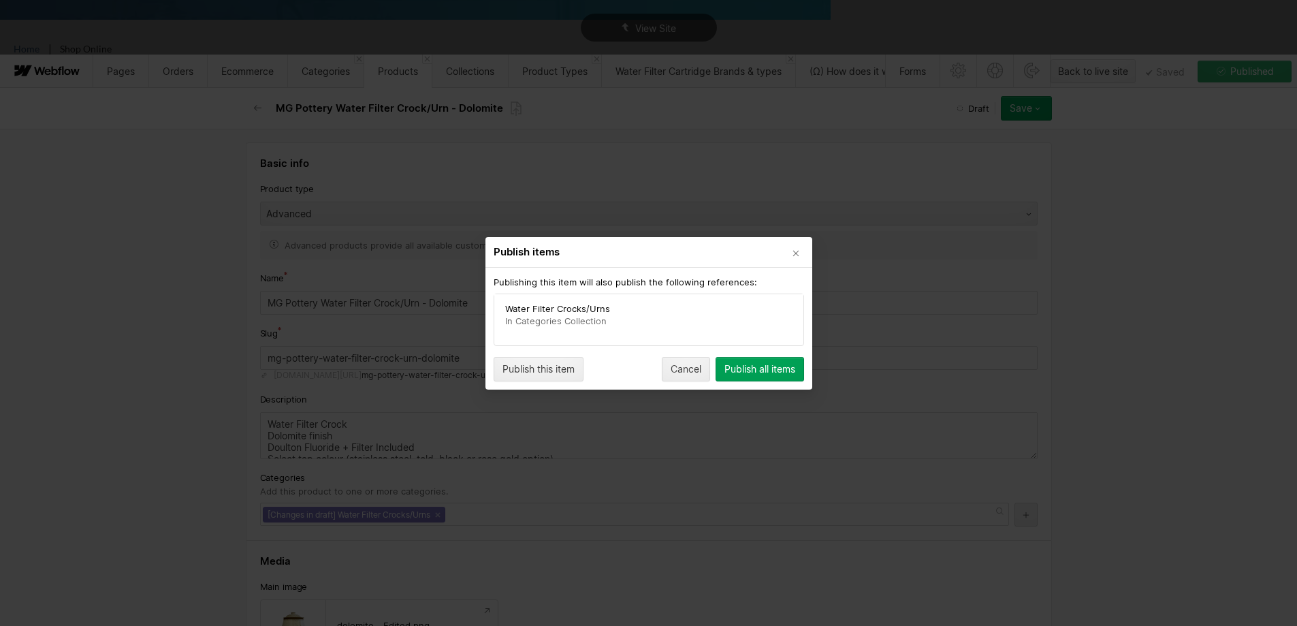
click at [764, 366] on div "Publish all items" at bounding box center [759, 369] width 71 height 11
click at [782, 374] on div "Publish all items" at bounding box center [759, 369] width 71 height 11
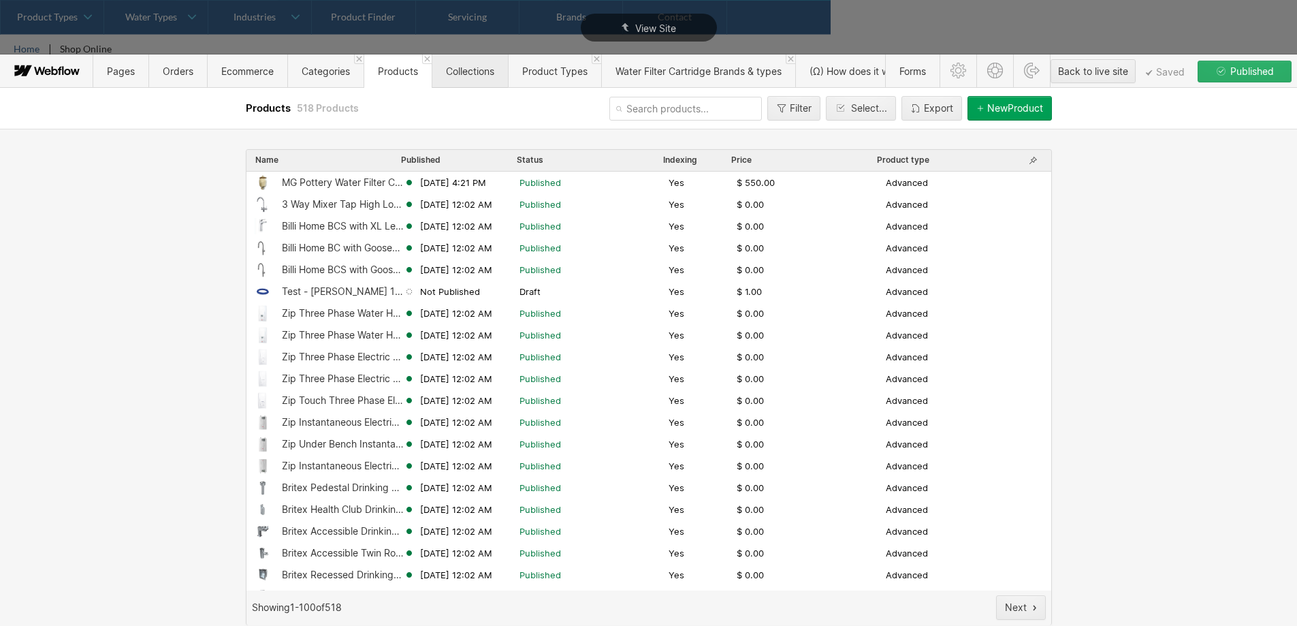
click at [464, 69] on span "Collections" at bounding box center [470, 71] width 48 height 12
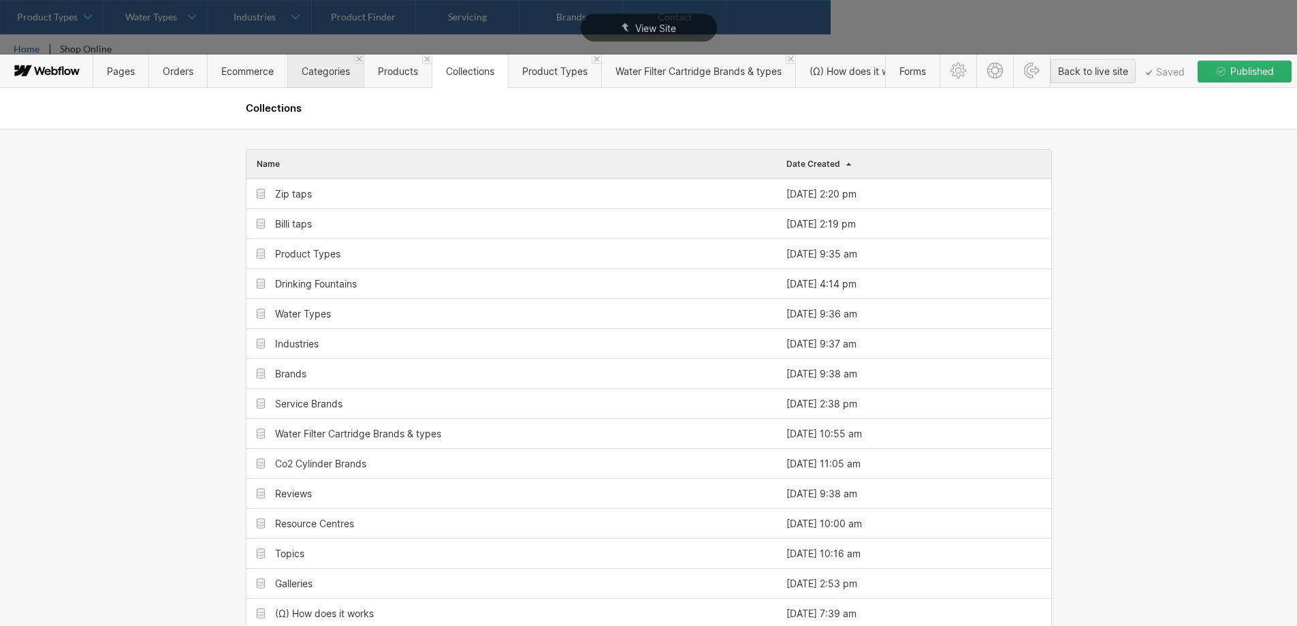
click at [310, 72] on span "Categories" at bounding box center [326, 71] width 48 height 12
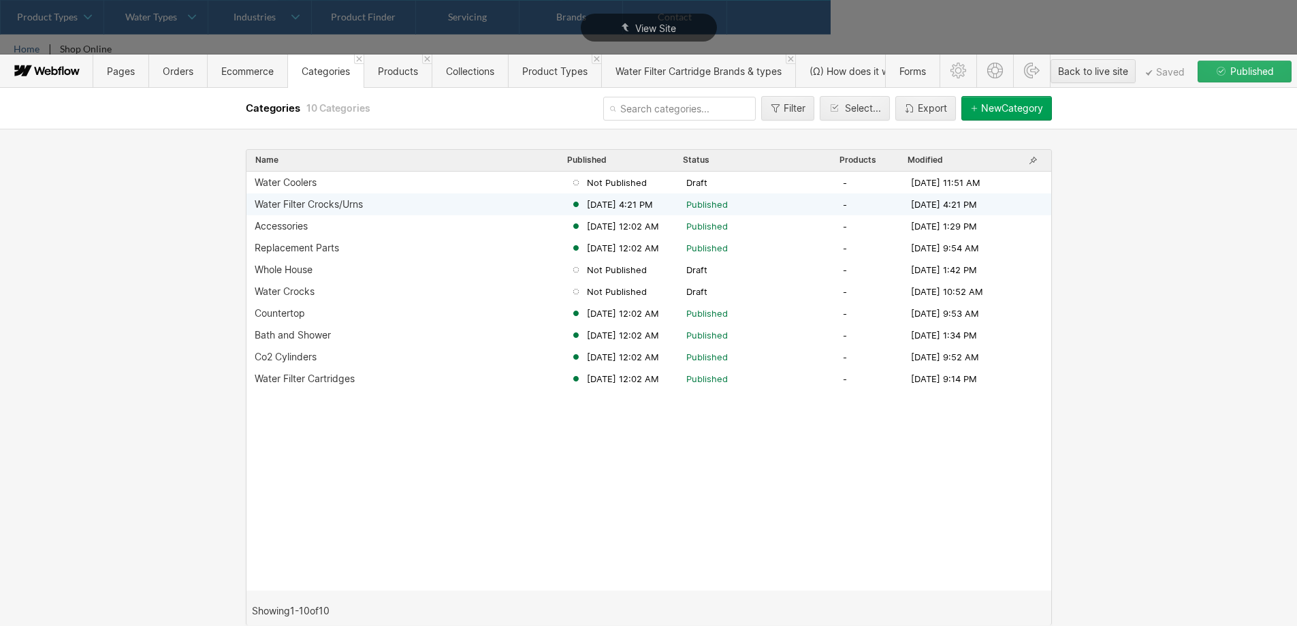
click at [353, 204] on div "Water Filter Crocks/Urns" at bounding box center [309, 204] width 108 height 11
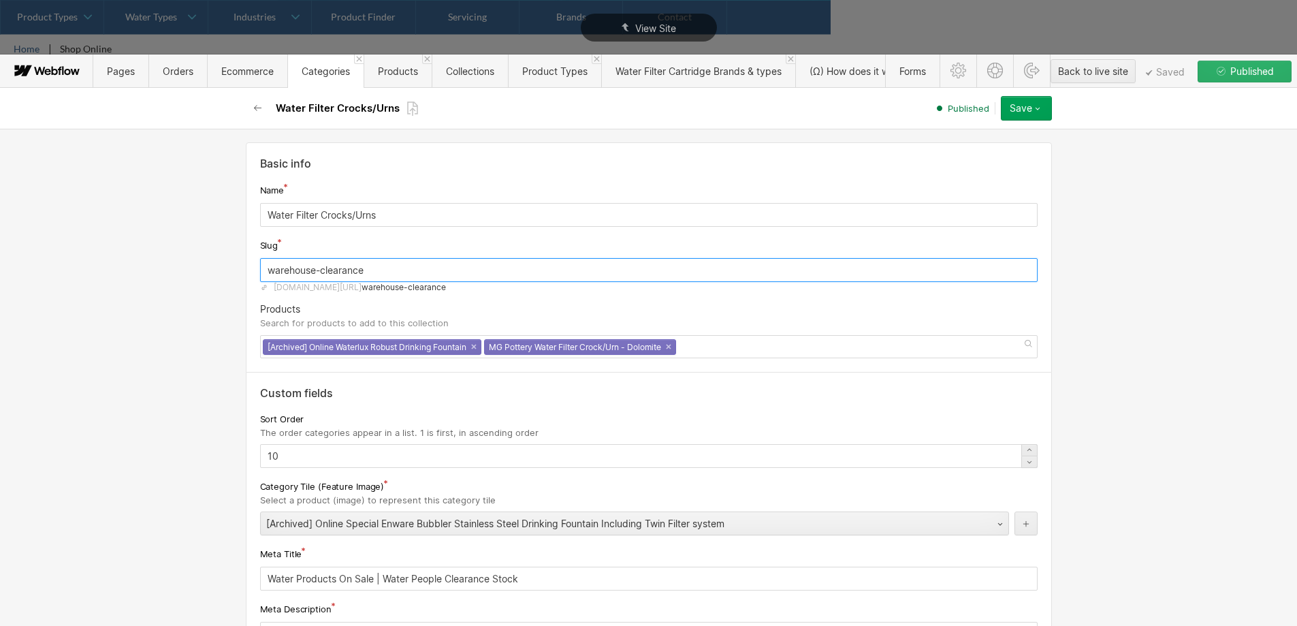
drag, startPoint x: 310, startPoint y: 272, endPoint x: 229, endPoint y: 270, distance: 81.0
click at [229, 270] on div "Basic info Name Water Filter Crocks/Urns Slug warehouse-clearance [DOMAIN_NAME]…" at bounding box center [648, 377] width 1297 height 497
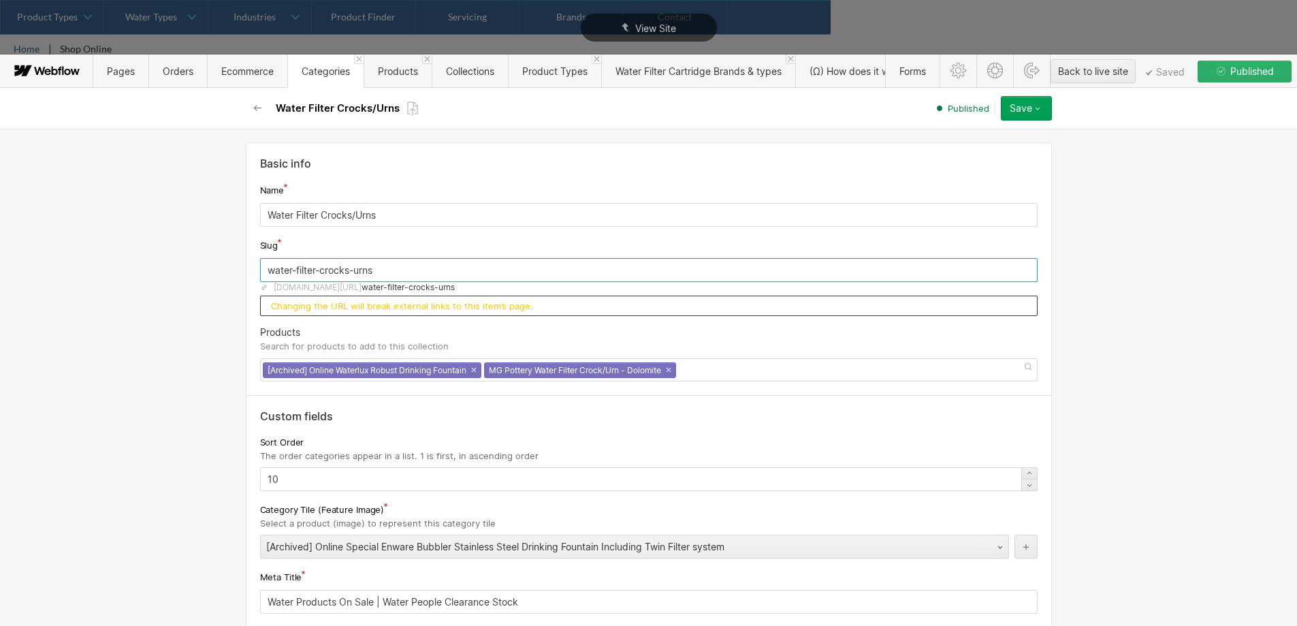
type input "water-filter-crocks-urns"
click at [202, 280] on div "Basic info Name Water Filter Crocks/Urns Slug water-filter-crocks-urns [DOMAIN_…" at bounding box center [648, 377] width 1297 height 497
click at [1025, 108] on div "Save" at bounding box center [1021, 108] width 22 height 11
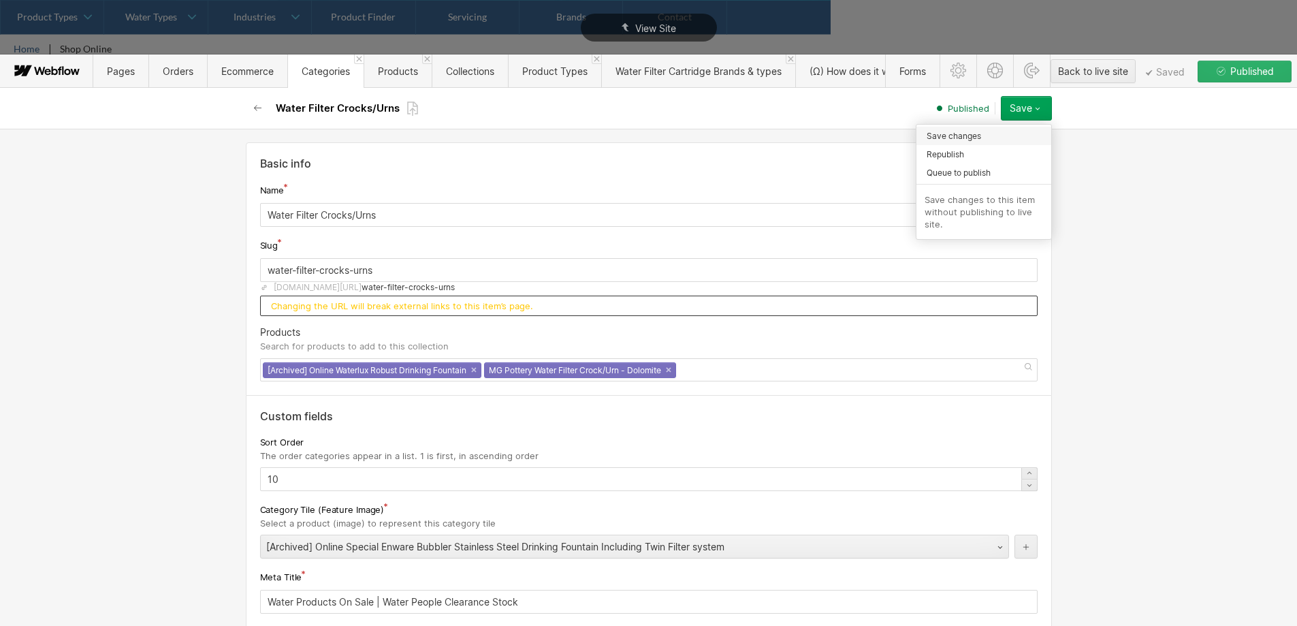
click at [1040, 133] on div "Save changes" at bounding box center [983, 136] width 135 height 18
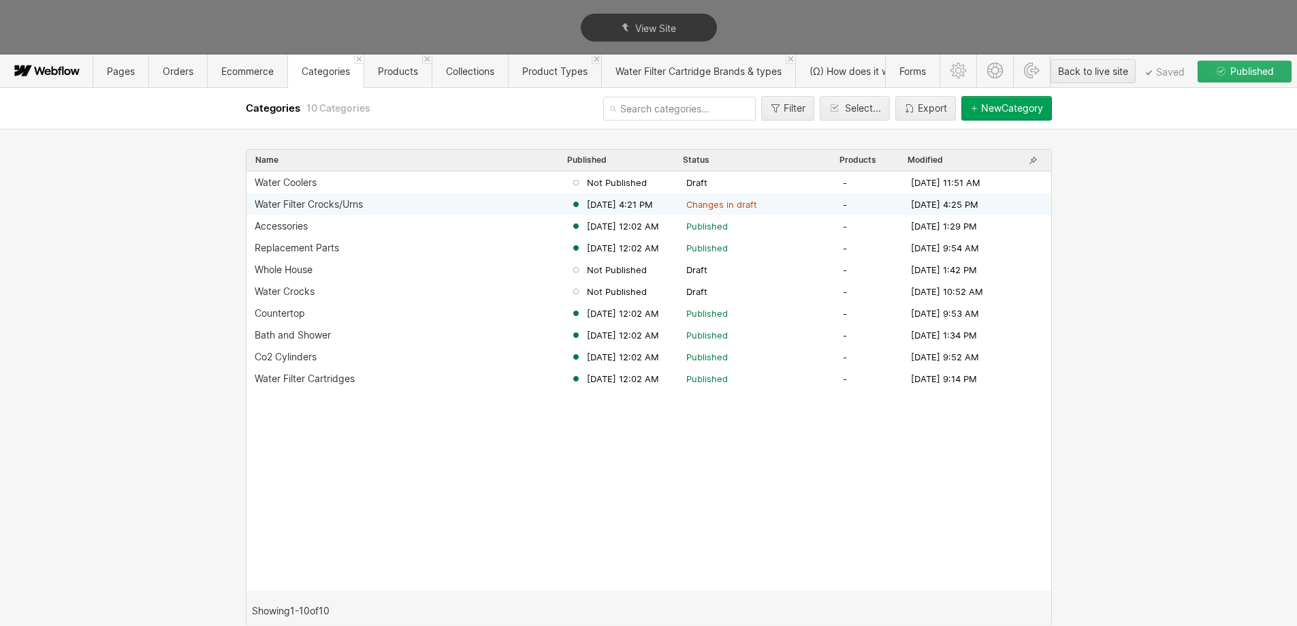
click at [347, 207] on div "Water Filter Crocks/Urns" at bounding box center [309, 204] width 108 height 11
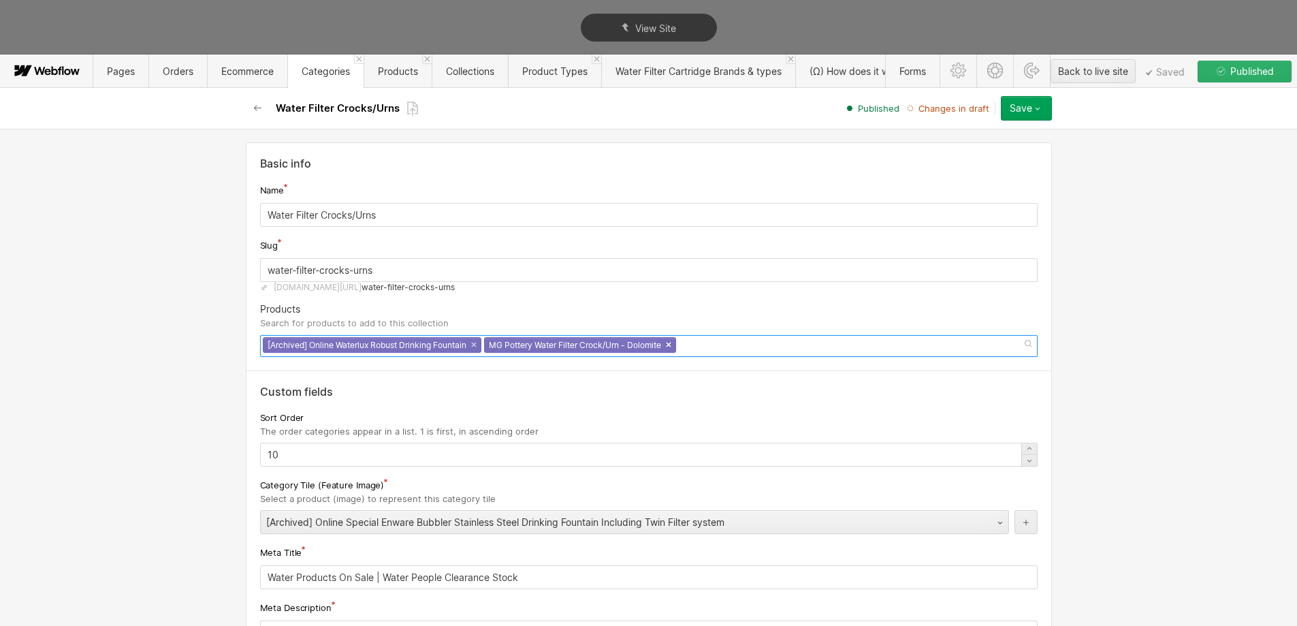
click at [671, 347] on link "×" at bounding box center [668, 344] width 5 height 5
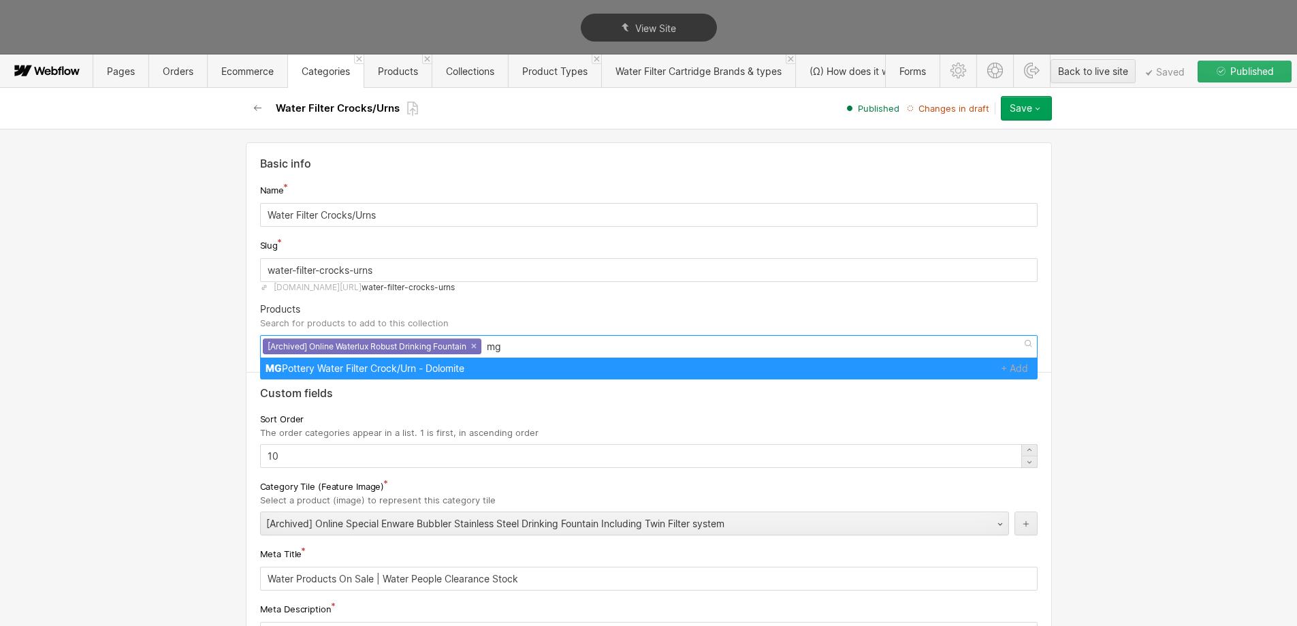
type input "mg"
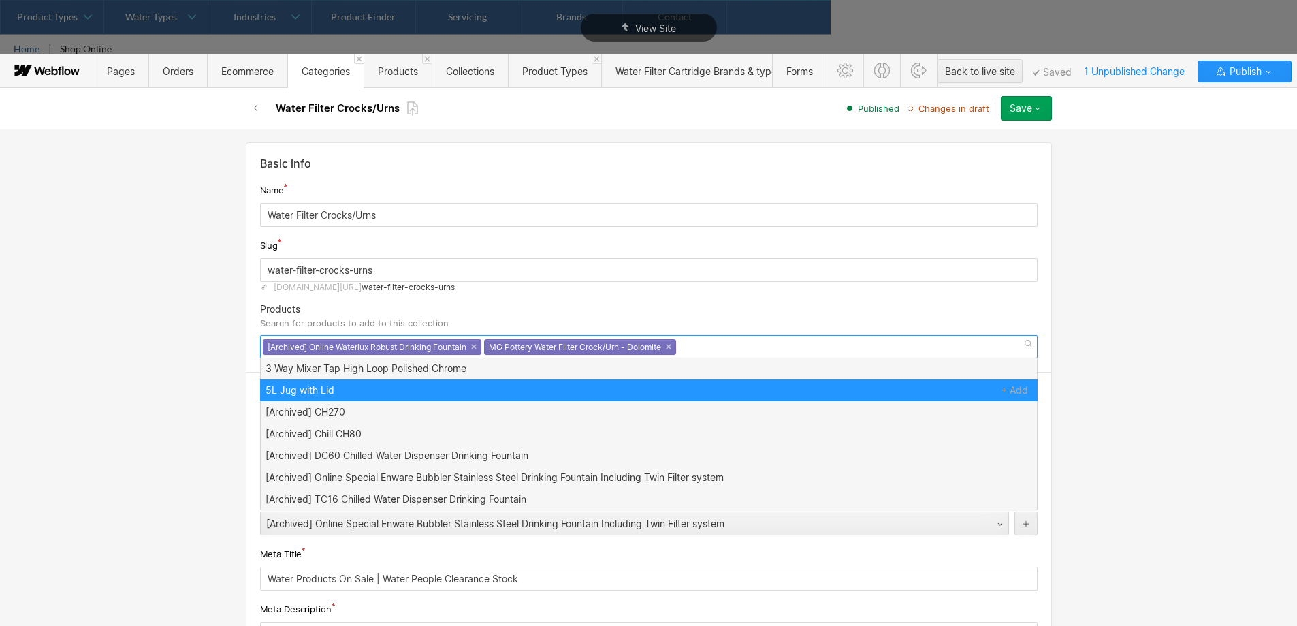
click at [1193, 296] on div "Basic info Name Water Filter Crocks/Urns Slug water-filter-crocks-urns [DOMAIN_…" at bounding box center [648, 377] width 1297 height 497
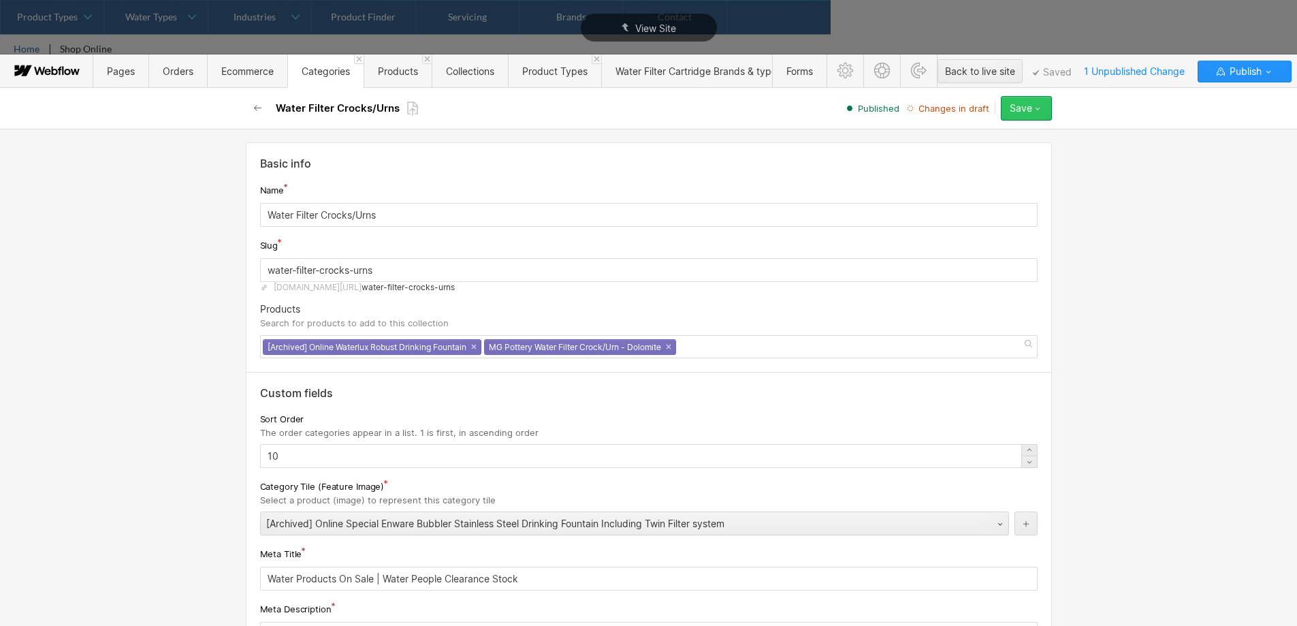
click at [1033, 108] on icon "button" at bounding box center [1037, 108] width 11 height 11
click at [1021, 129] on div "Save changes" at bounding box center [983, 136] width 135 height 18
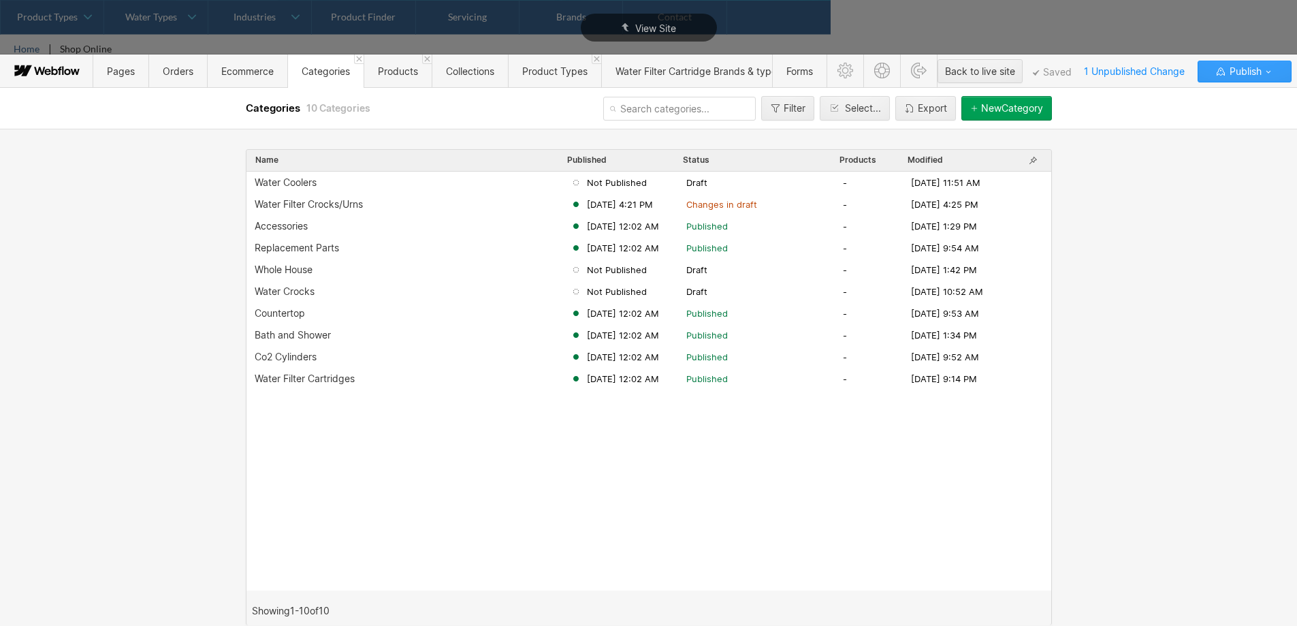
click at [1223, 78] on div "Publish" at bounding box center [1245, 71] width 60 height 20
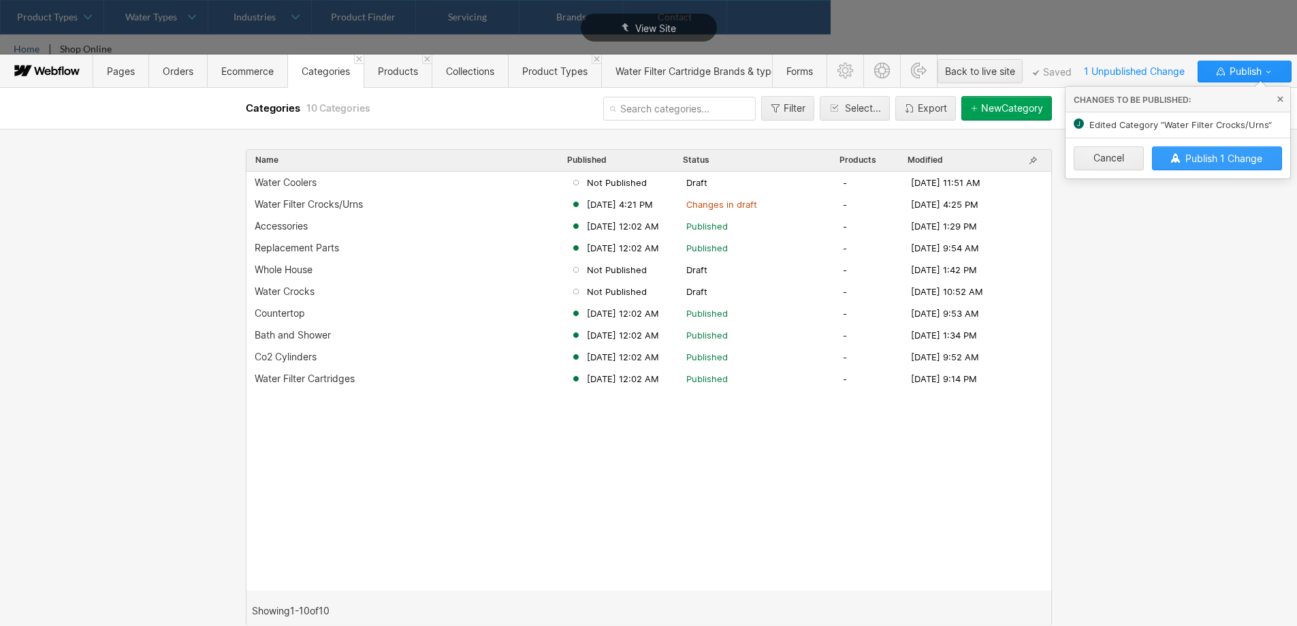
click at [1195, 155] on span "Publish 1 Change" at bounding box center [1223, 159] width 77 height 12
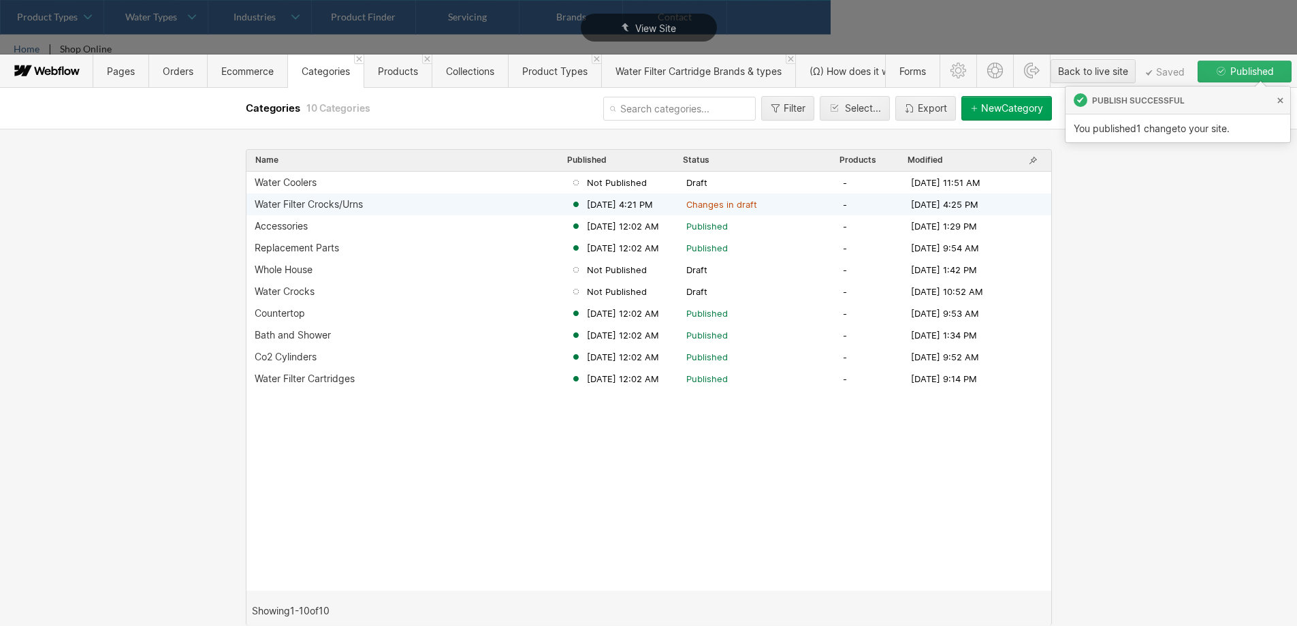
click at [715, 206] on span "Changes in draft" at bounding box center [721, 204] width 71 height 12
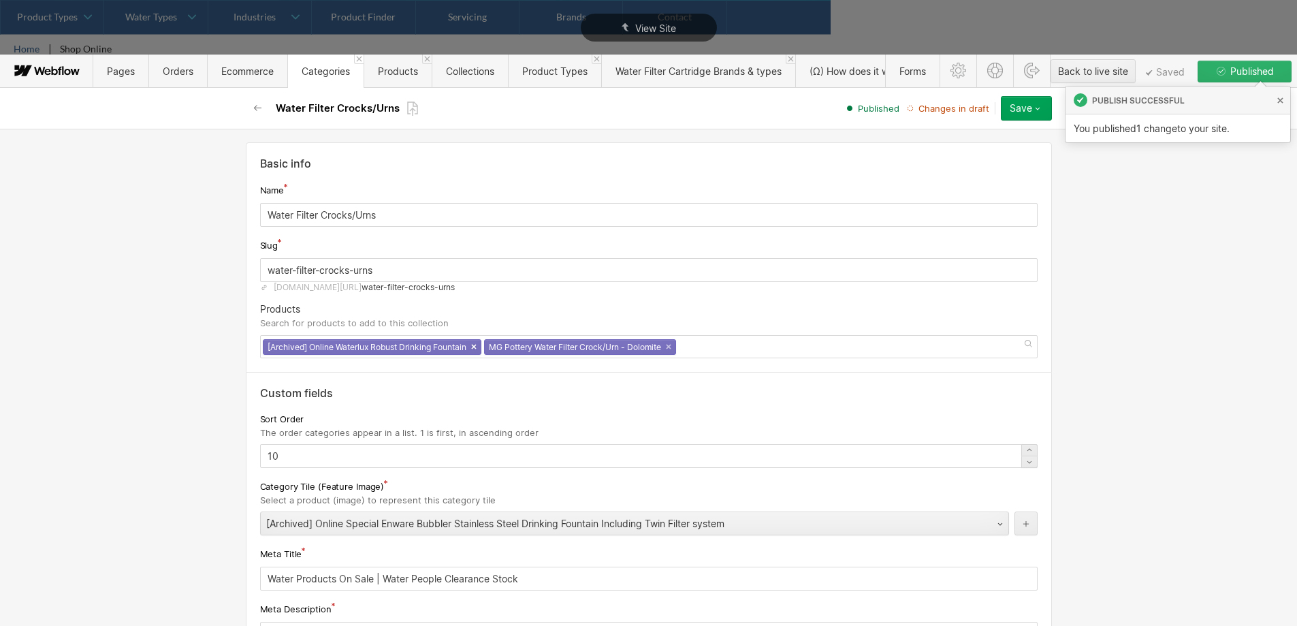
click at [477, 349] on link "×" at bounding box center [473, 346] width 5 height 5
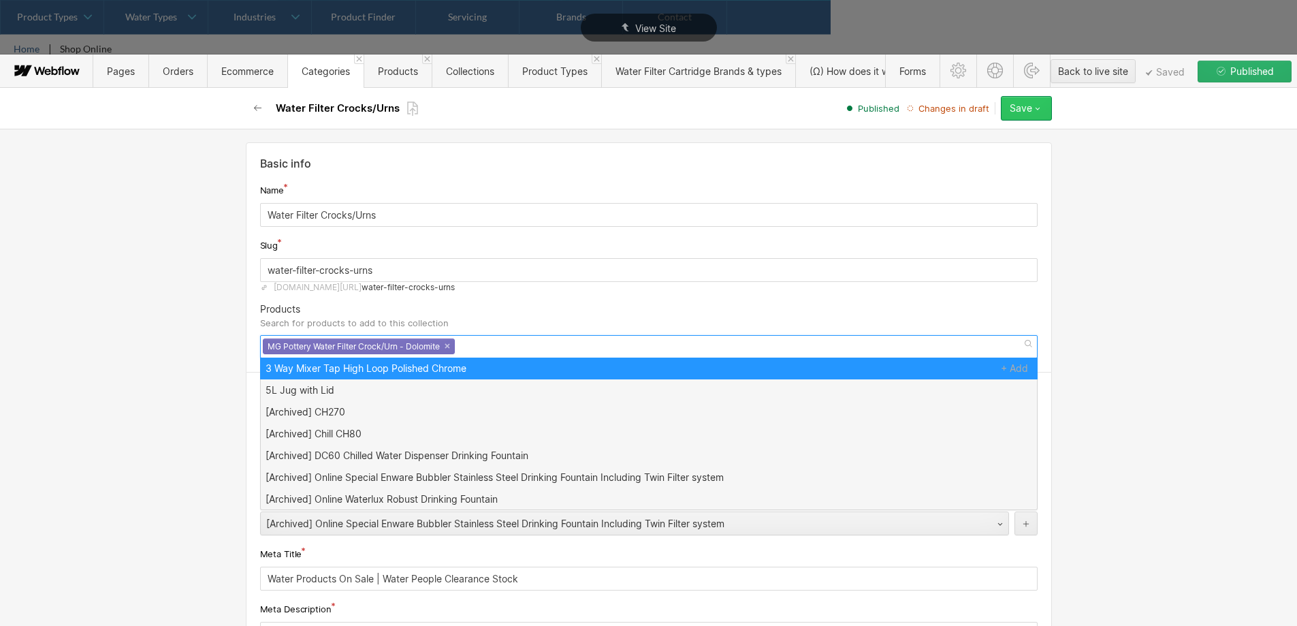
click at [1021, 106] on div "Save" at bounding box center [1021, 108] width 22 height 11
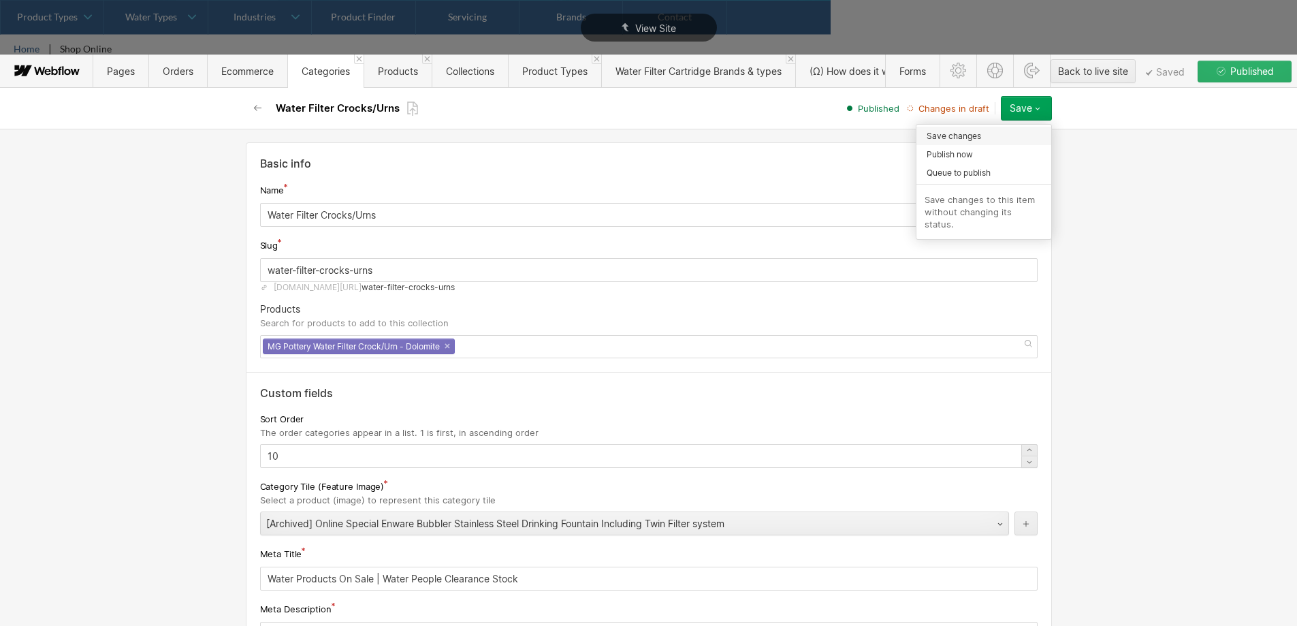
click at [1014, 138] on div "Save changes" at bounding box center [983, 136] width 135 height 18
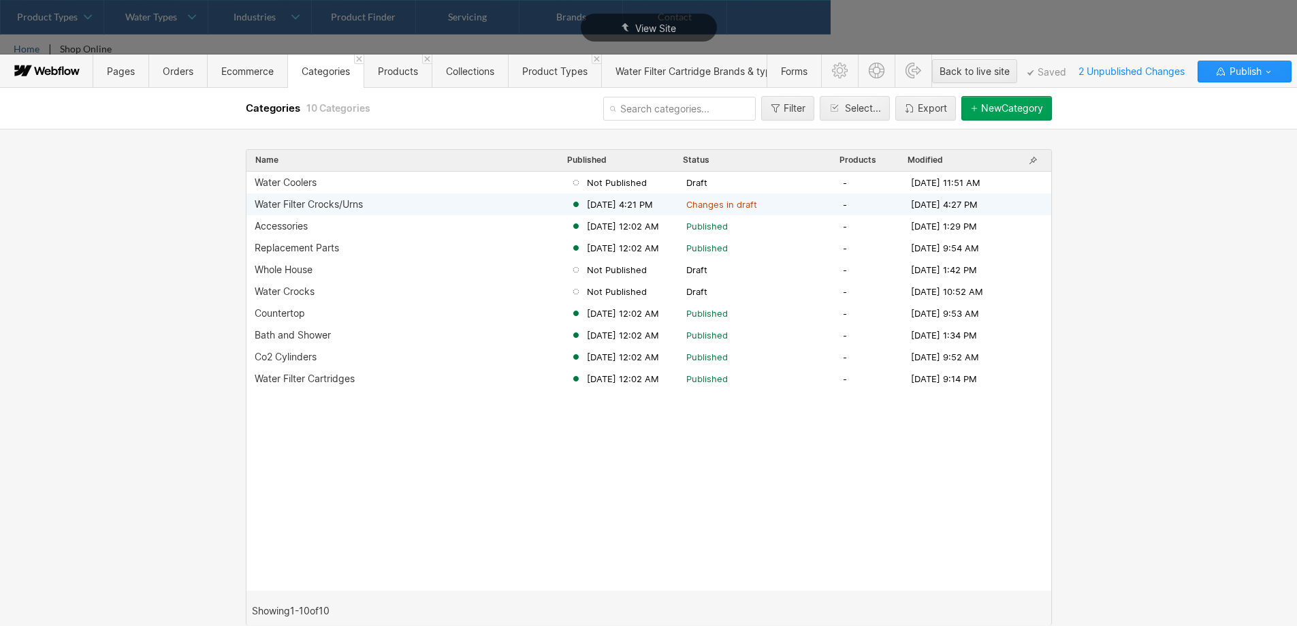
click at [381, 210] on div "Water Filter Crocks/Urns [DATE] 4:21 PM Changes in draft - [DATE] 4:27 PM" at bounding box center [648, 204] width 805 height 22
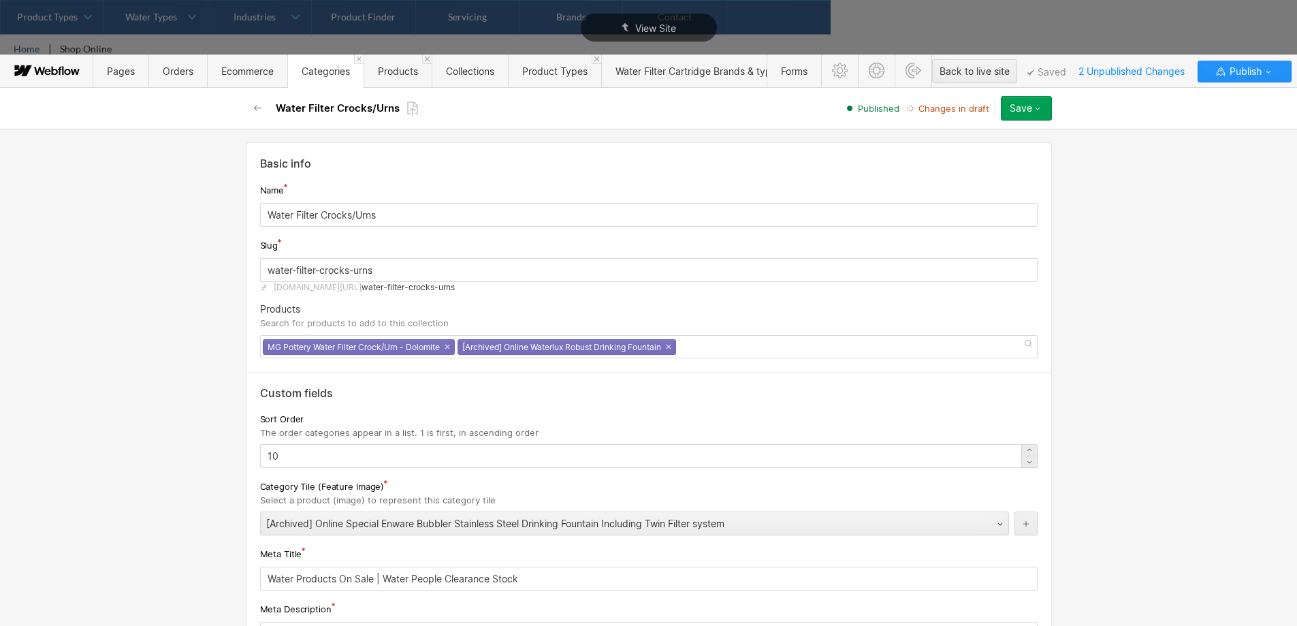
click at [1032, 97] on button "Save" at bounding box center [1026, 108] width 51 height 25
click at [987, 157] on div "Publish now" at bounding box center [983, 154] width 135 height 18
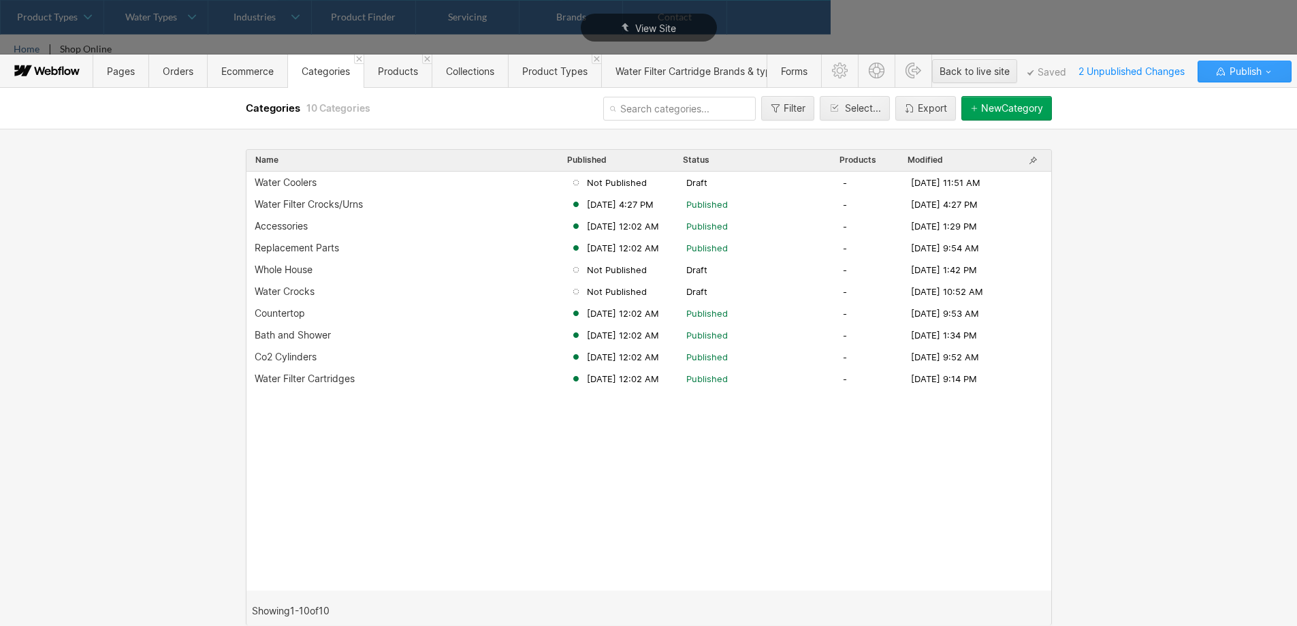
click at [1264, 71] on icon "button" at bounding box center [1268, 71] width 11 height 11
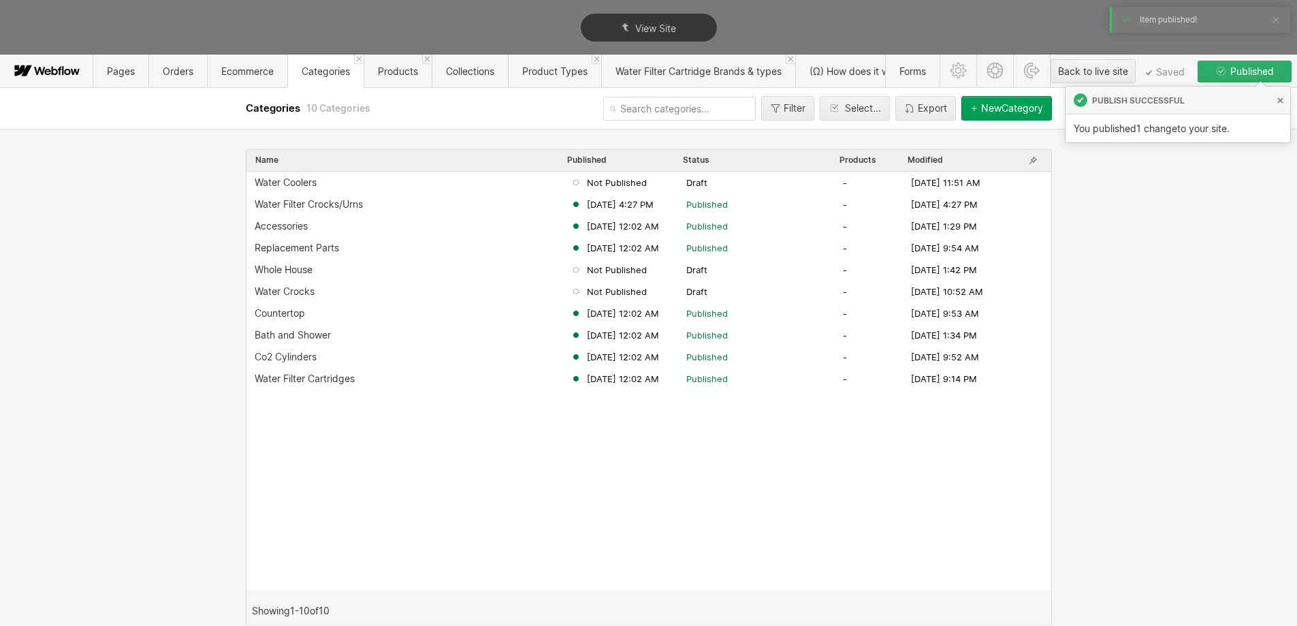
click at [1195, 205] on div "Name Published Status Products Modified Water Coolers Not Published Draft - [DA…" at bounding box center [648, 377] width 1297 height 497
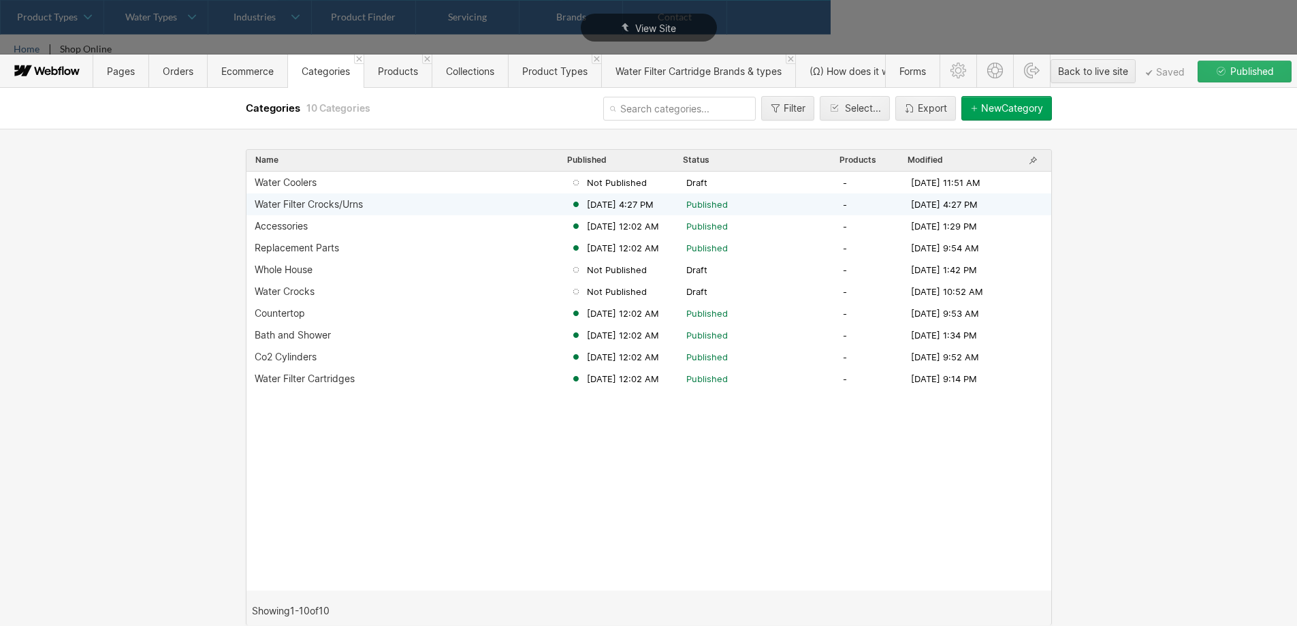
click at [584, 211] on div "Water Filter Crocks/Urns [DATE] 4:27 PM Published - [DATE] 4:27 PM" at bounding box center [648, 204] width 805 height 22
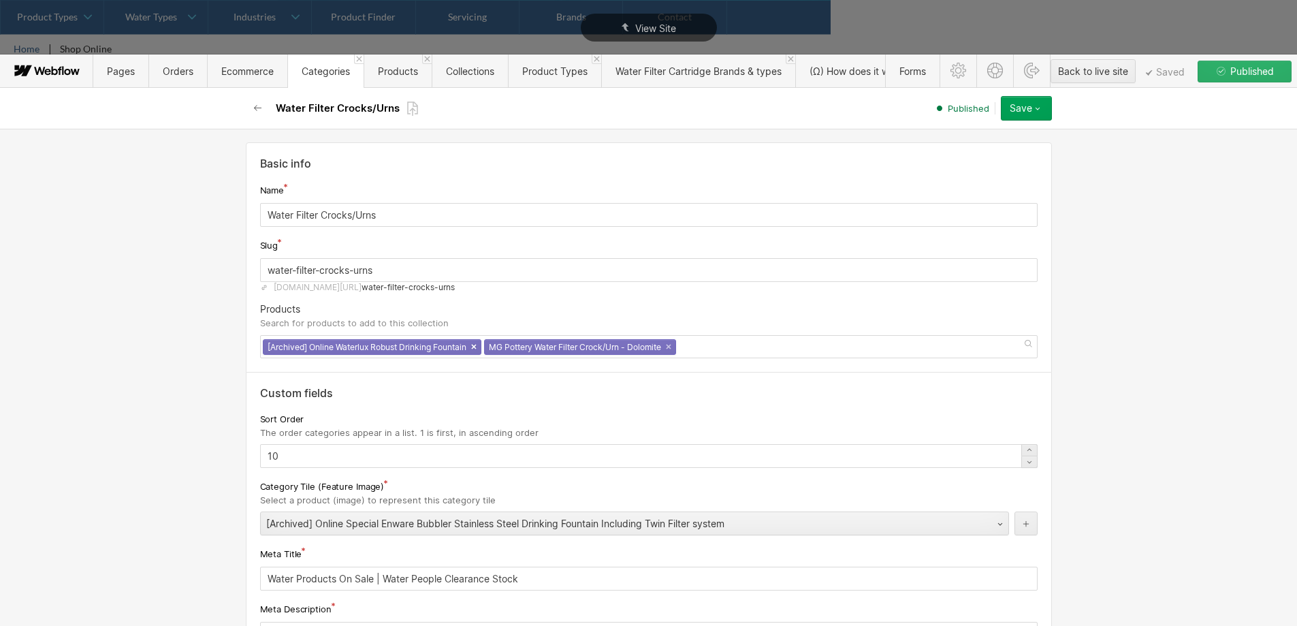
click at [477, 349] on link "×" at bounding box center [473, 346] width 5 height 5
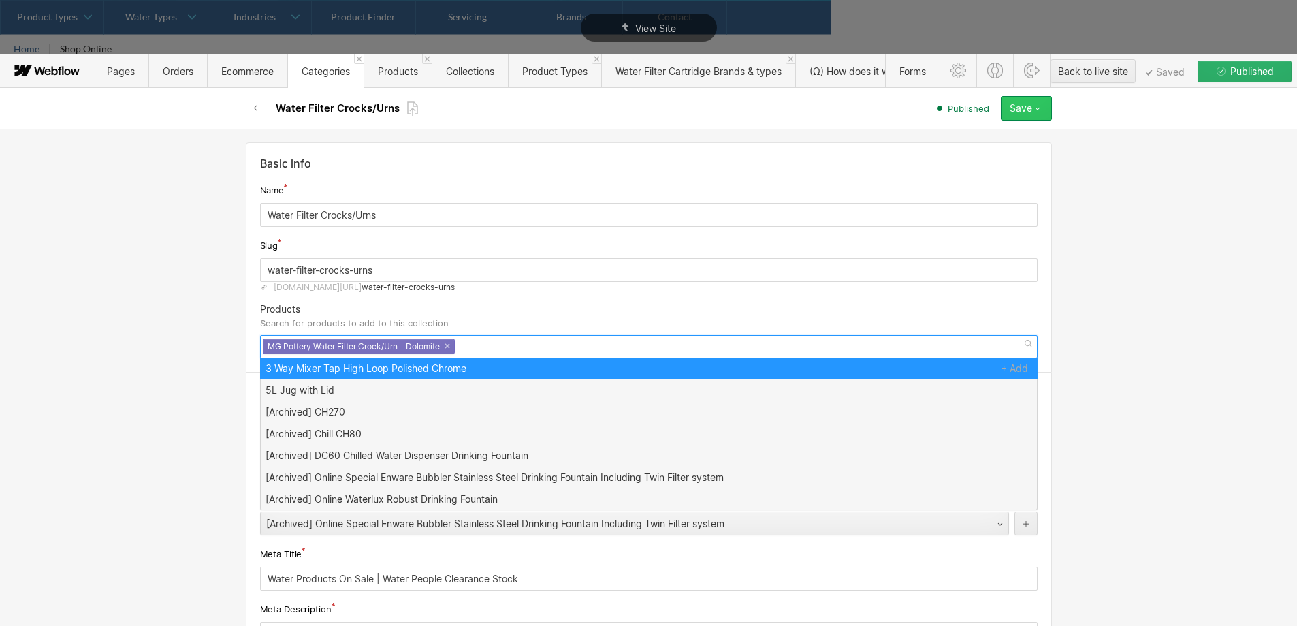
click at [1026, 103] on div "Save" at bounding box center [1021, 108] width 22 height 11
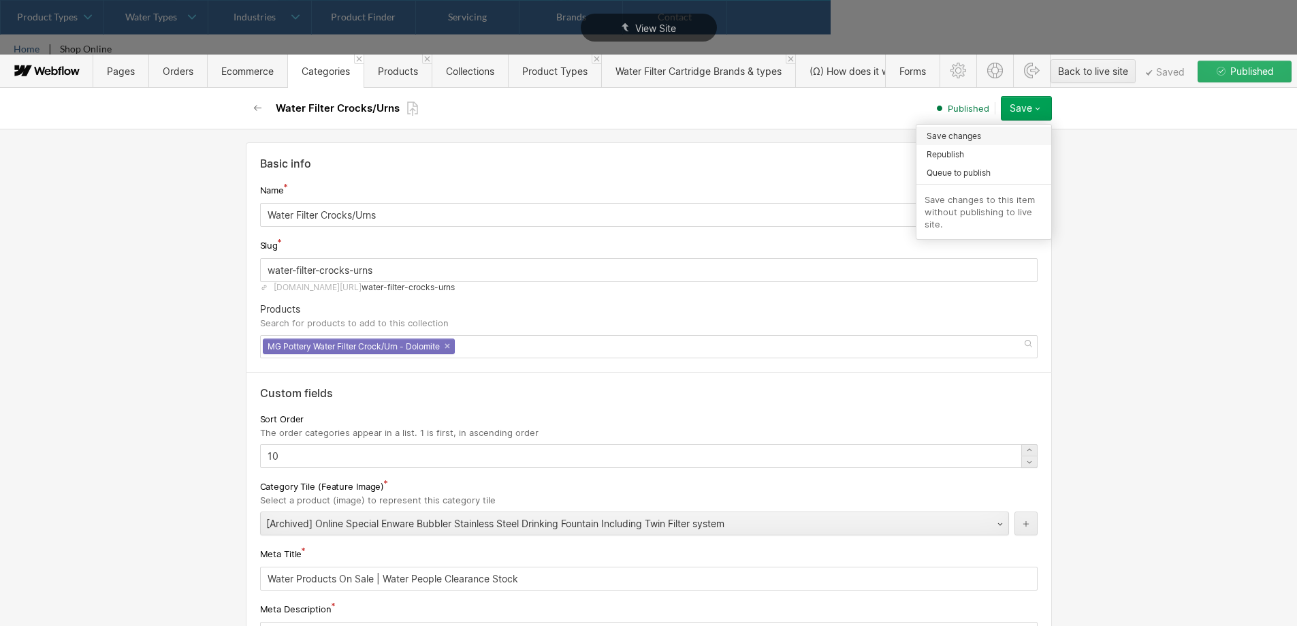
click at [998, 135] on div "Save changes" at bounding box center [983, 136] width 135 height 18
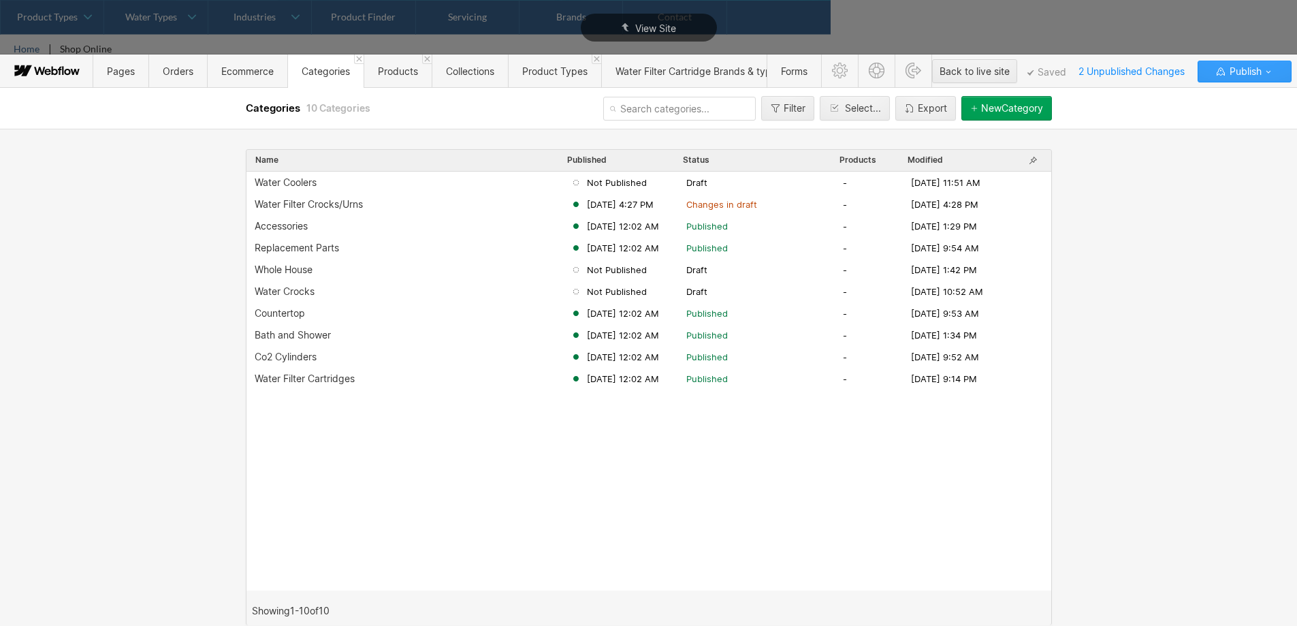
click at [1228, 71] on span "Publish" at bounding box center [1244, 71] width 35 height 20
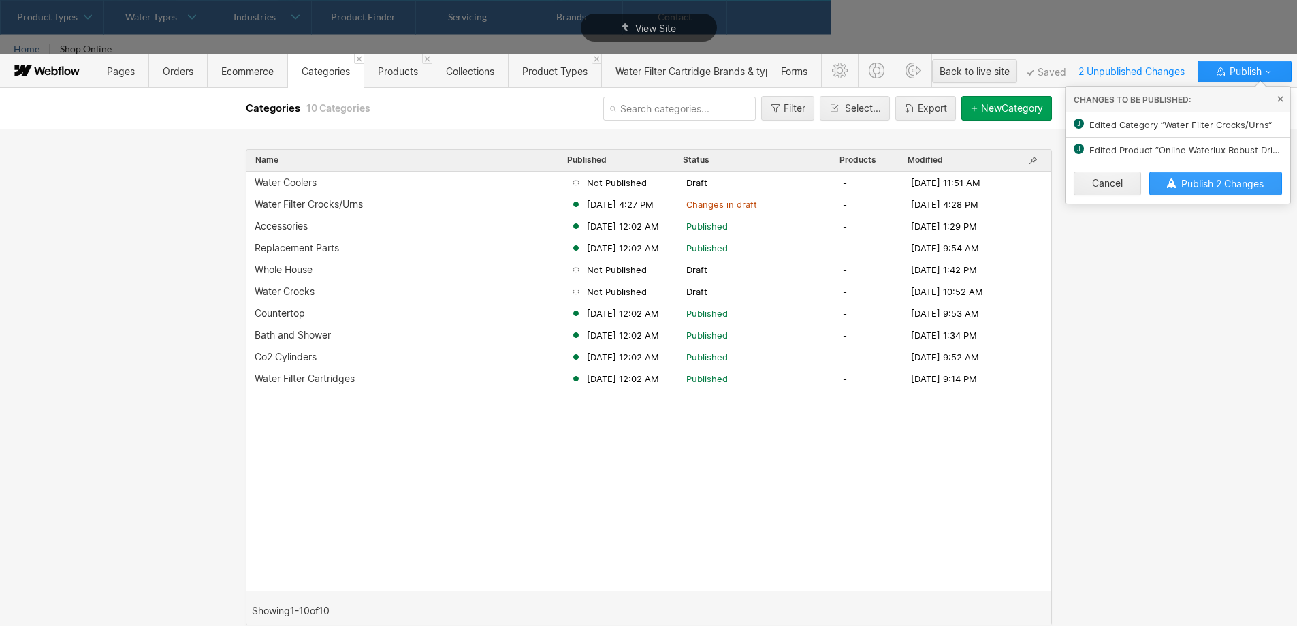
click at [1201, 180] on span "Publish 2 Changes" at bounding box center [1222, 184] width 82 height 12
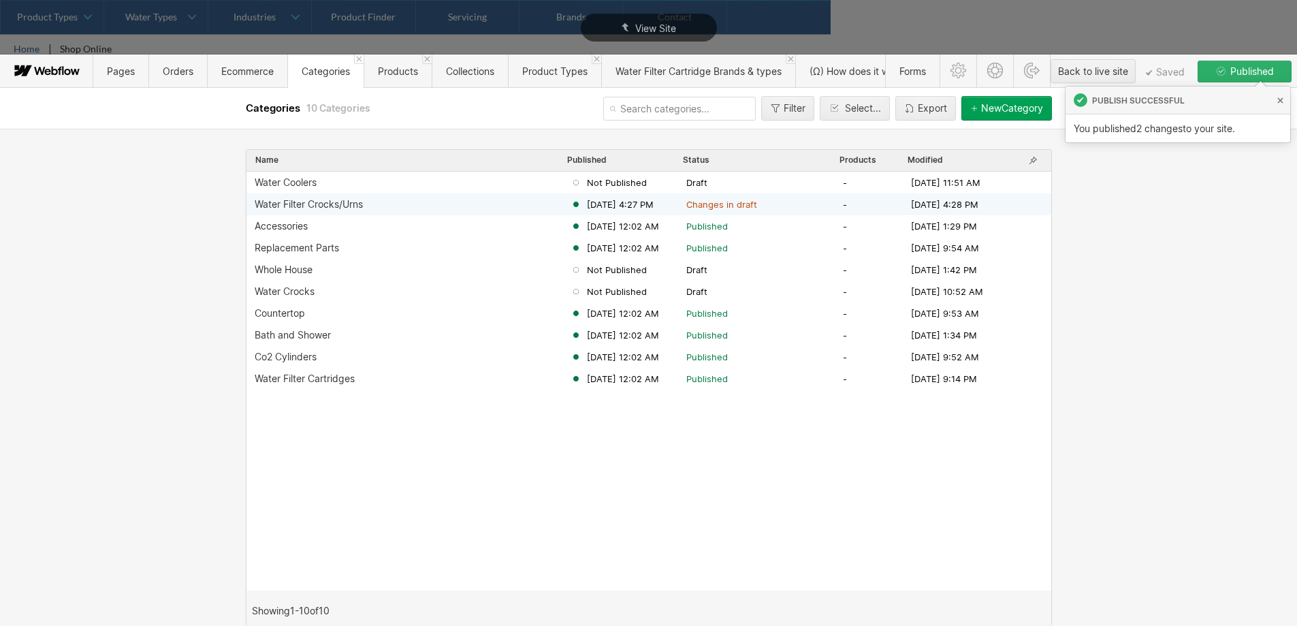
click at [516, 208] on div "Water Filter Crocks/Urns" at bounding box center [413, 204] width 316 height 11
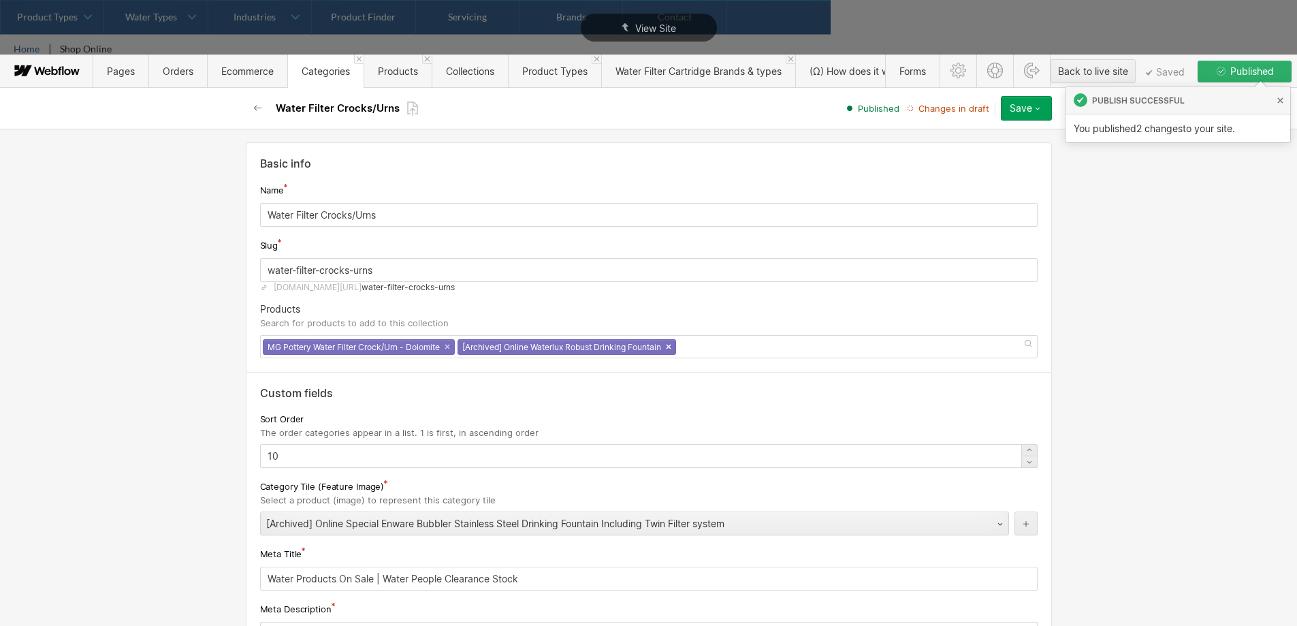
scroll to position [1, 0]
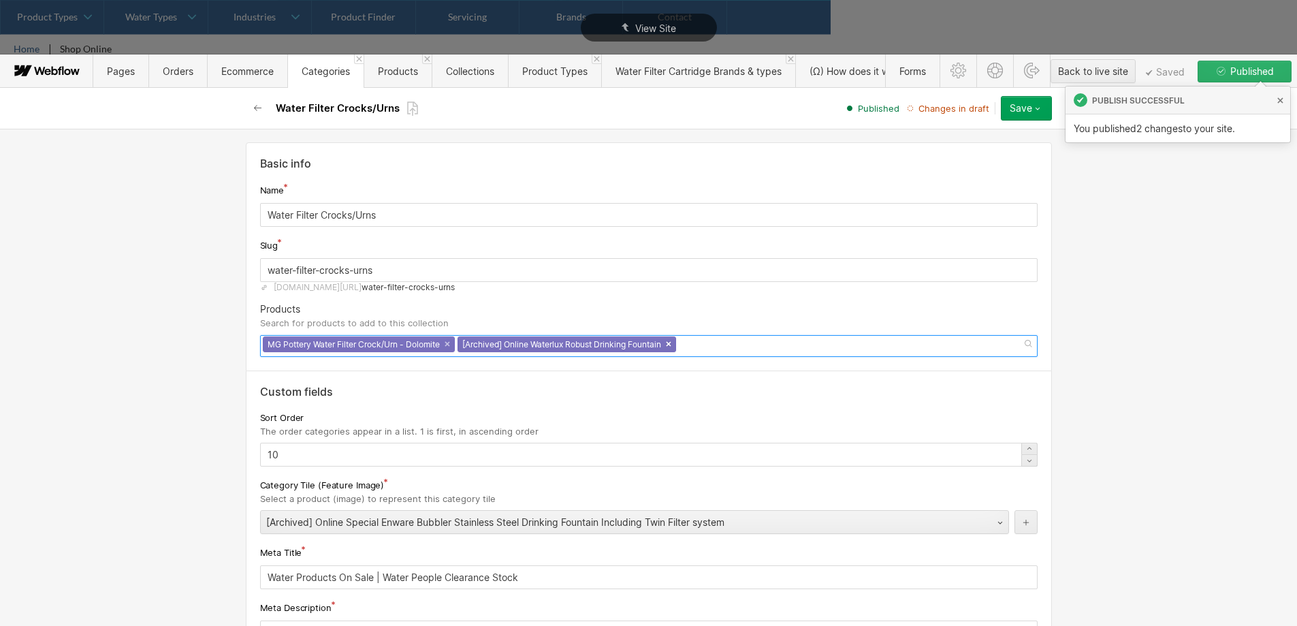
click at [671, 347] on link "×" at bounding box center [668, 343] width 5 height 5
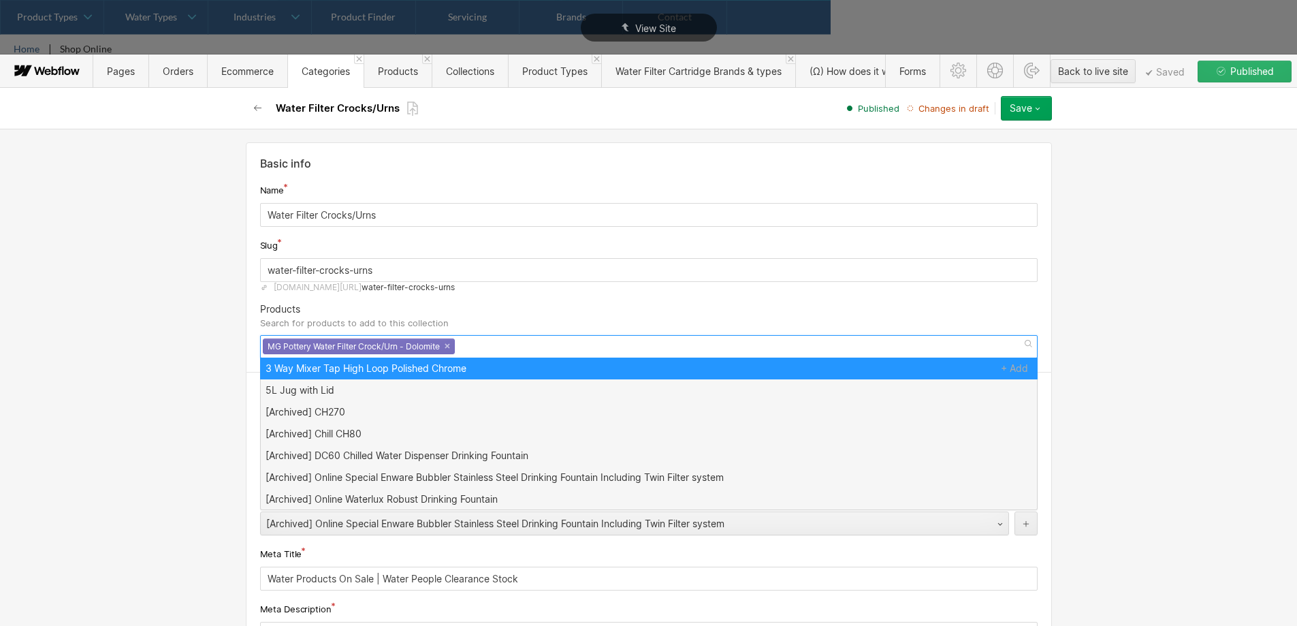
click at [615, 306] on div "Products Search for products to add to this collection" at bounding box center [648, 317] width 777 height 26
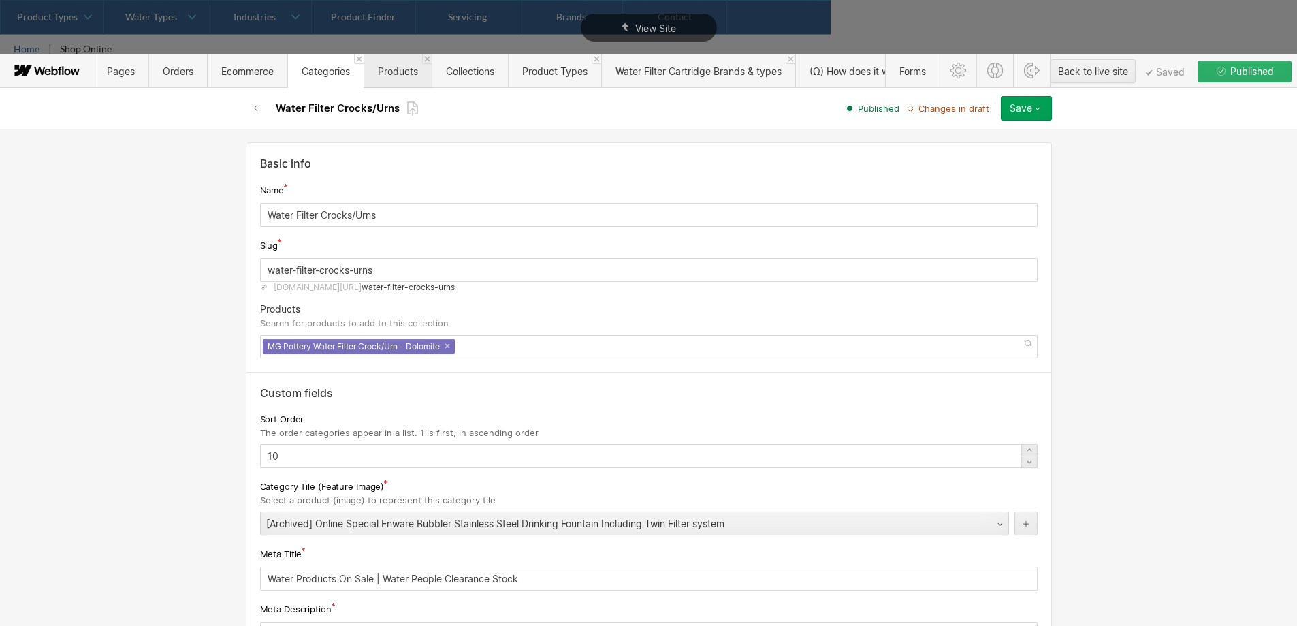
click at [383, 64] on span "Products" at bounding box center [398, 70] width 68 height 33
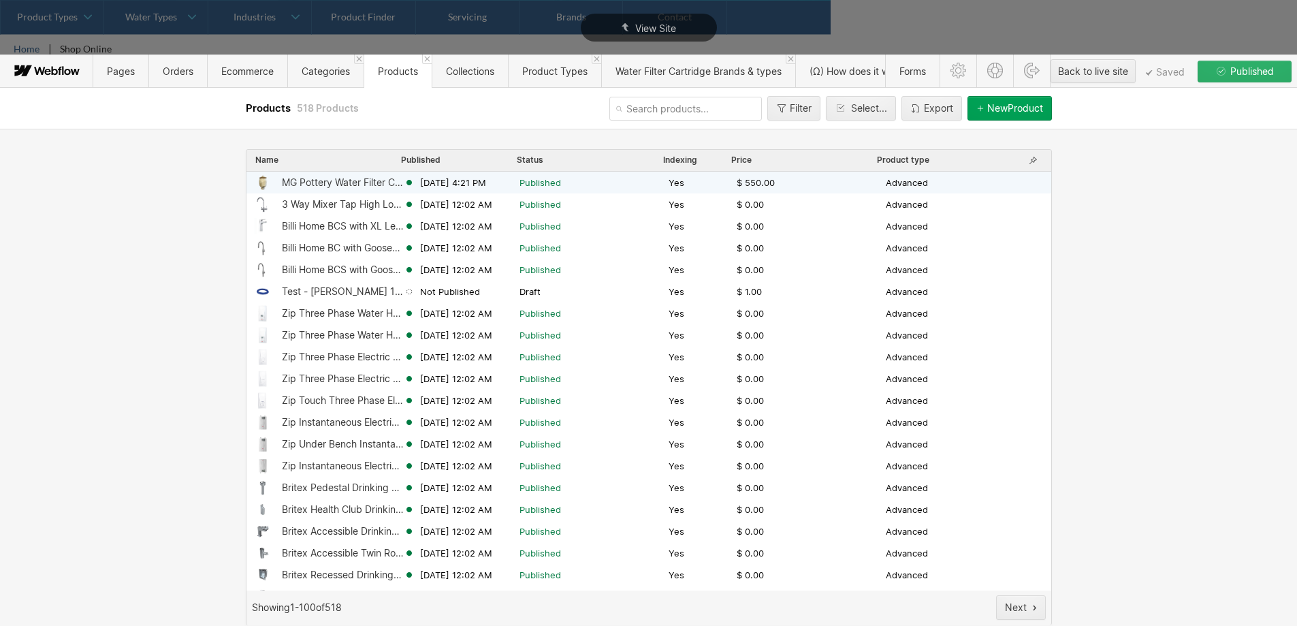
click at [461, 182] on span "[DATE] 4:21 PM" at bounding box center [453, 182] width 66 height 12
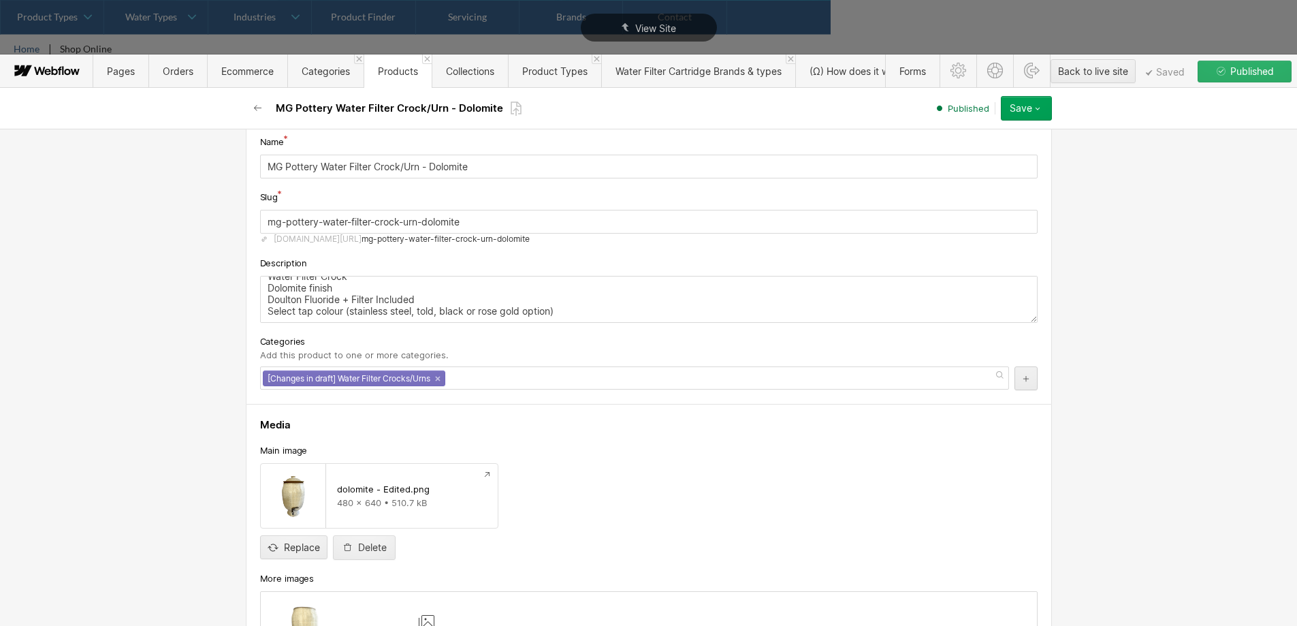
scroll to position [204, 0]
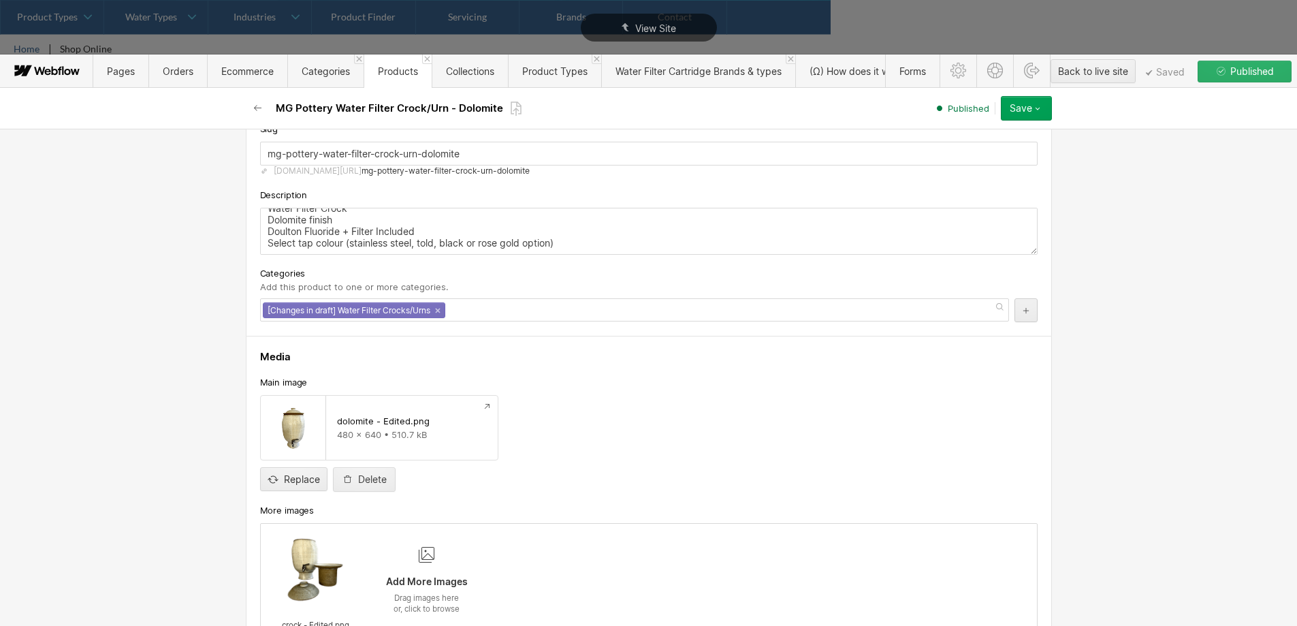
click at [487, 317] on div "[Changes in draft] Water Filter Crocks/Urns ×" at bounding box center [634, 309] width 749 height 23
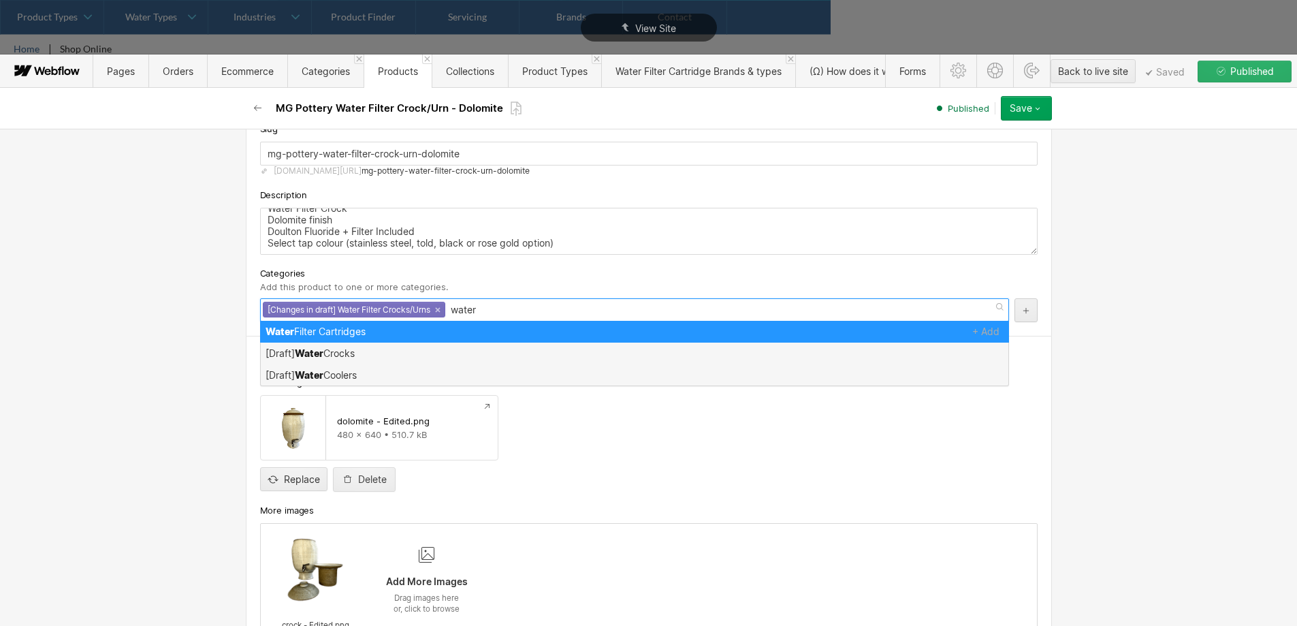
scroll to position [136, 0]
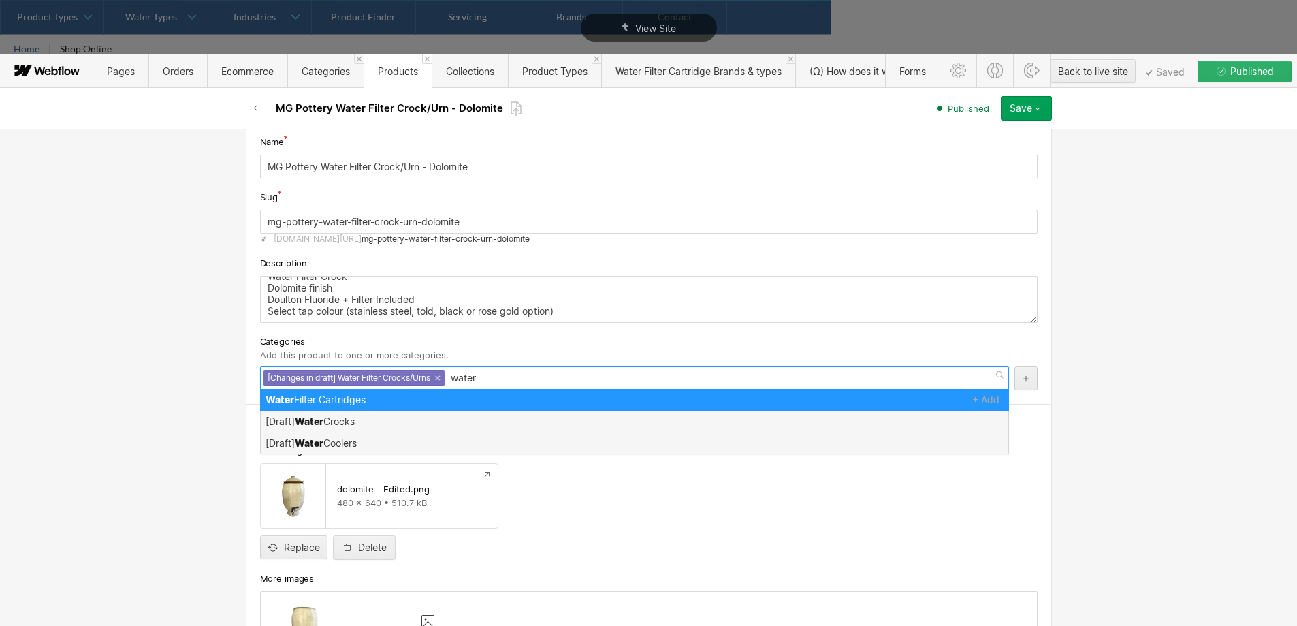
drag, startPoint x: 488, startPoint y: 376, endPoint x: 477, endPoint y: 376, distance: 11.6
click at [477, 376] on div "[Changes in draft] Water Filter Crocks/Urns × water" at bounding box center [634, 377] width 749 height 23
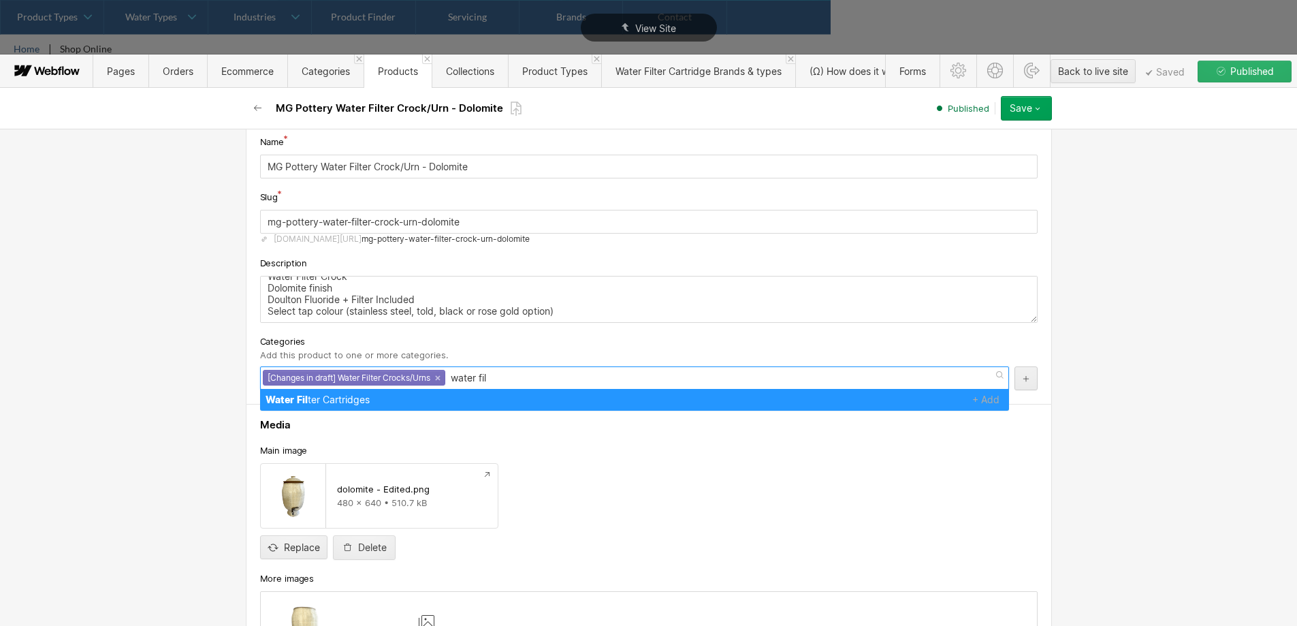
type input "water fil"
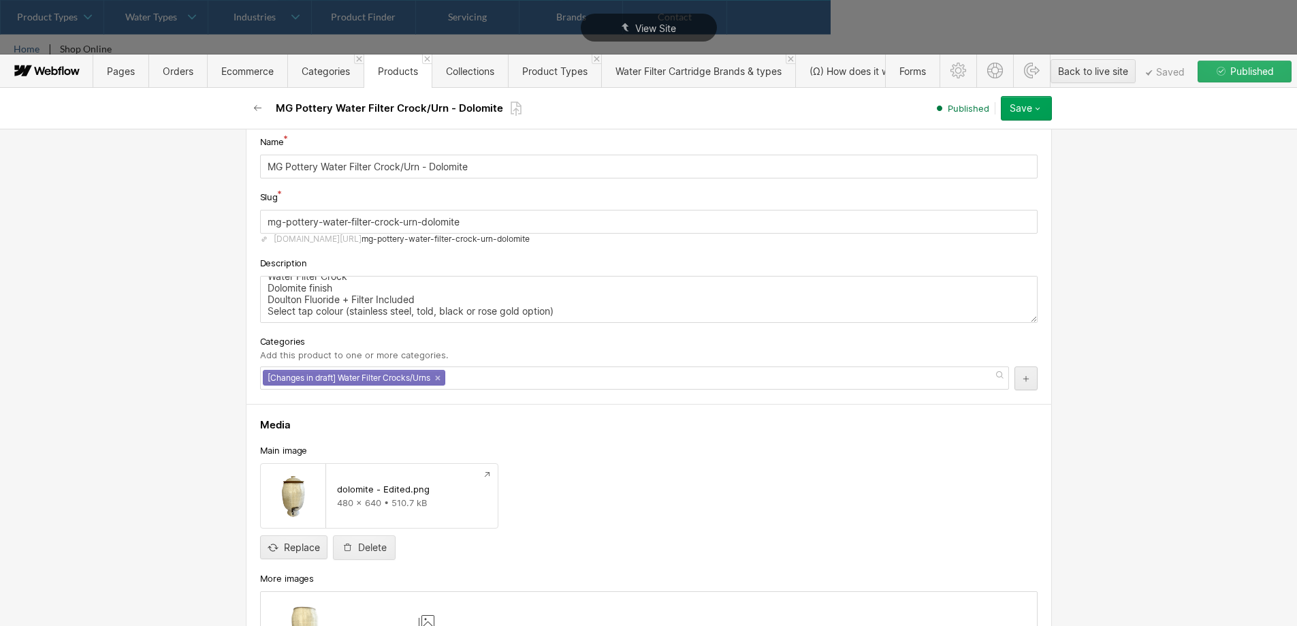
click at [551, 483] on div "dolomite - Edited.png 480 x 640 • 510.7 kB Replace Delete" at bounding box center [648, 511] width 777 height 97
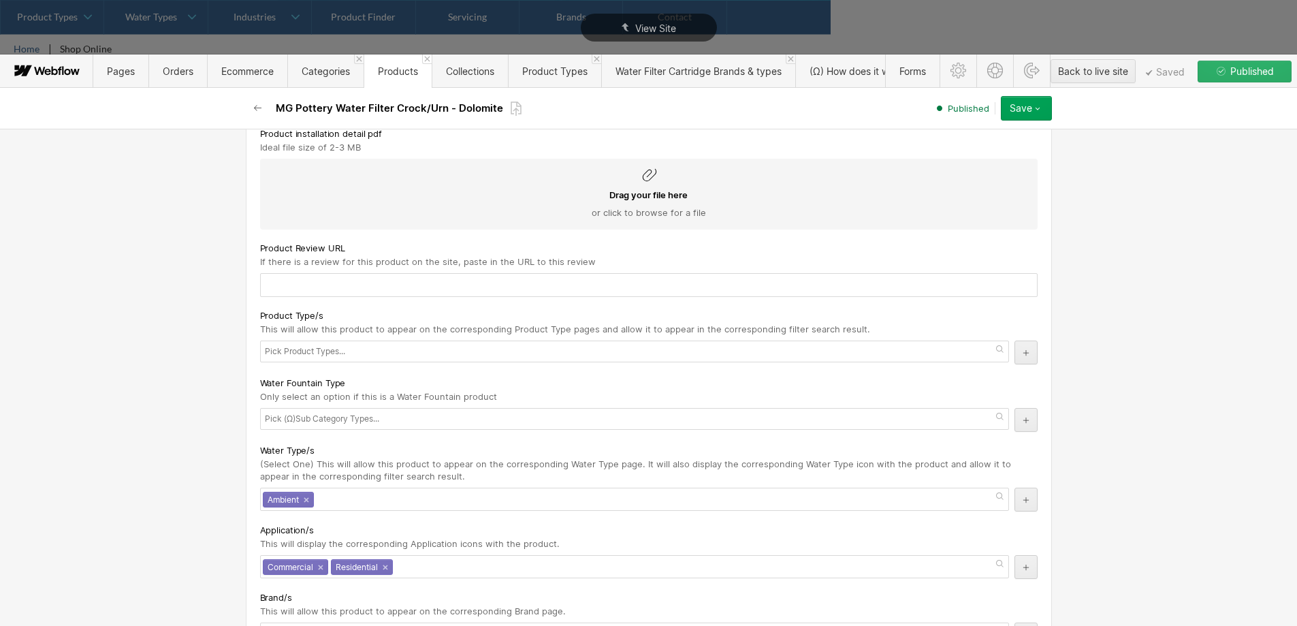
scroll to position [3132, 0]
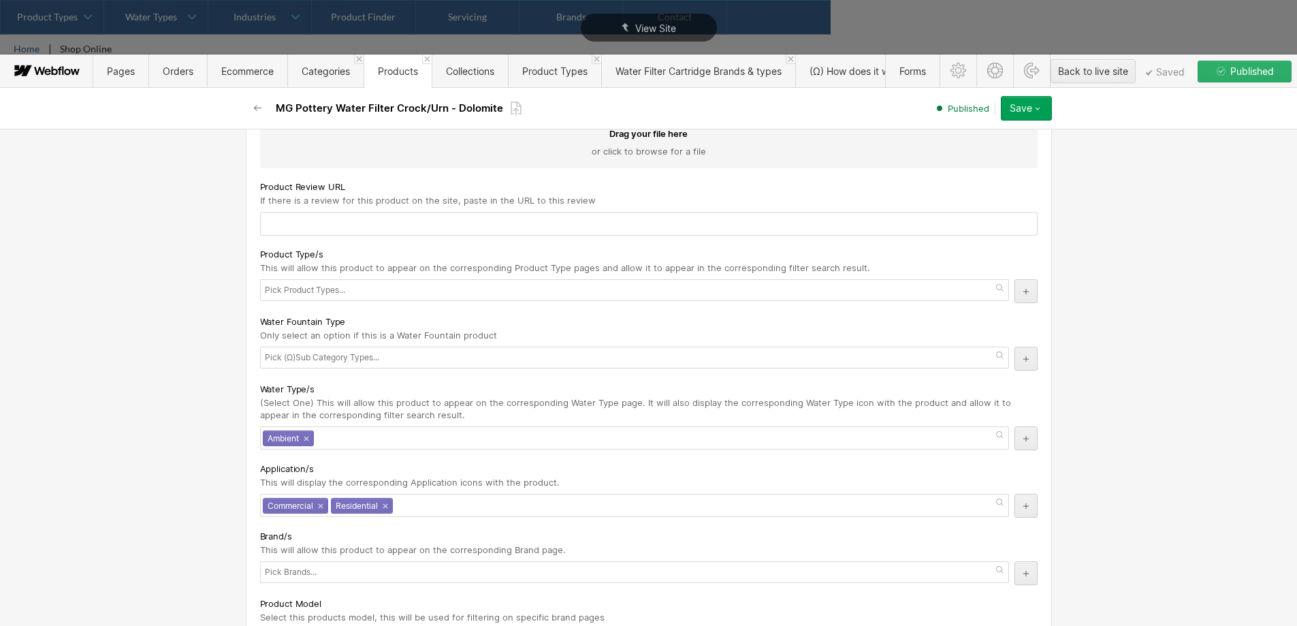
click at [449, 287] on div at bounding box center [634, 290] width 749 height 22
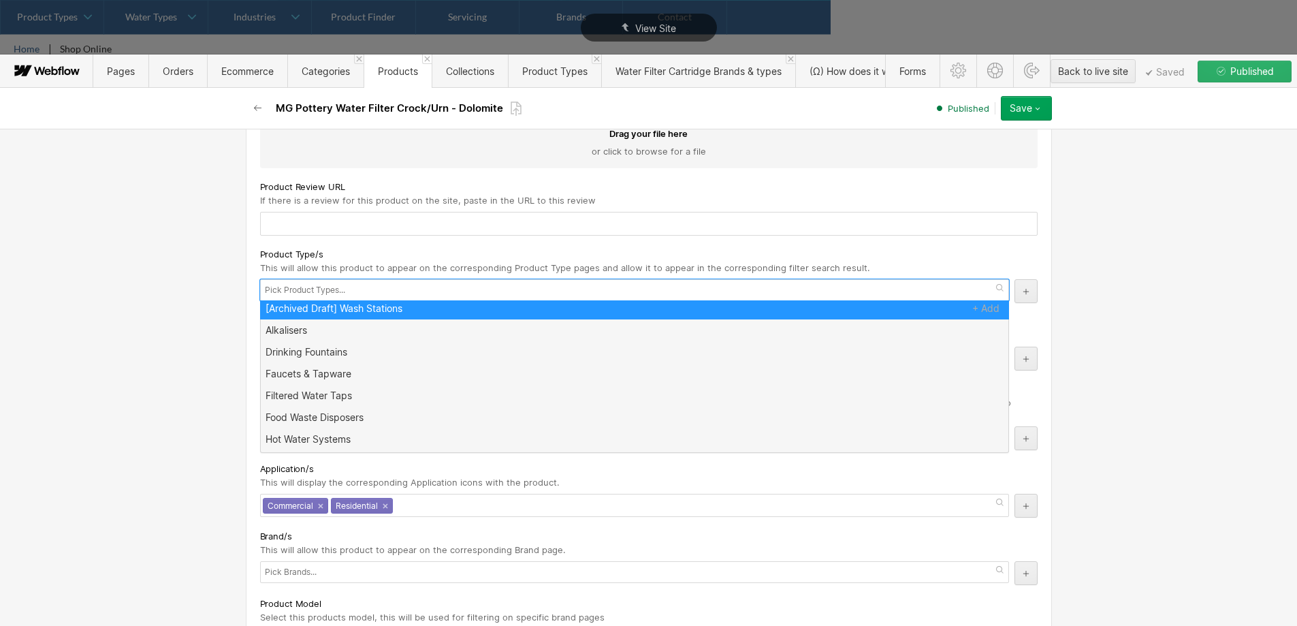
scroll to position [196, 0]
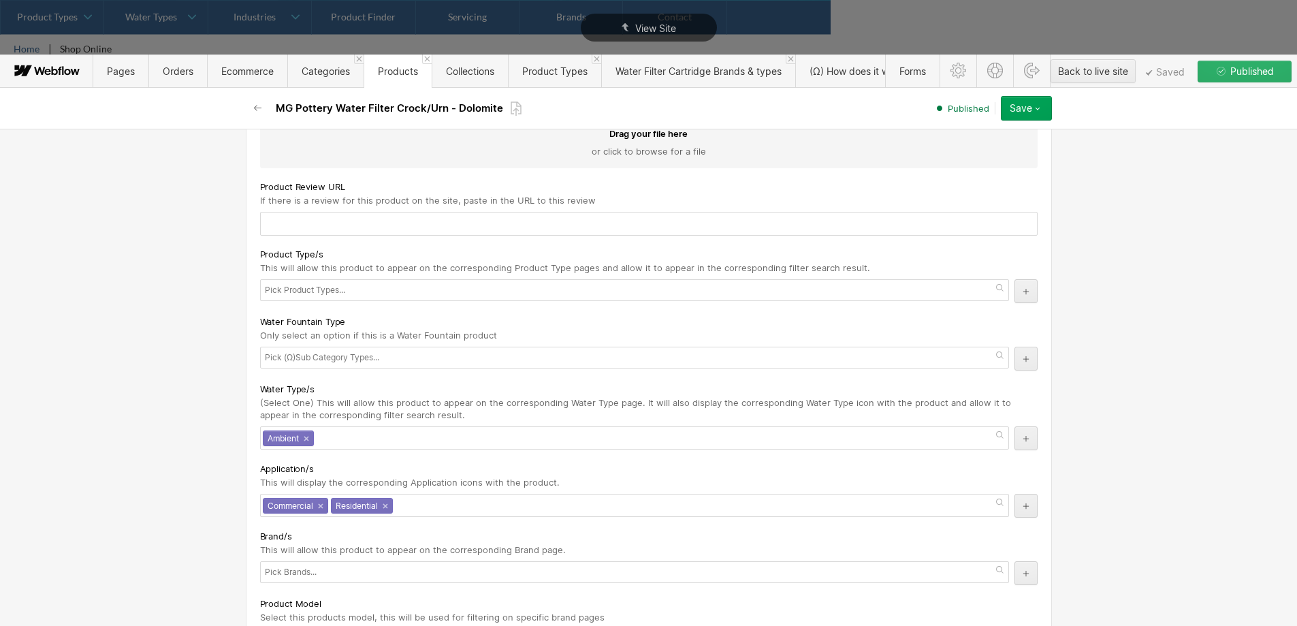
click at [151, 374] on div "Basic info Product type Advanced Advanced products provide all available custom…" at bounding box center [648, 377] width 1297 height 497
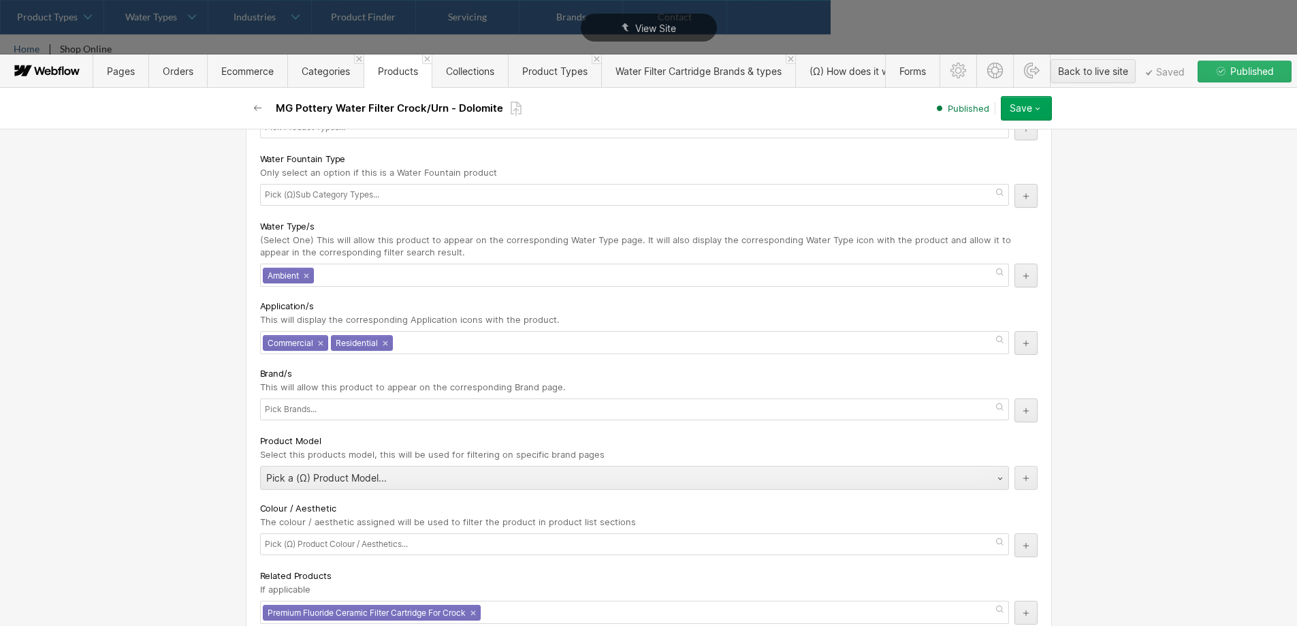
scroll to position [3336, 0]
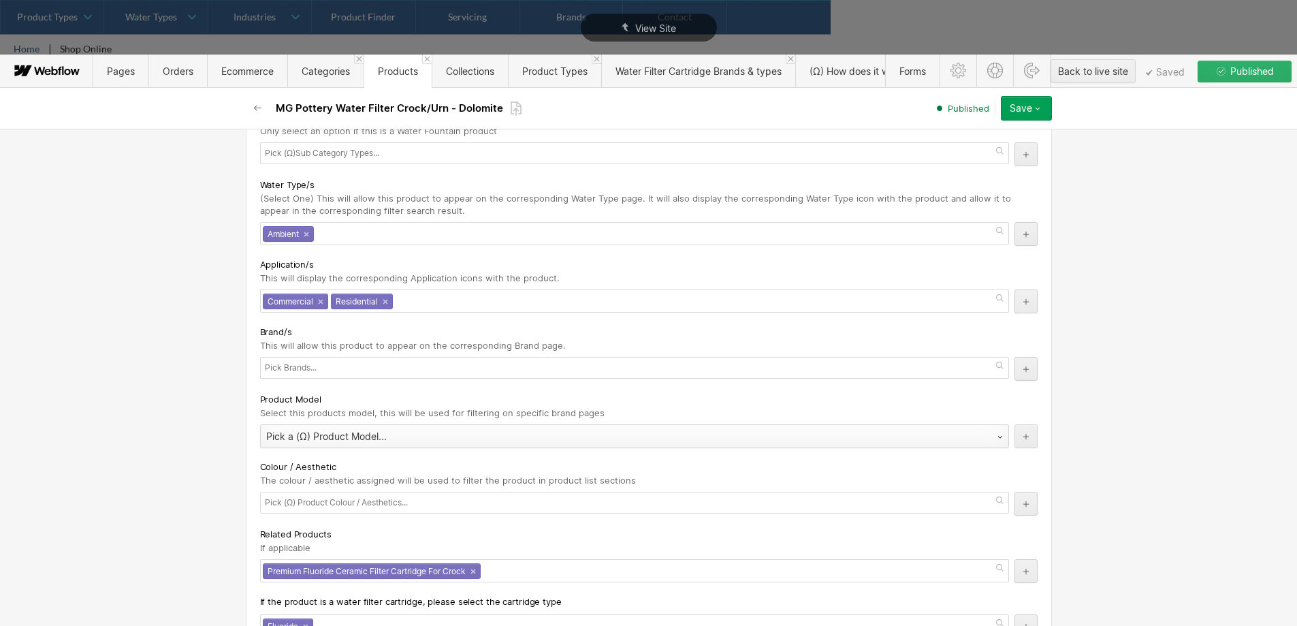
click at [376, 438] on div "Pick a (Ω) Product Model..." at bounding box center [621, 437] width 720 height 22
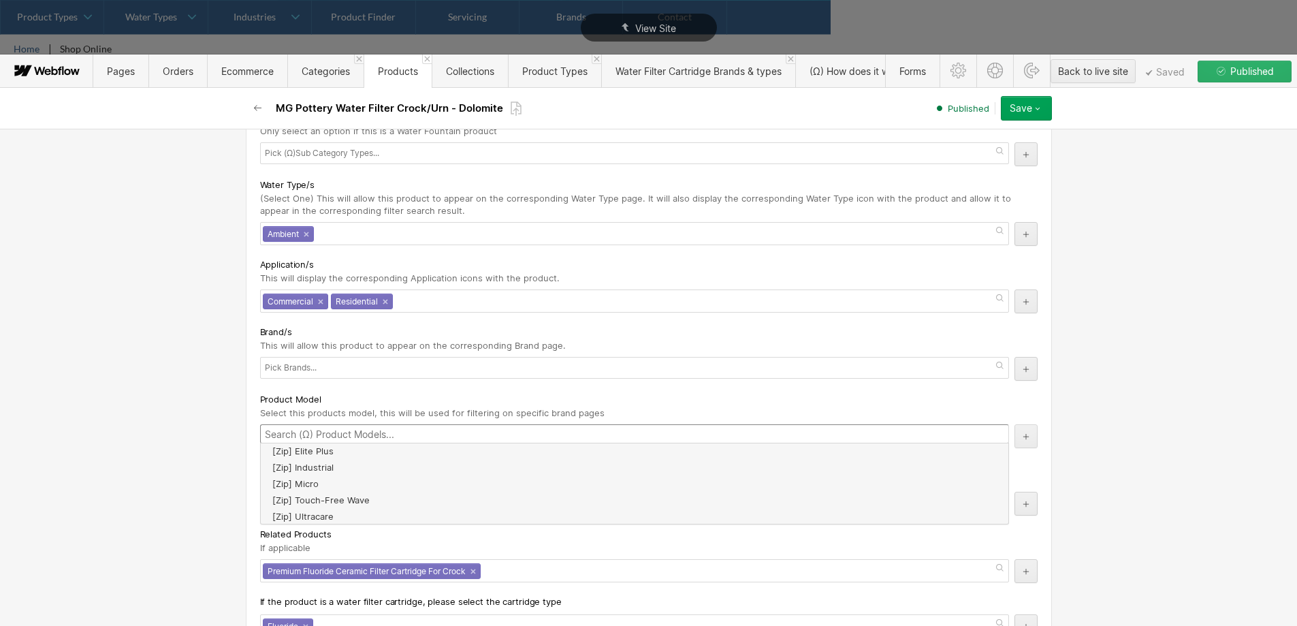
click at [182, 472] on div "Basic info Product type Advanced Advanced products provide all available custom…" at bounding box center [648, 377] width 1297 height 497
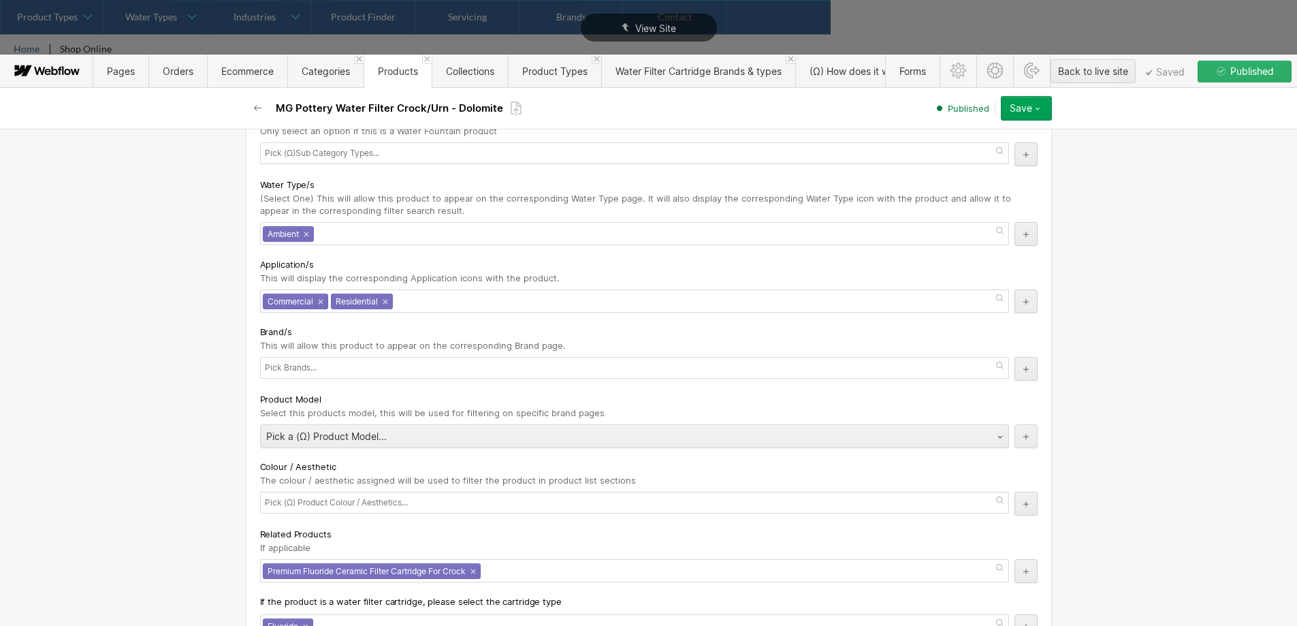
scroll to position [3676, 0]
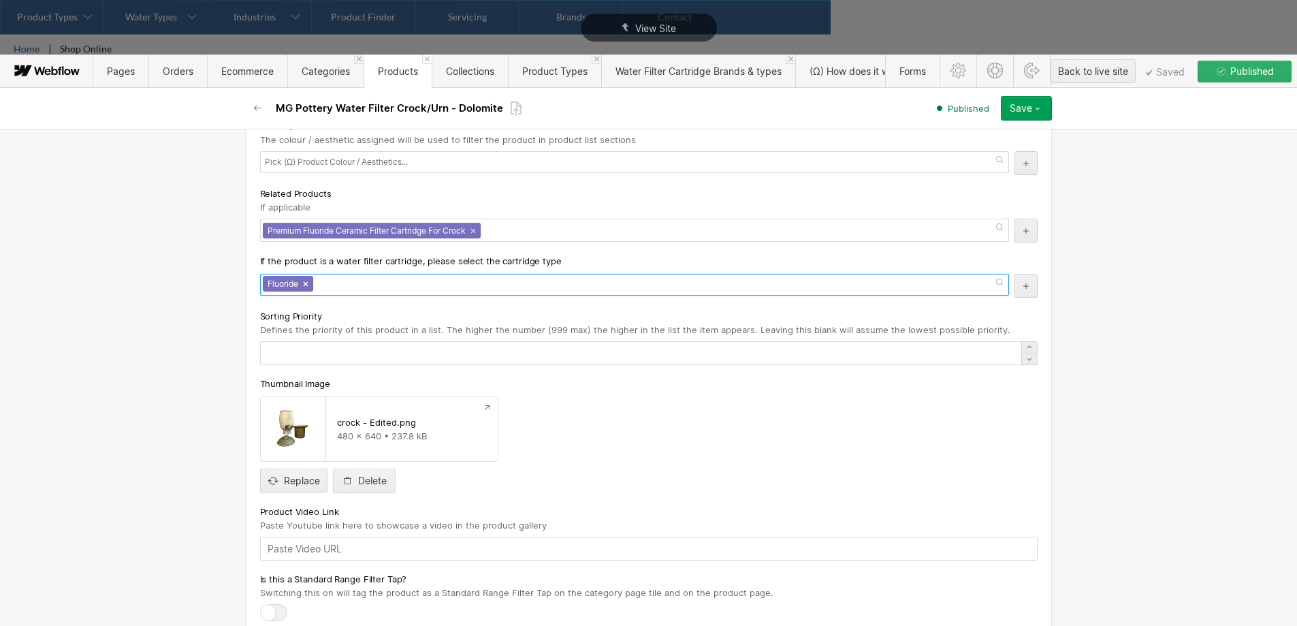
click at [298, 287] on div "Fluoride ×" at bounding box center [288, 284] width 50 height 16
click at [303, 283] on link "×" at bounding box center [305, 282] width 5 height 5
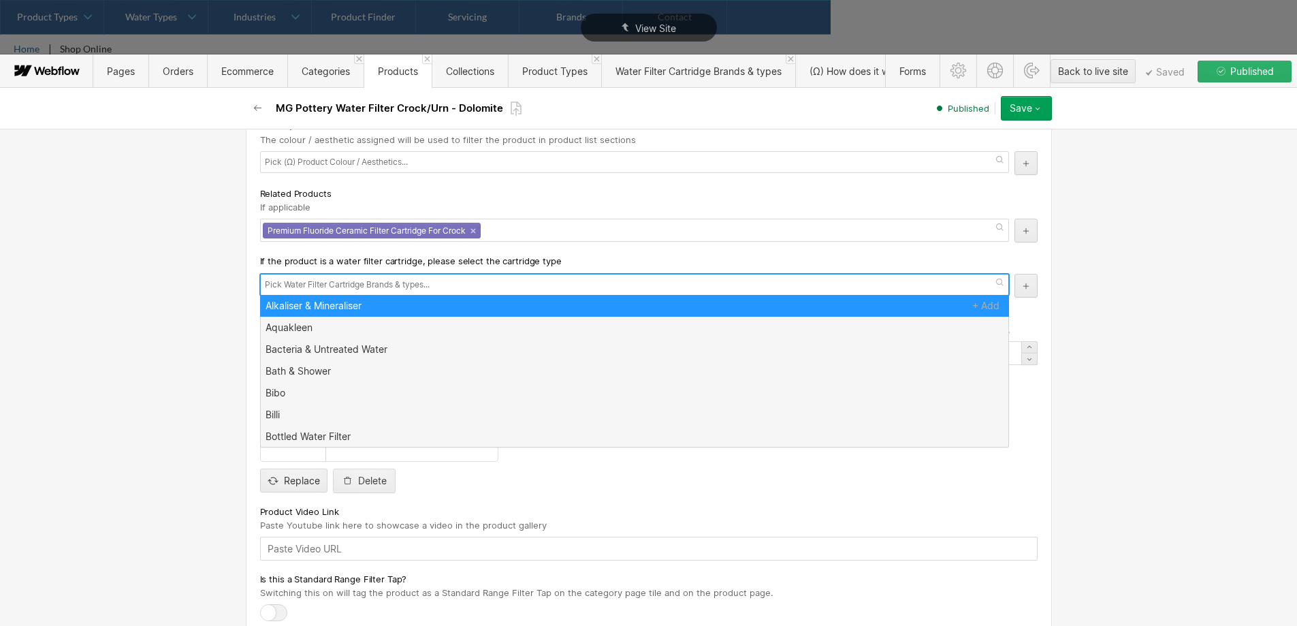
scroll to position [0, 0]
click at [171, 326] on div "Basic info Product type Advanced Advanced products provide all available custom…" at bounding box center [648, 377] width 1297 height 497
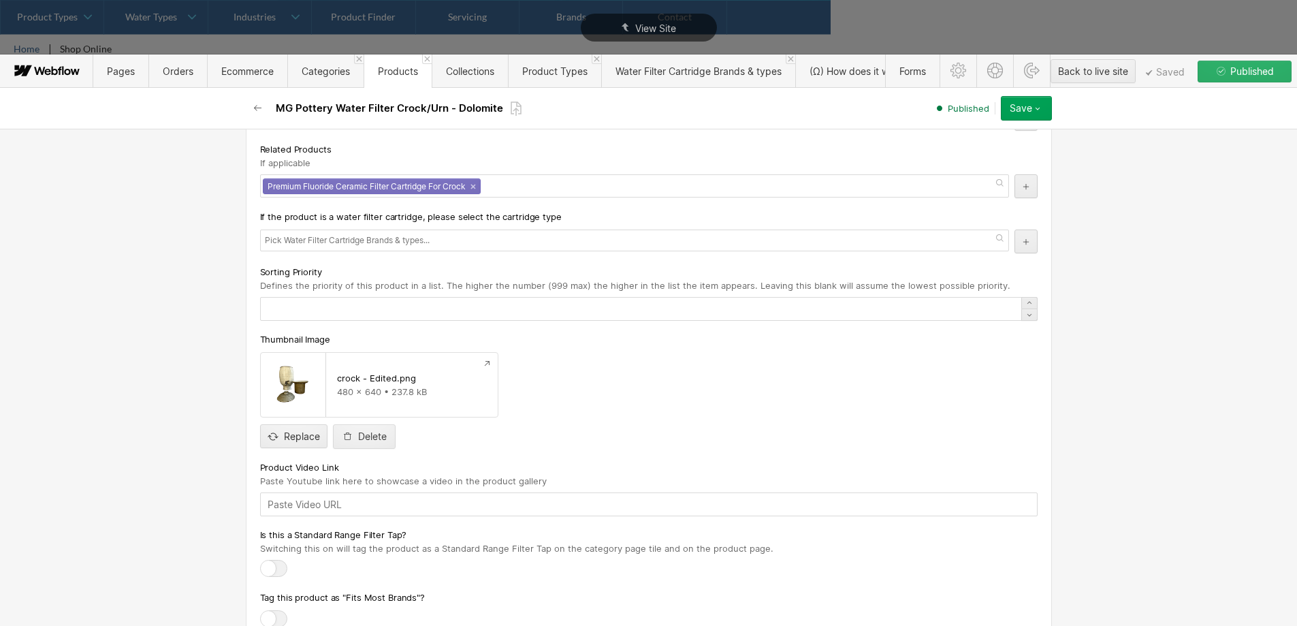
scroll to position [3744, 0]
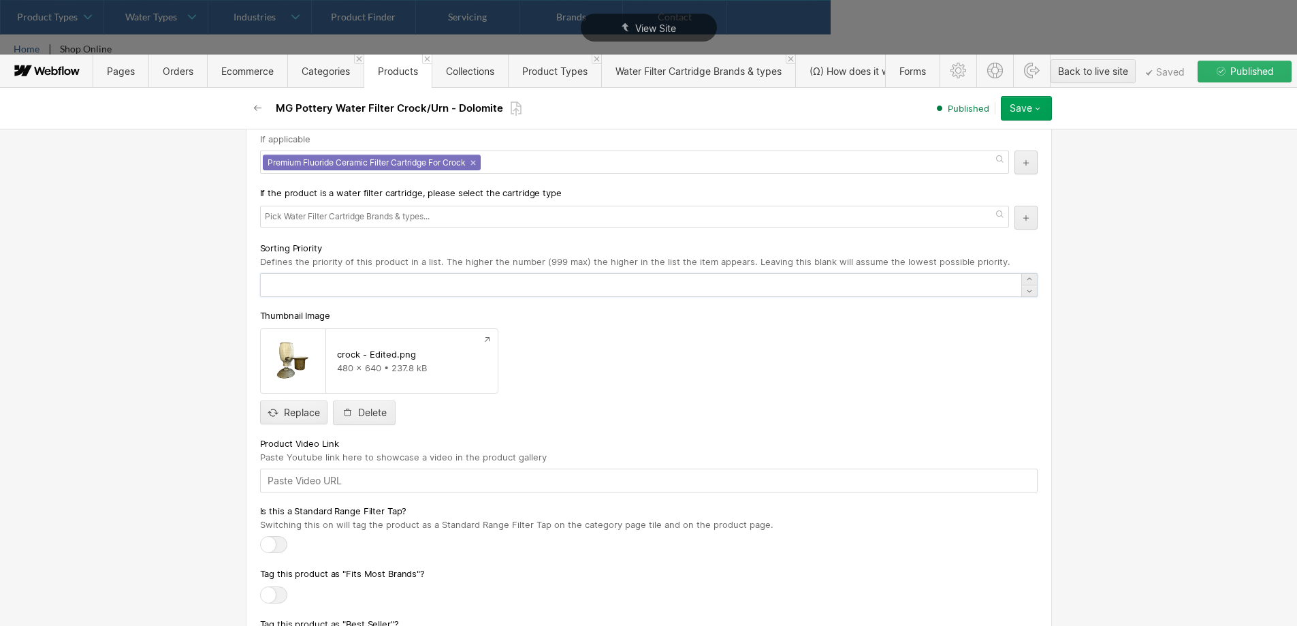
click at [347, 282] on input "text" at bounding box center [648, 285] width 777 height 24
click at [204, 360] on div "Basic info Product type Advanced Advanced products provide all available custom…" at bounding box center [648, 377] width 1297 height 497
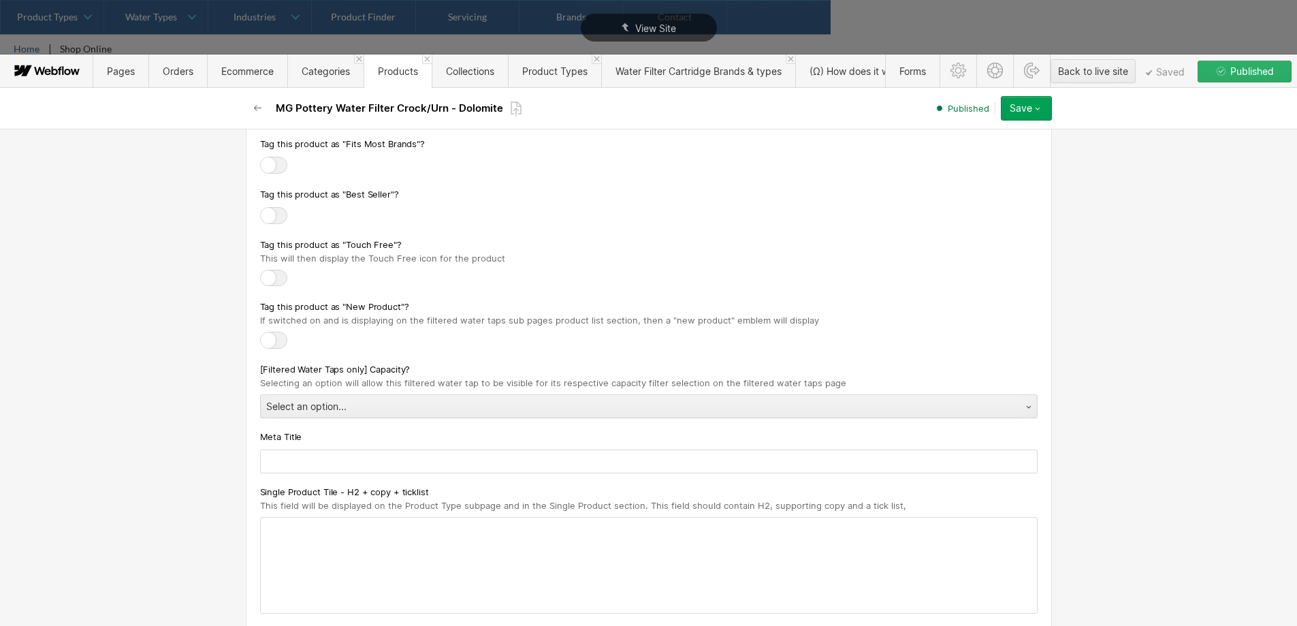
scroll to position [4153, 0]
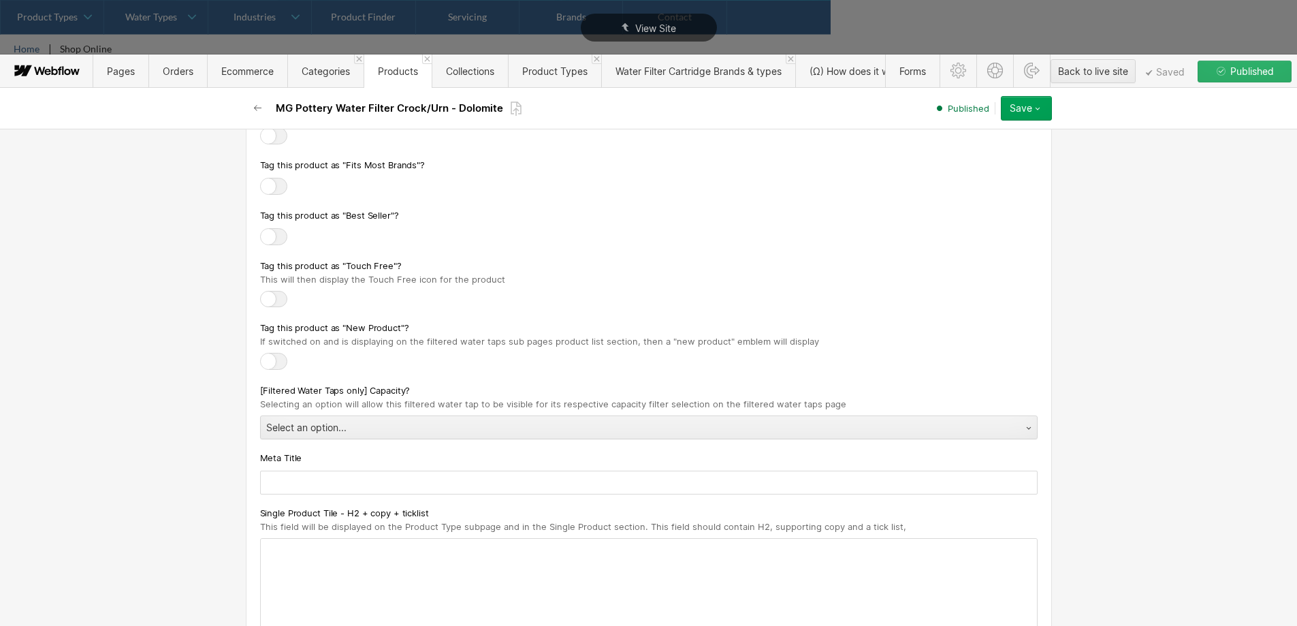
click at [270, 363] on div at bounding box center [273, 361] width 27 height 17
click at [0, 0] on input "checkbox" at bounding box center [0, 0] width 0 height 0
click at [197, 387] on div "Basic info Product type Advanced Advanced products provide all available custom…" at bounding box center [648, 377] width 1297 height 497
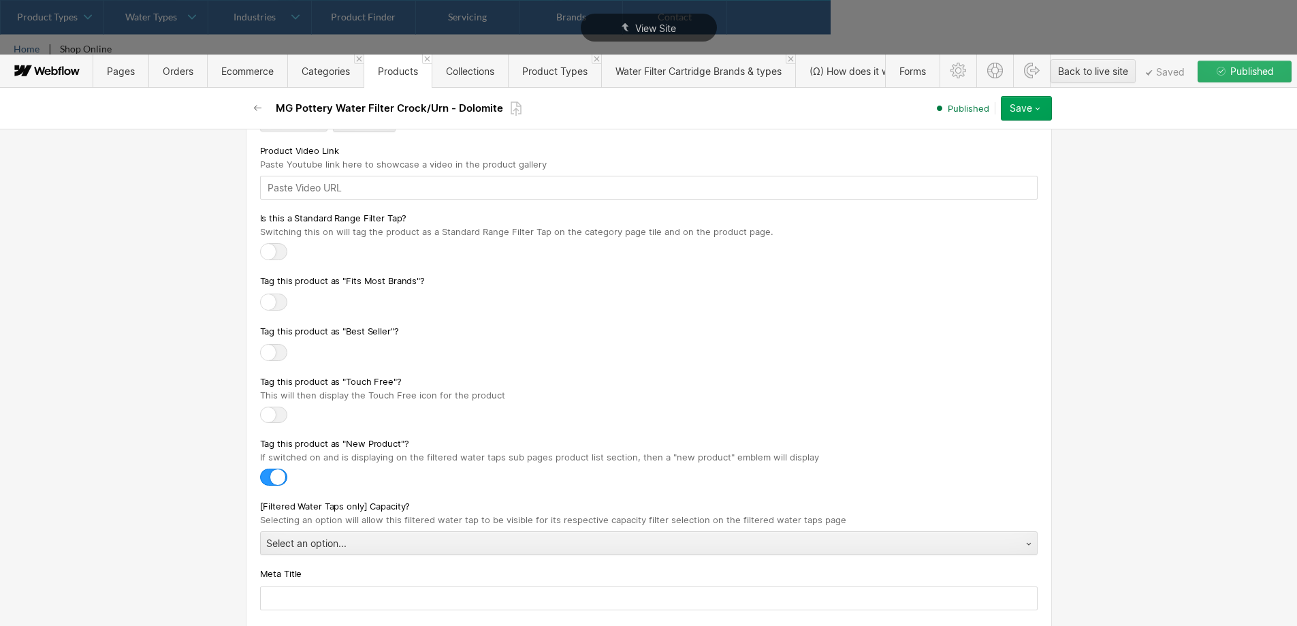
scroll to position [4017, 0]
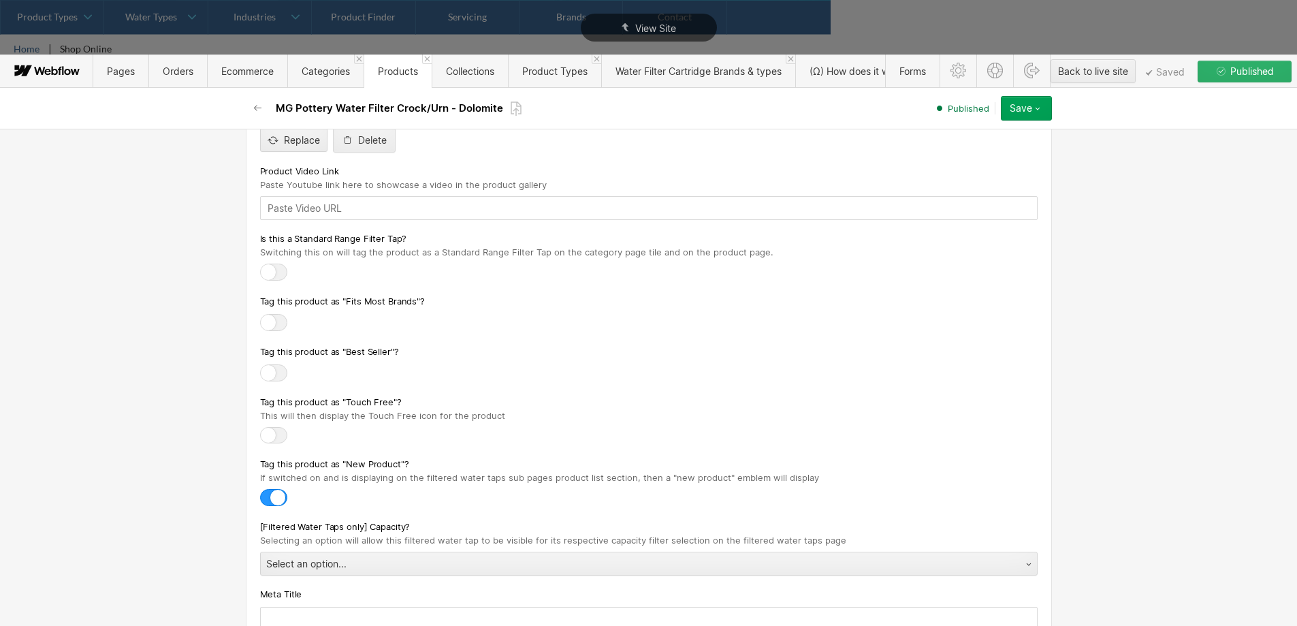
click at [1024, 118] on button "Save" at bounding box center [1026, 108] width 51 height 25
click at [999, 140] on div "Save changes" at bounding box center [983, 136] width 135 height 18
